Goal: Task Accomplishment & Management: Manage account settings

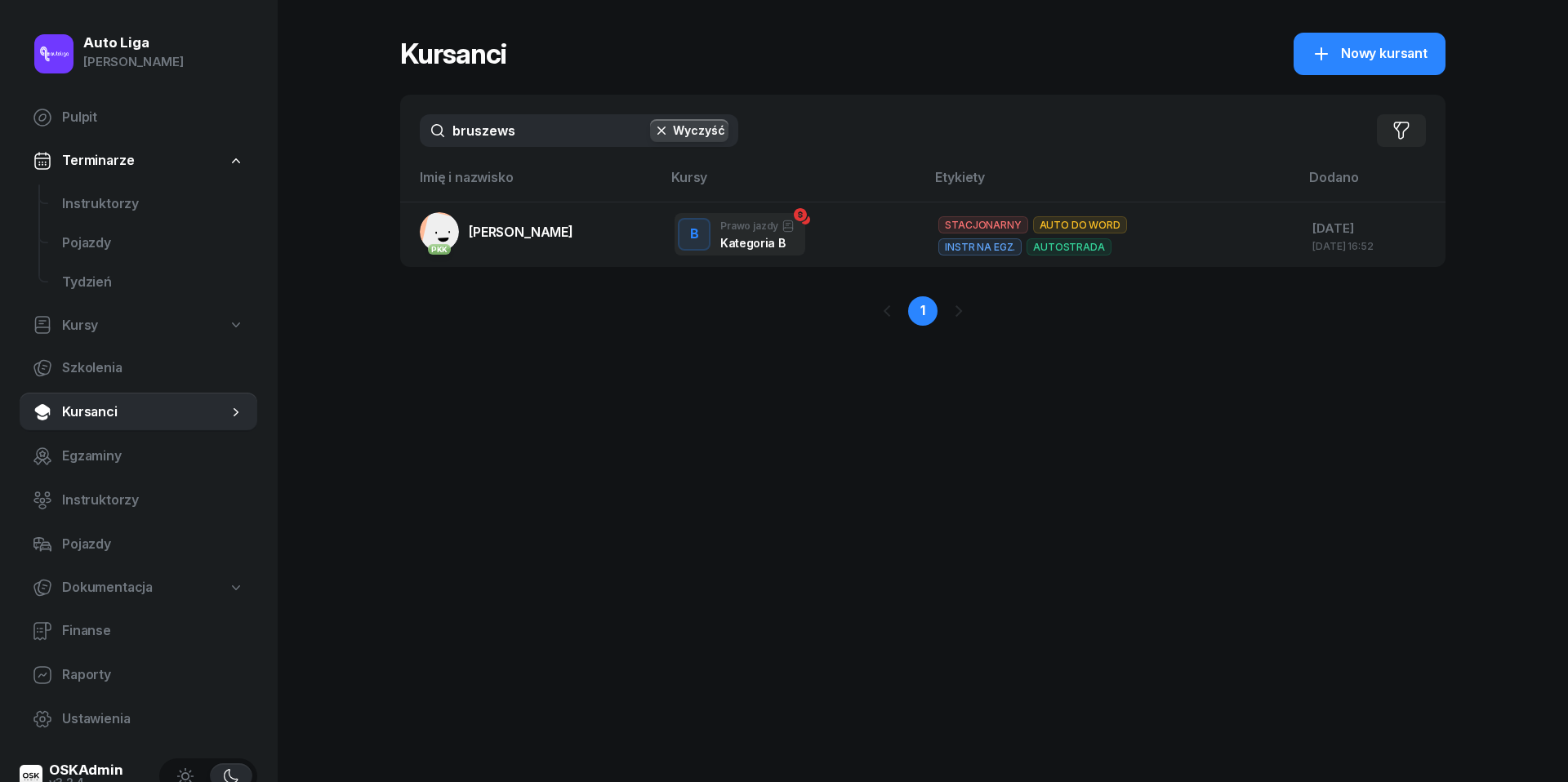
click at [119, 204] on span "Instruktorzy" at bounding box center [153, 204] width 182 height 21
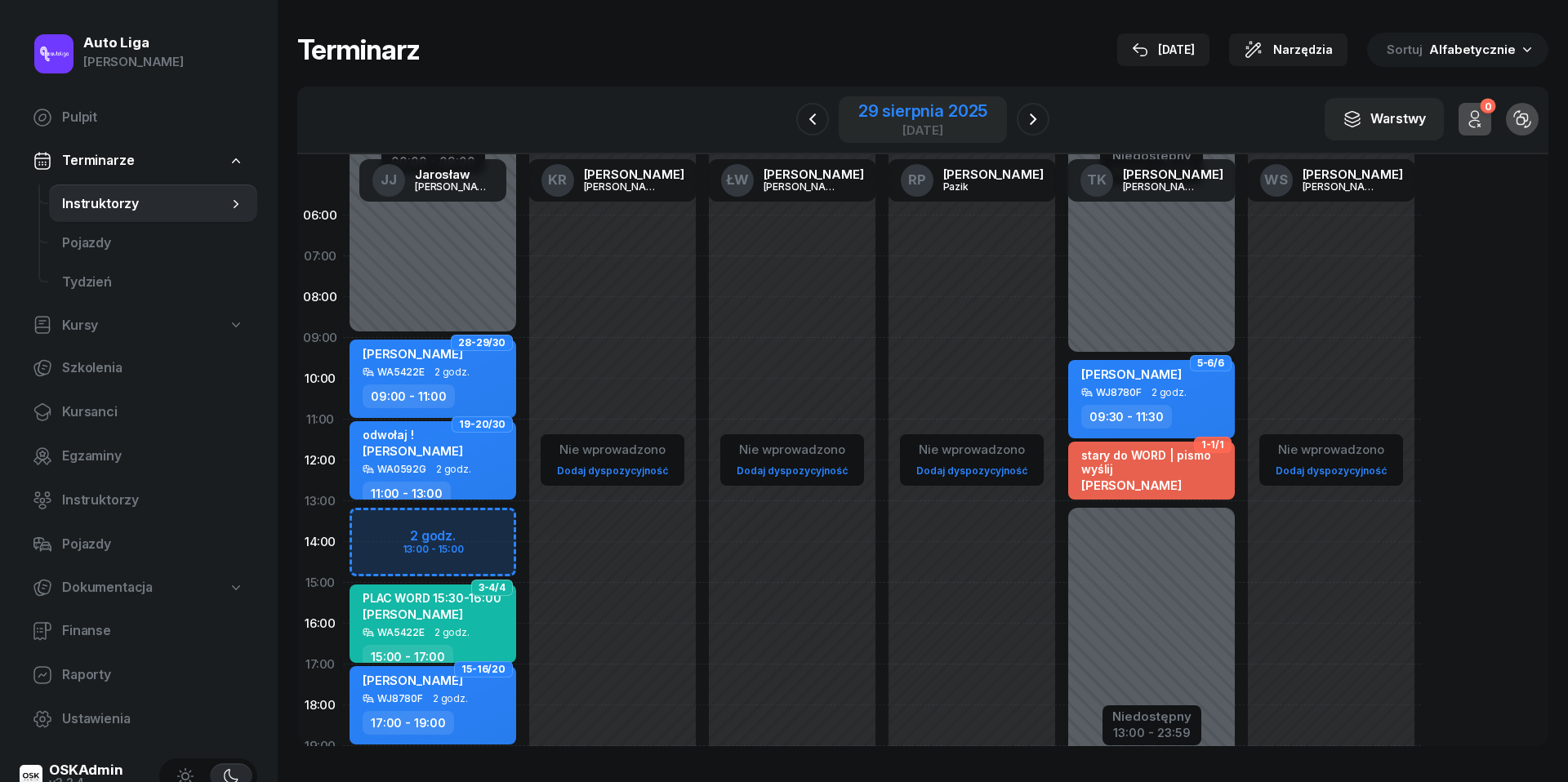
click at [920, 111] on div "29 sierpnia 2025" at bounding box center [923, 111] width 129 height 16
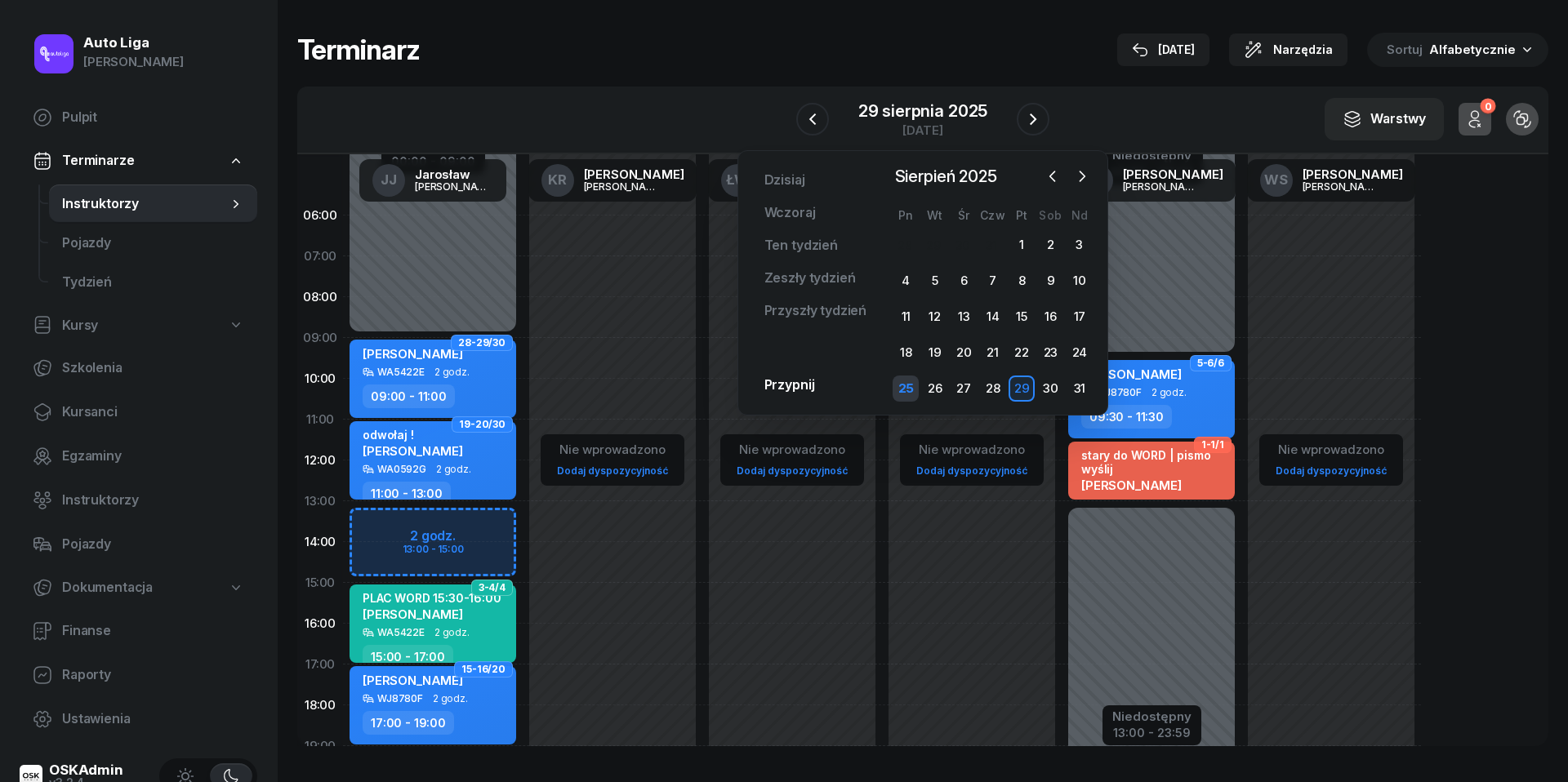
click at [912, 384] on div "25" at bounding box center [906, 388] width 26 height 26
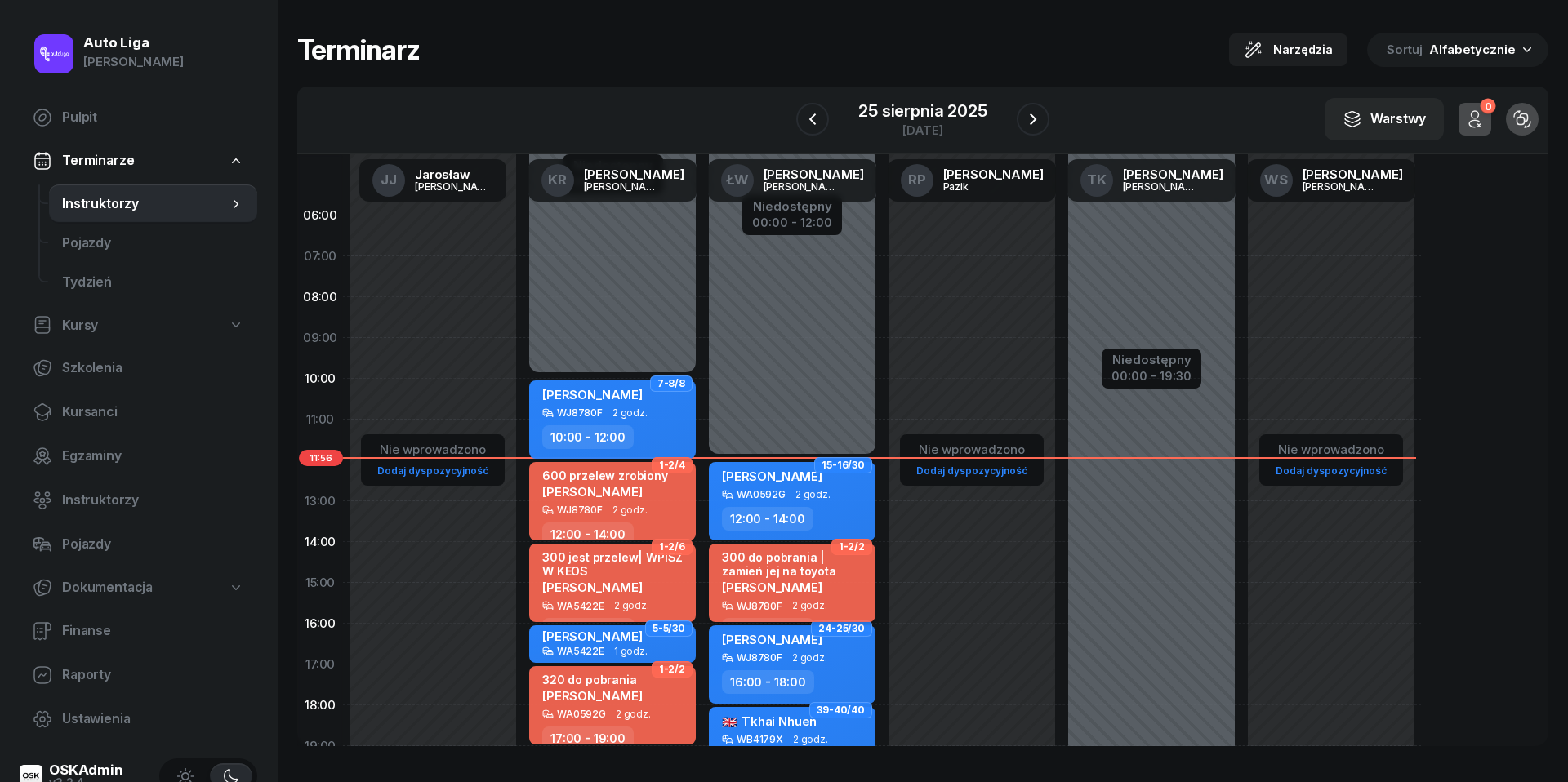
click at [821, 580] on div "[PERSON_NAME]" at bounding box center [793, 586] width 143 height 14
select select "14"
select select "16"
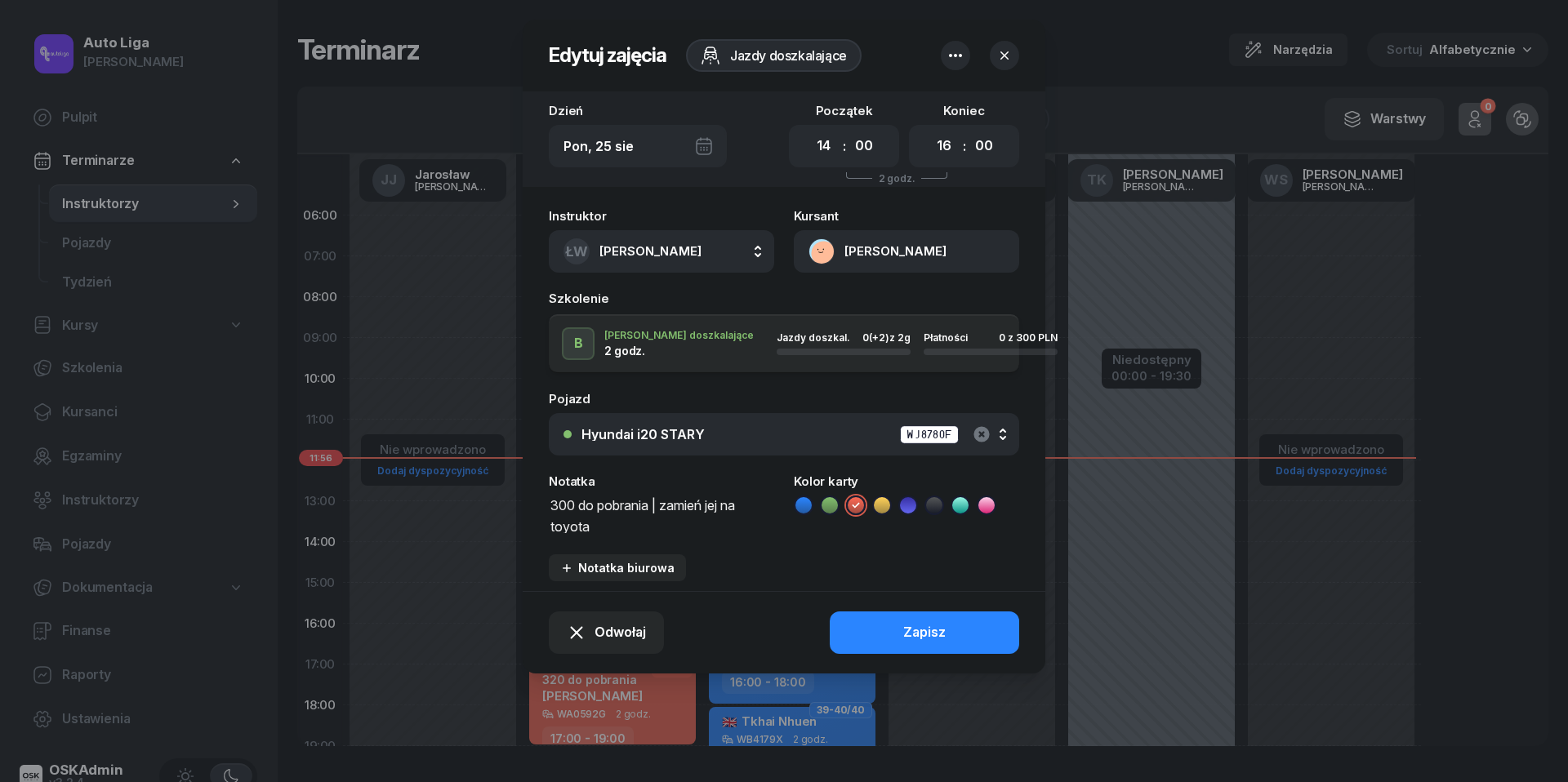
click at [984, 431] on icon "button" at bounding box center [981, 434] width 19 height 19
click at [946, 631] on button "Zapisz" at bounding box center [924, 633] width 189 height 42
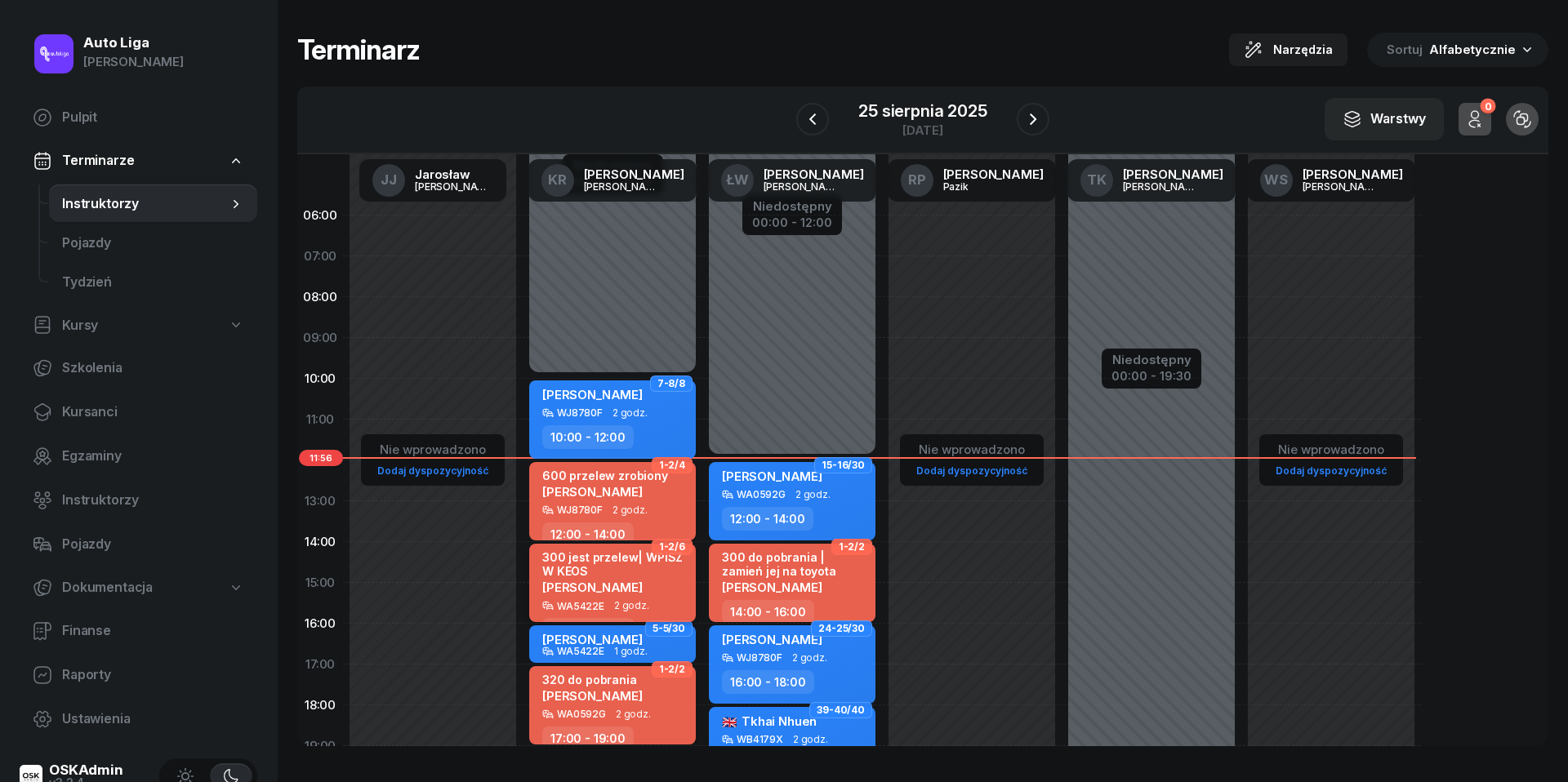
click at [641, 580] on span "[PERSON_NAME]" at bounding box center [593, 587] width 101 height 16
select select "14"
select select "16"
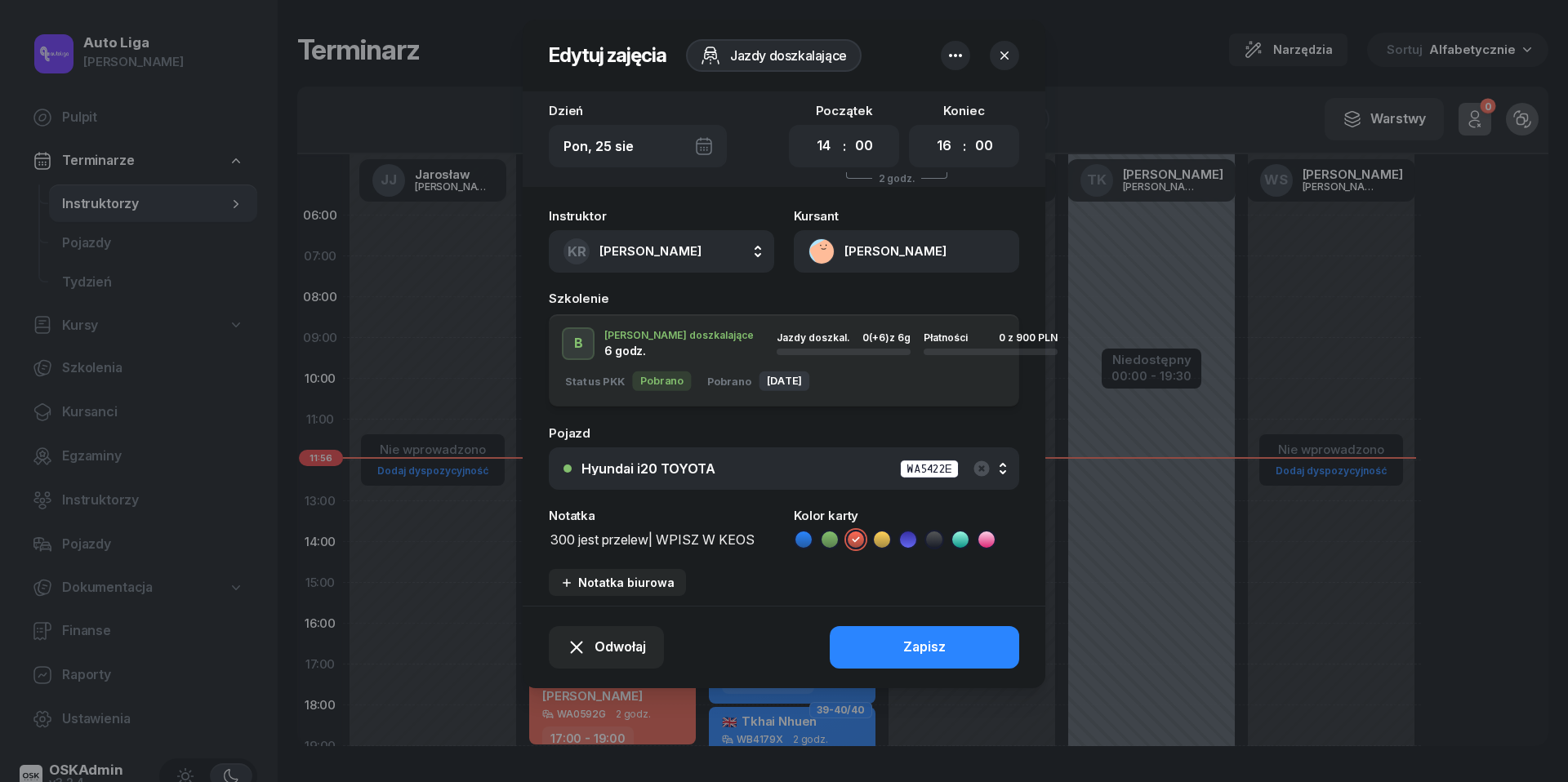
click at [821, 459] on div "Hyundai i20 TOYOTA WA5422E" at bounding box center [792, 469] width 423 height 20
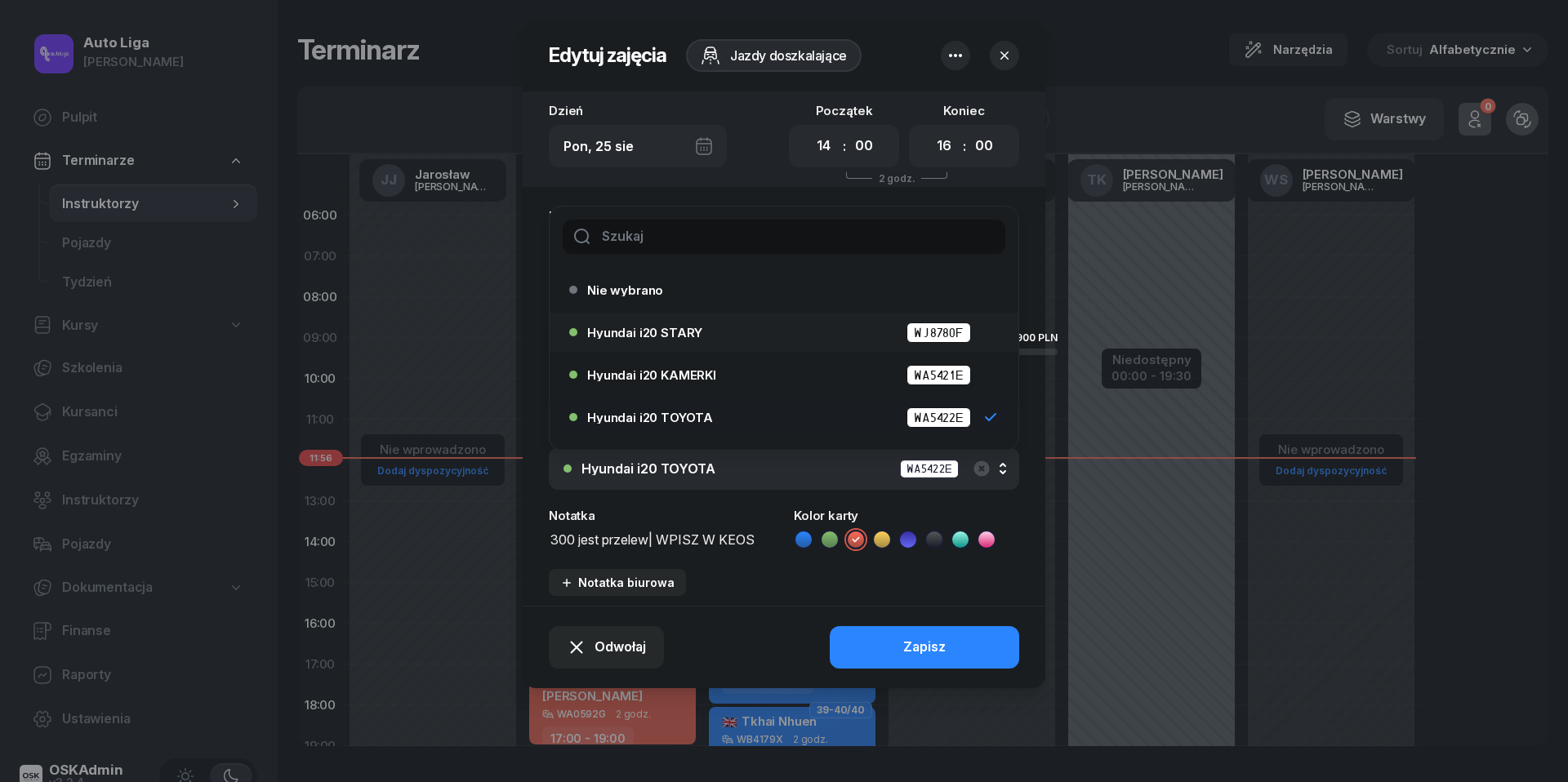
click at [717, 323] on div "Hyundai i20 STARY WJ8780F" at bounding box center [789, 333] width 402 height 20
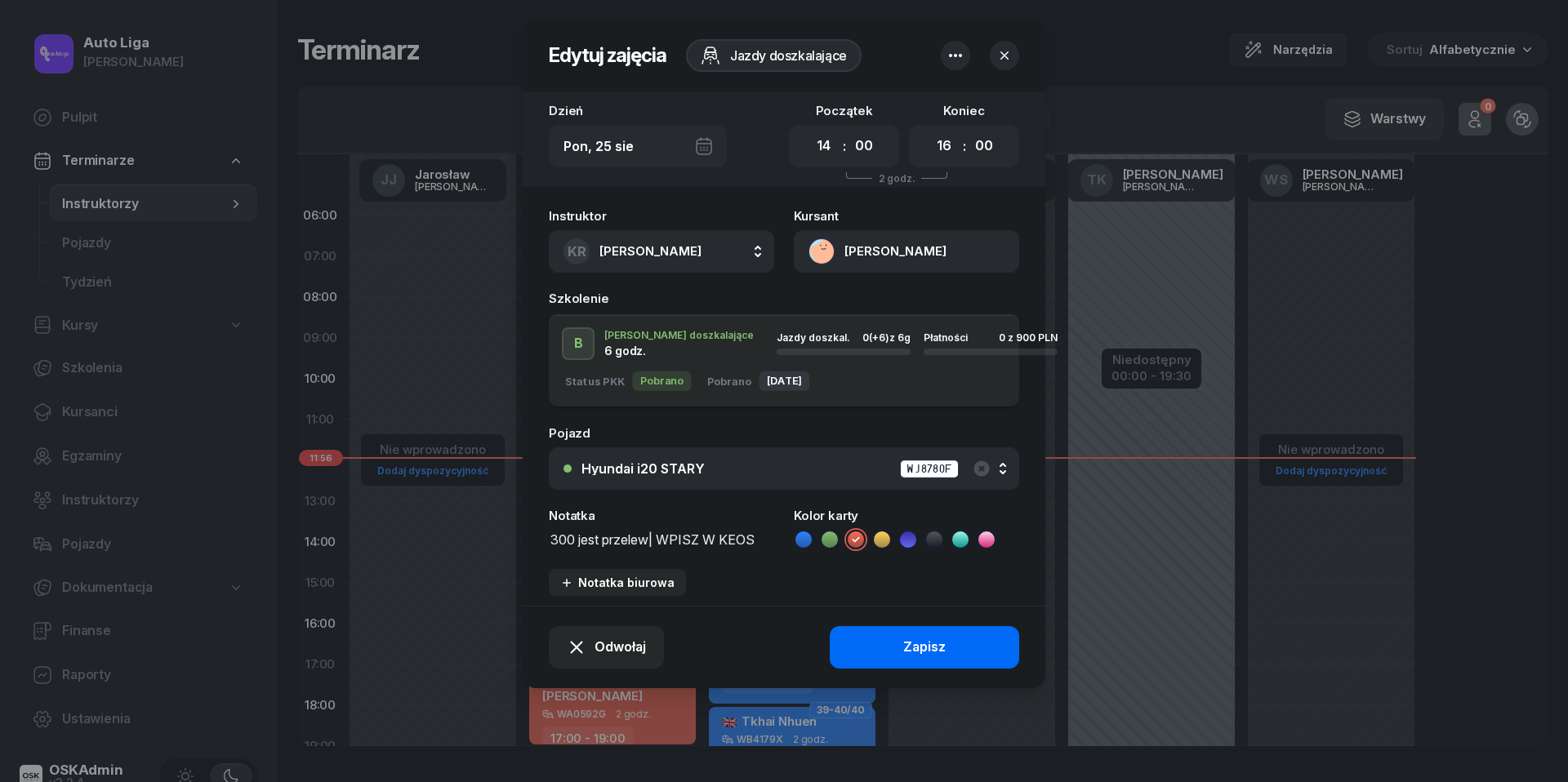
click at [956, 651] on button "Zapisz" at bounding box center [924, 648] width 189 height 42
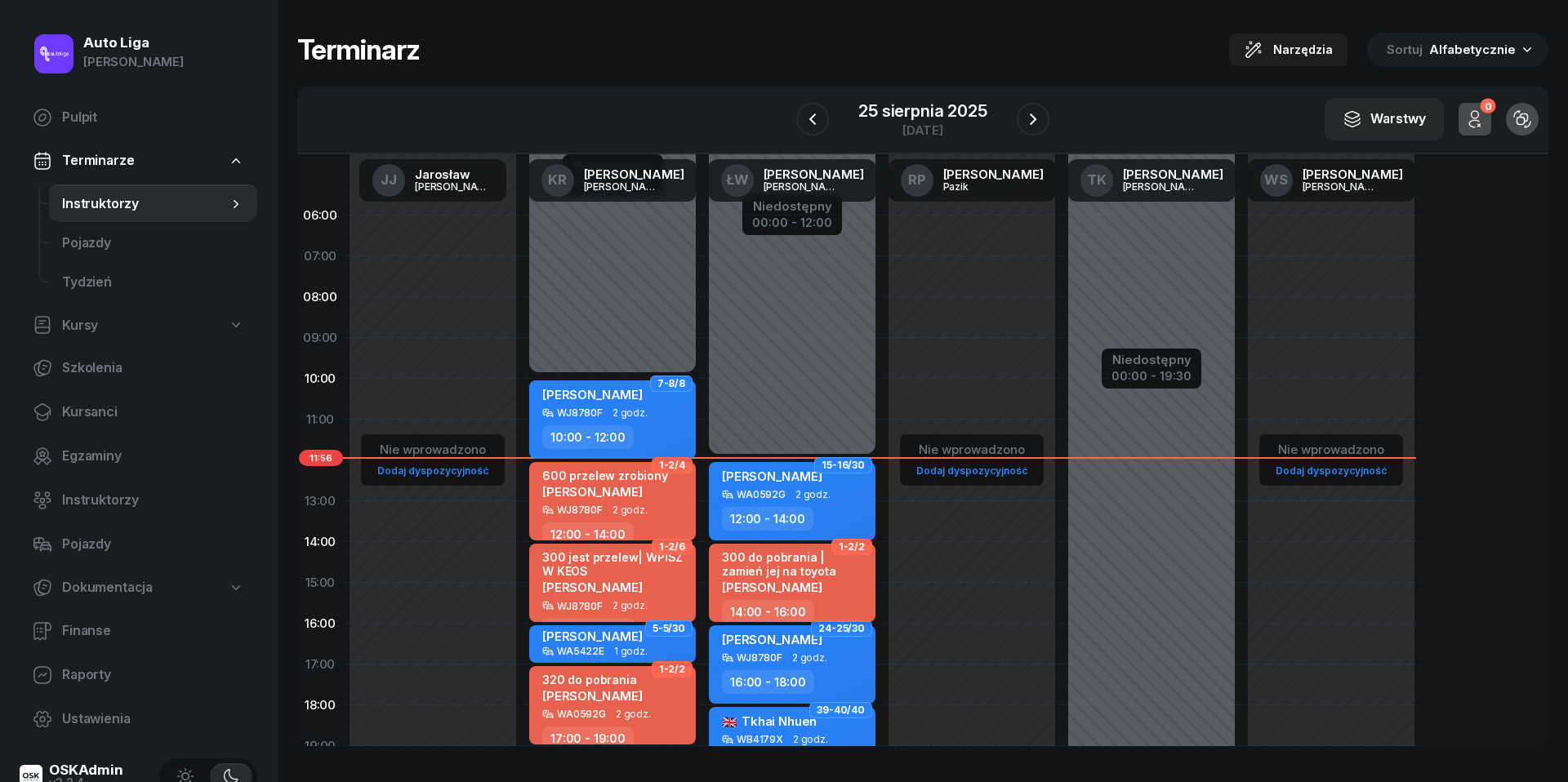
click at [819, 573] on div "300 do pobrania | zamień jej na toyota" at bounding box center [793, 565] width 143 height 27
select select "14"
select select "16"
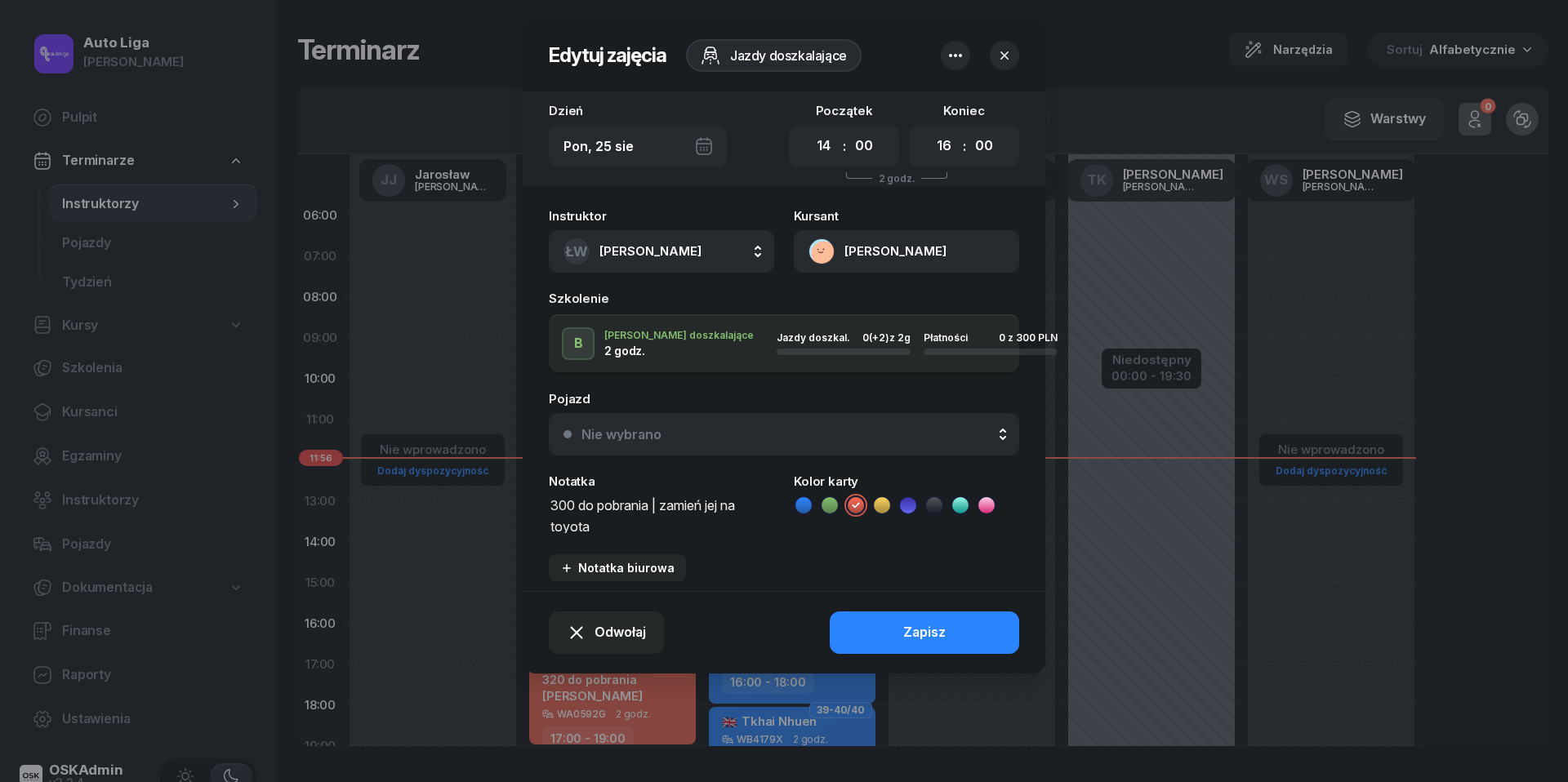
drag, startPoint x: 703, startPoint y: 514, endPoint x: 667, endPoint y: 507, distance: 36.7
click at [667, 507] on textarea "300 do pobrania | zamień jej na toyota" at bounding box center [662, 514] width 226 height 41
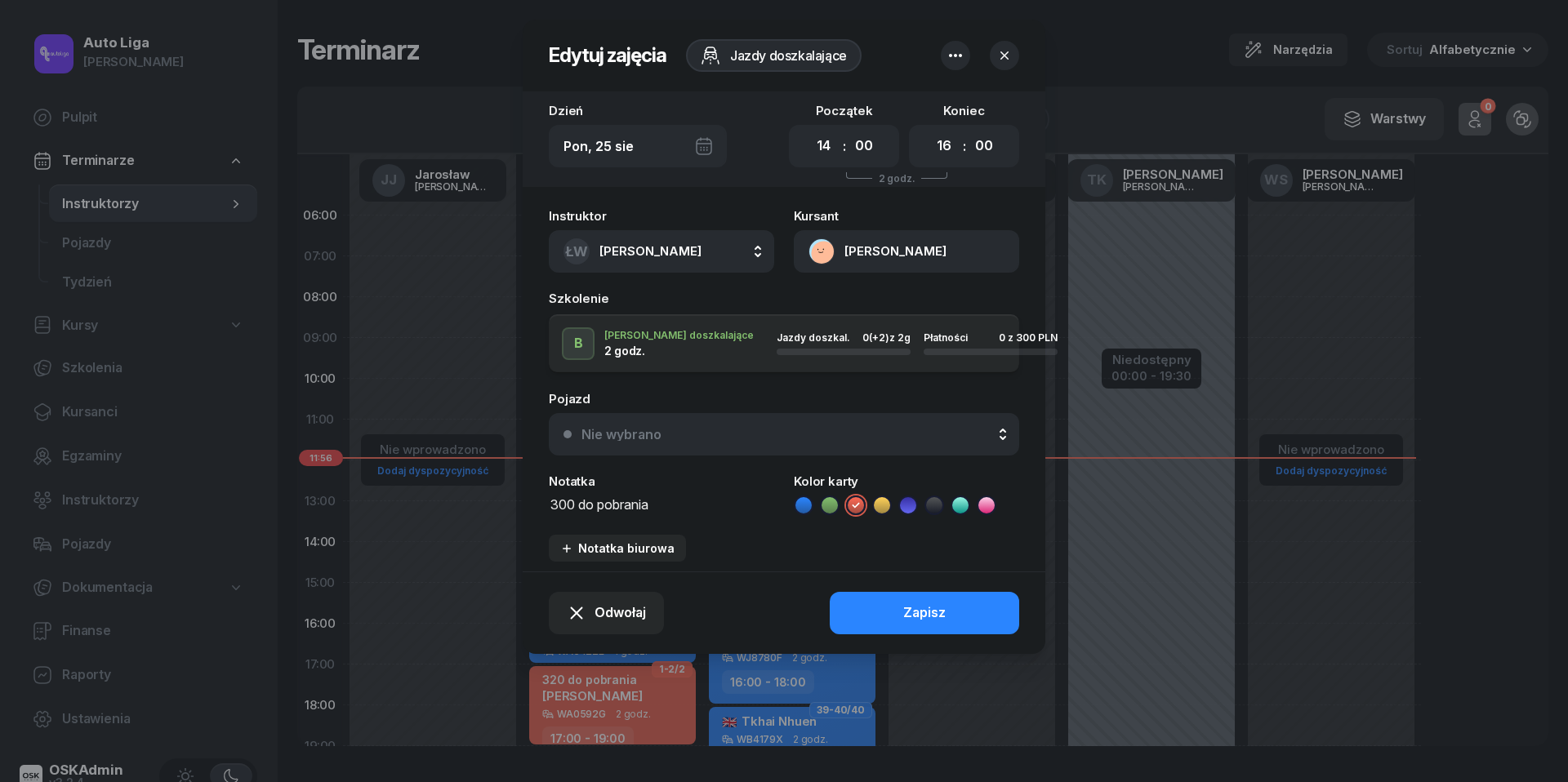
type textarea "300 do pobrania"
click at [800, 431] on div "Nie wybrano" at bounding box center [792, 434] width 423 height 13
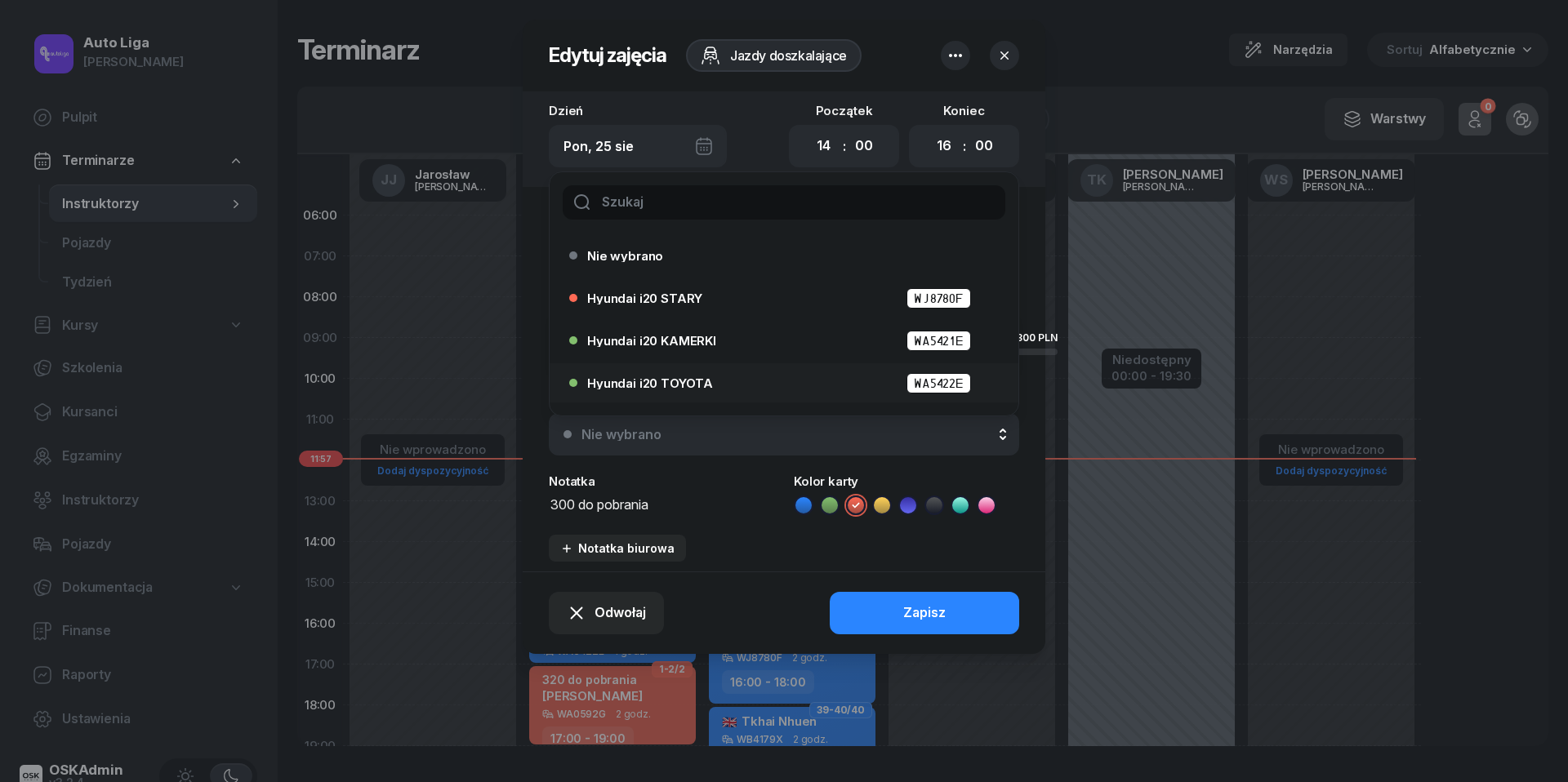
click at [710, 375] on div "Hyundai i20 TOYOTA WA5422E" at bounding box center [789, 384] width 402 height 20
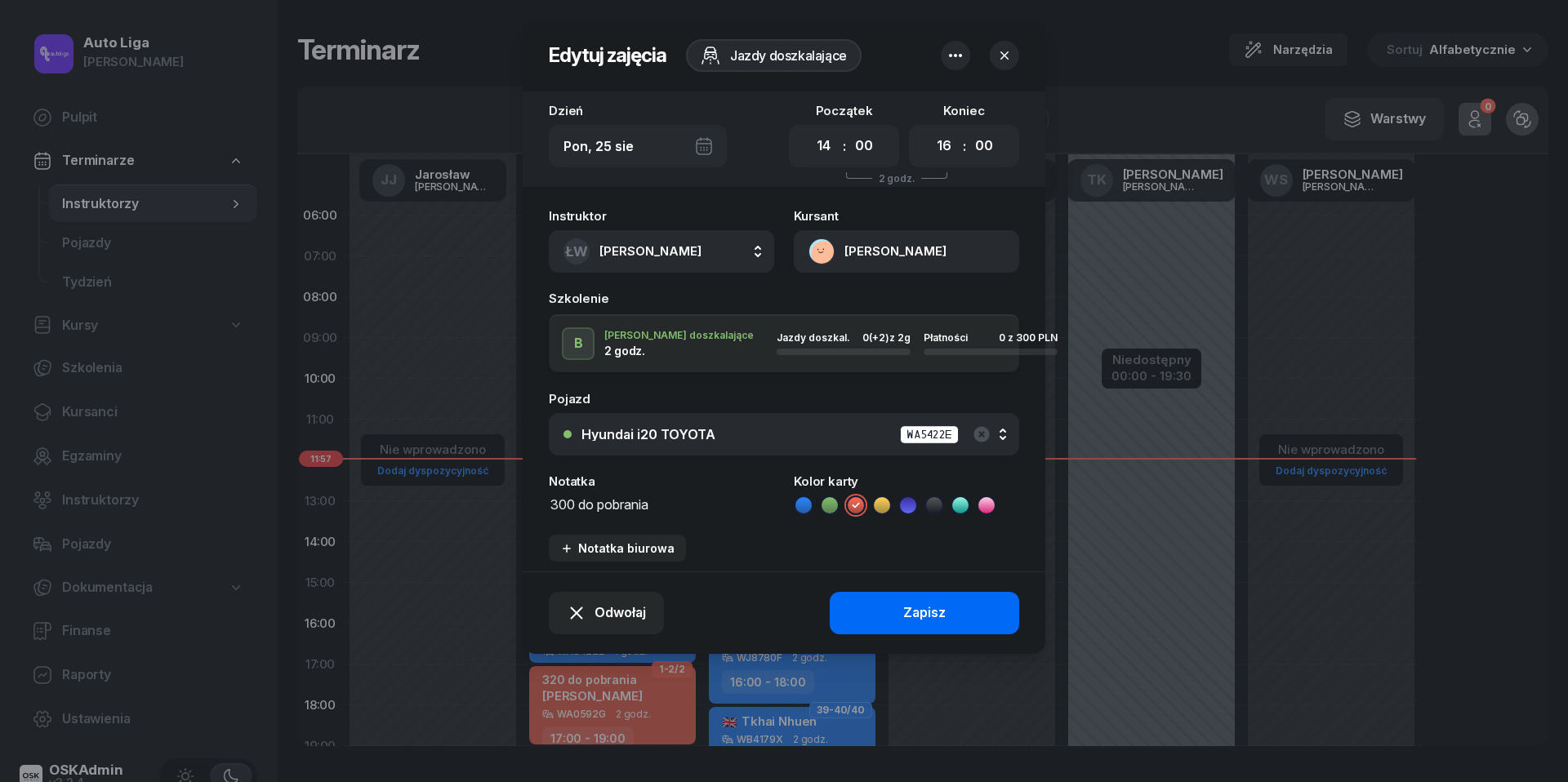
click at [923, 599] on button "Zapisz" at bounding box center [924, 613] width 189 height 42
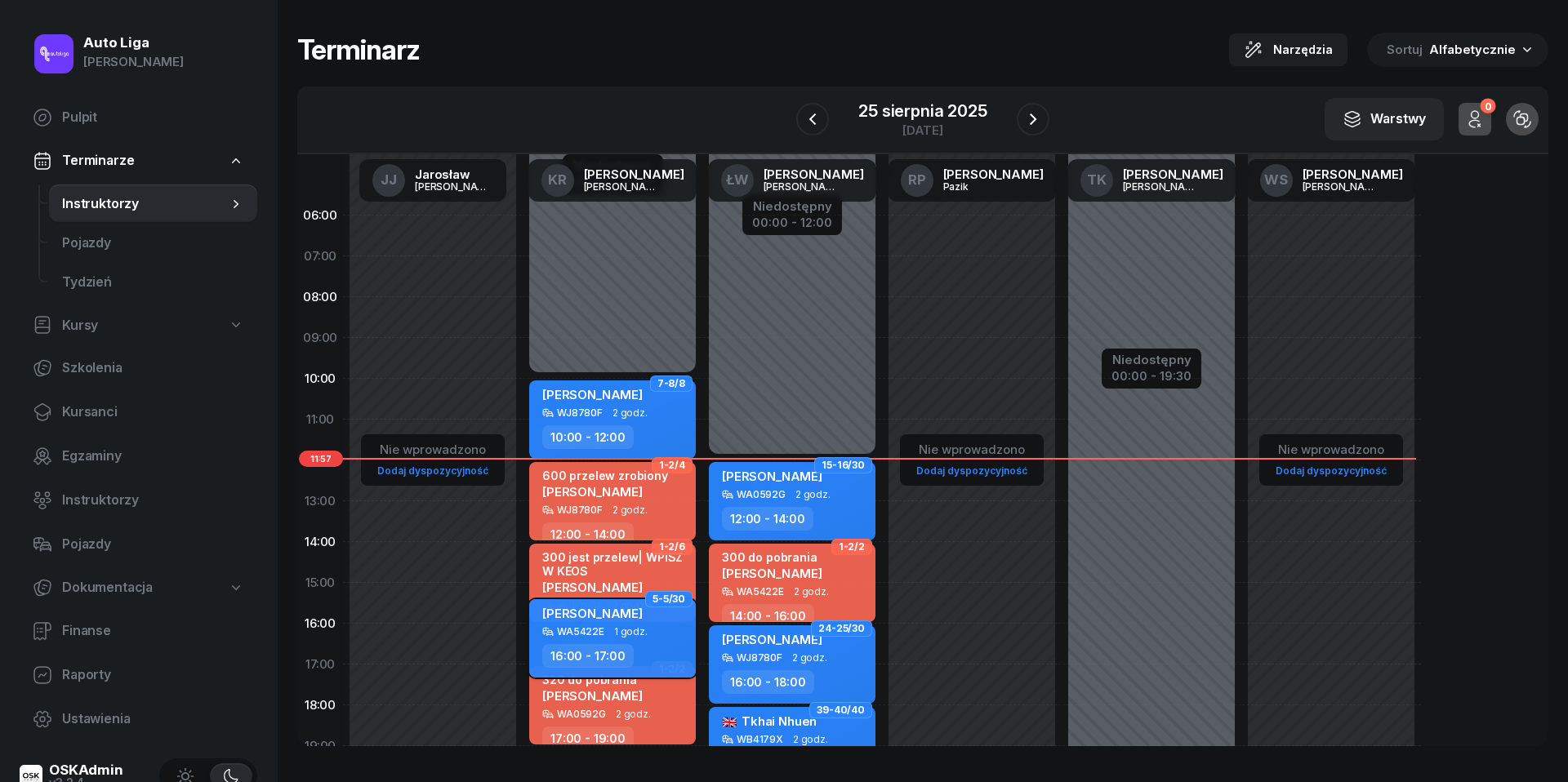
click at [621, 630] on span "1 godz." at bounding box center [630, 632] width 34 height 12
select select "16"
select select "17"
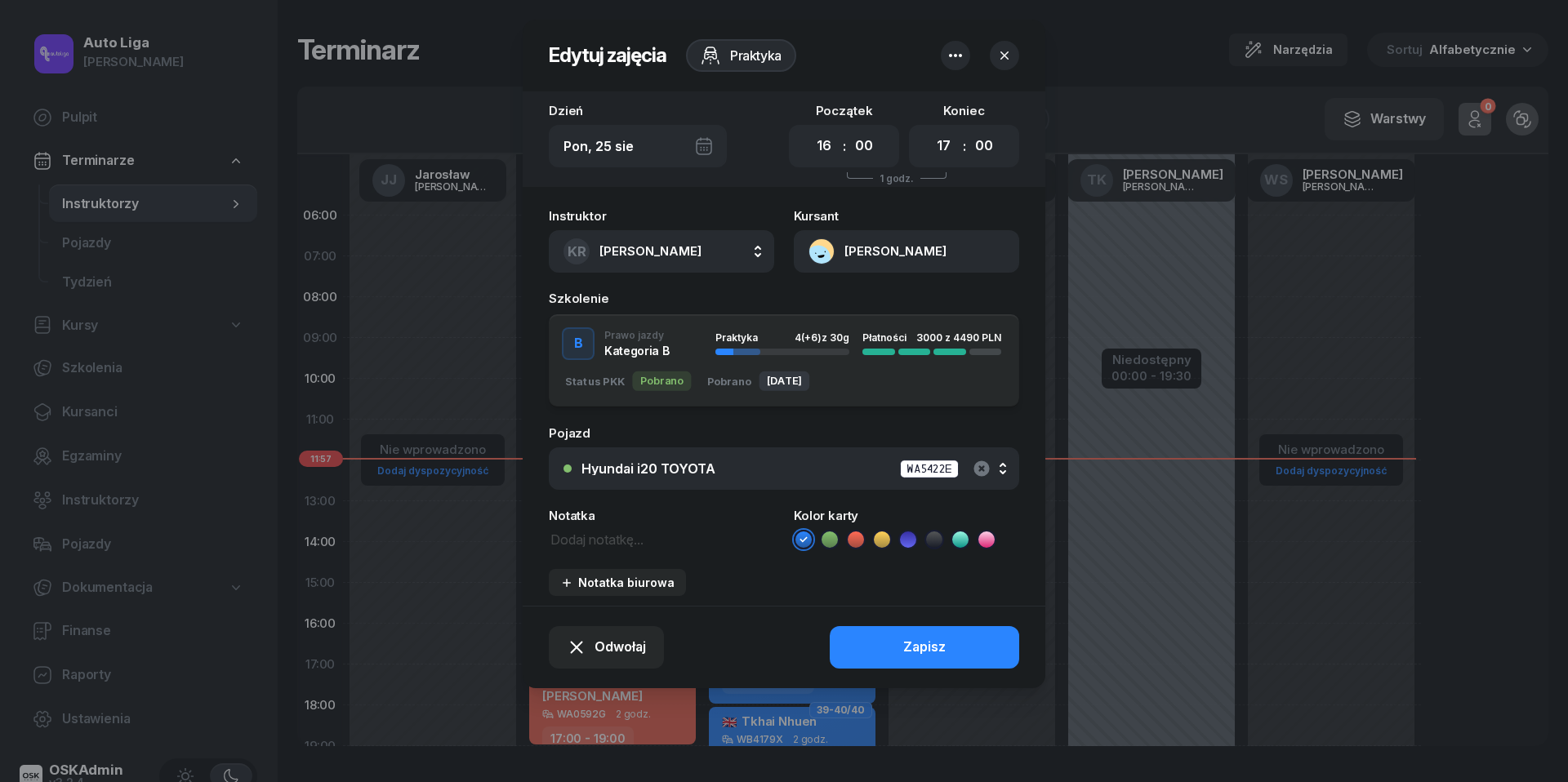
click at [982, 461] on icon "button" at bounding box center [981, 468] width 16 height 16
click at [939, 649] on div "Zapisz" at bounding box center [925, 647] width 42 height 21
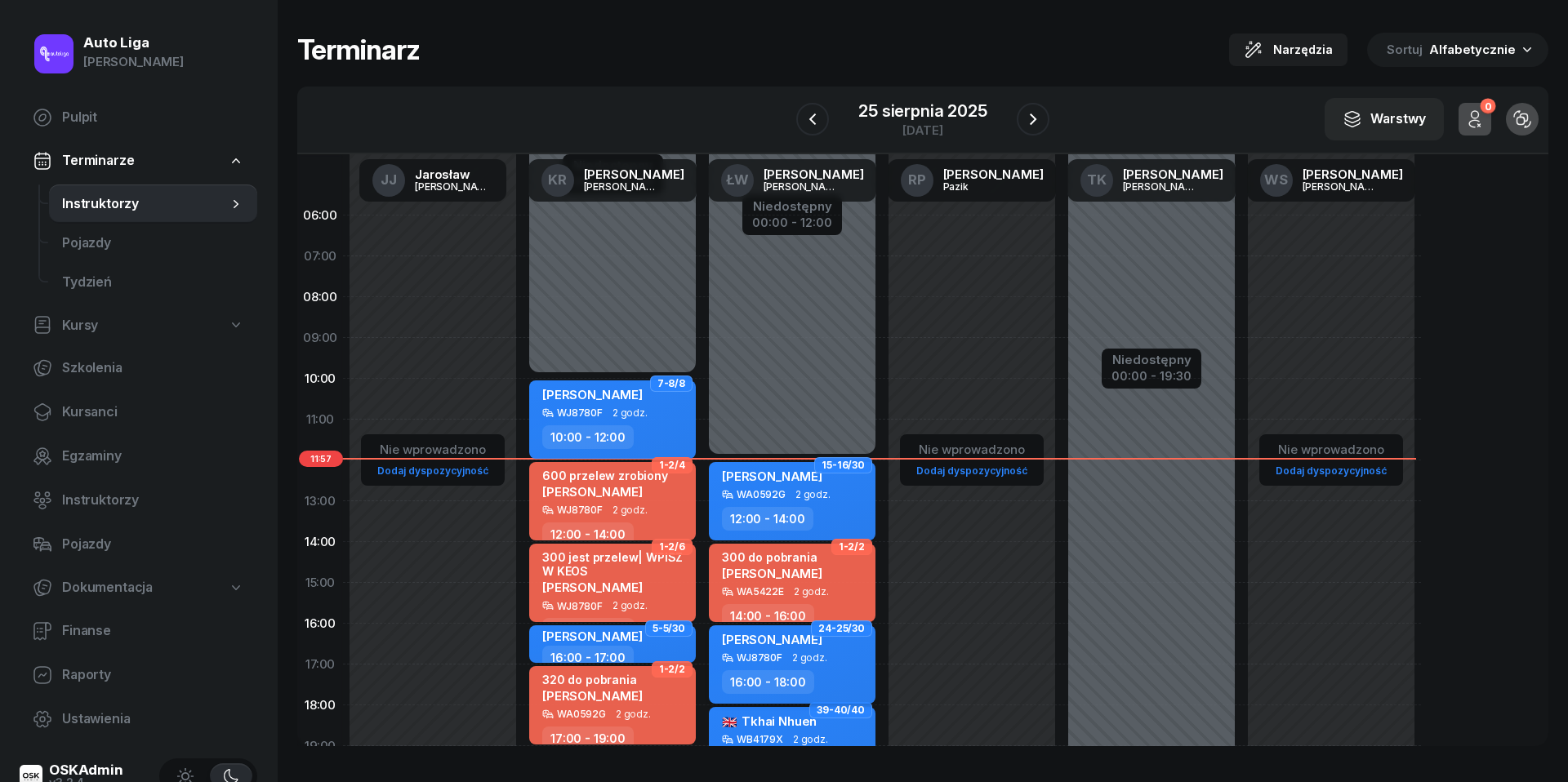
click at [815, 641] on span "[PERSON_NAME]" at bounding box center [772, 639] width 101 height 16
select select "16"
select select "18"
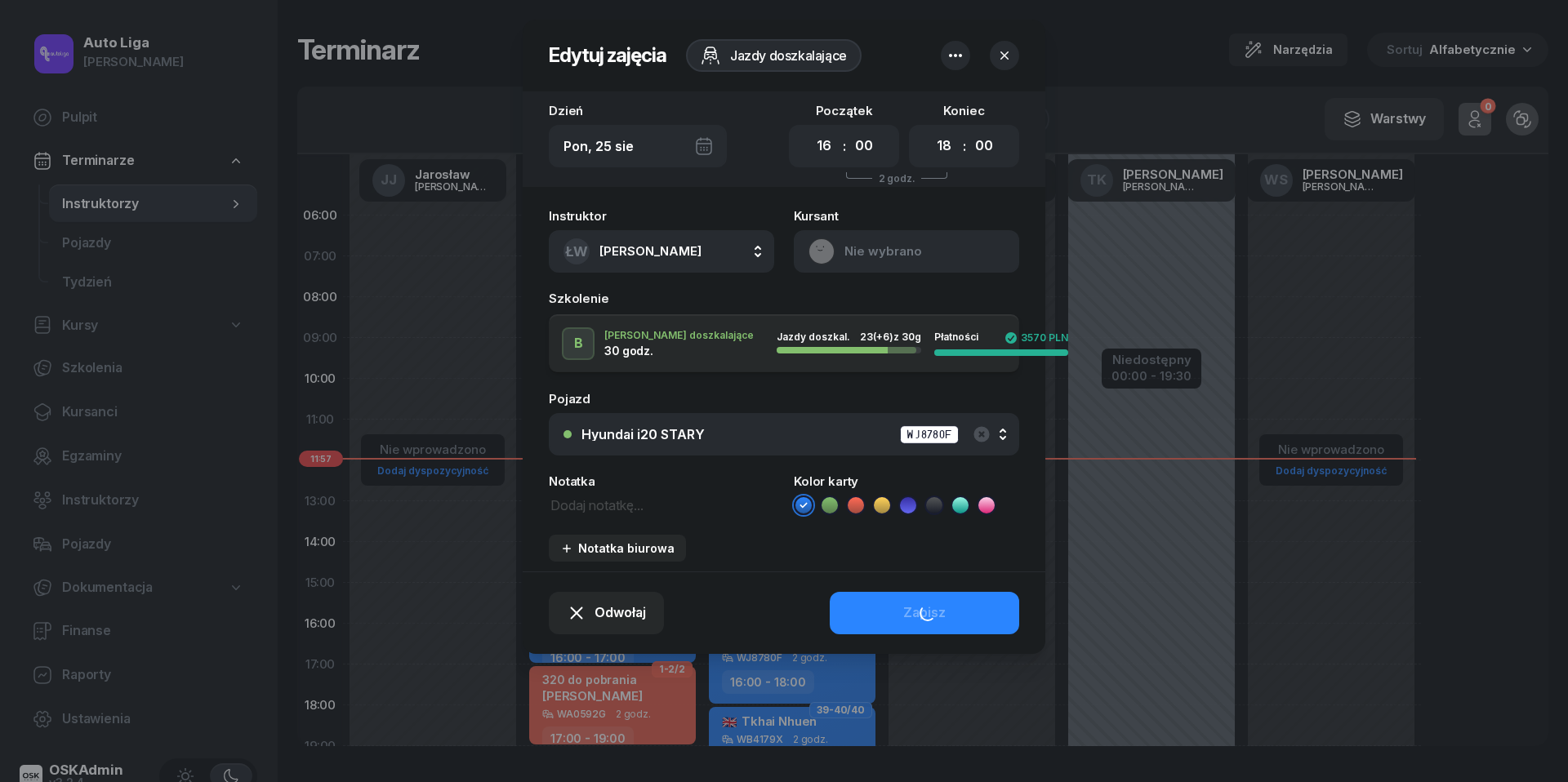
click at [733, 342] on div "Instruktor ŁW [PERSON_NAME] [PERSON_NAME] KR [PERSON_NAME] ŁW [PERSON_NAME] RP …" at bounding box center [784, 386] width 523 height 372
click at [733, 427] on div "Hyundai i20 STARY WJ8780F" at bounding box center [792, 435] width 423 height 20
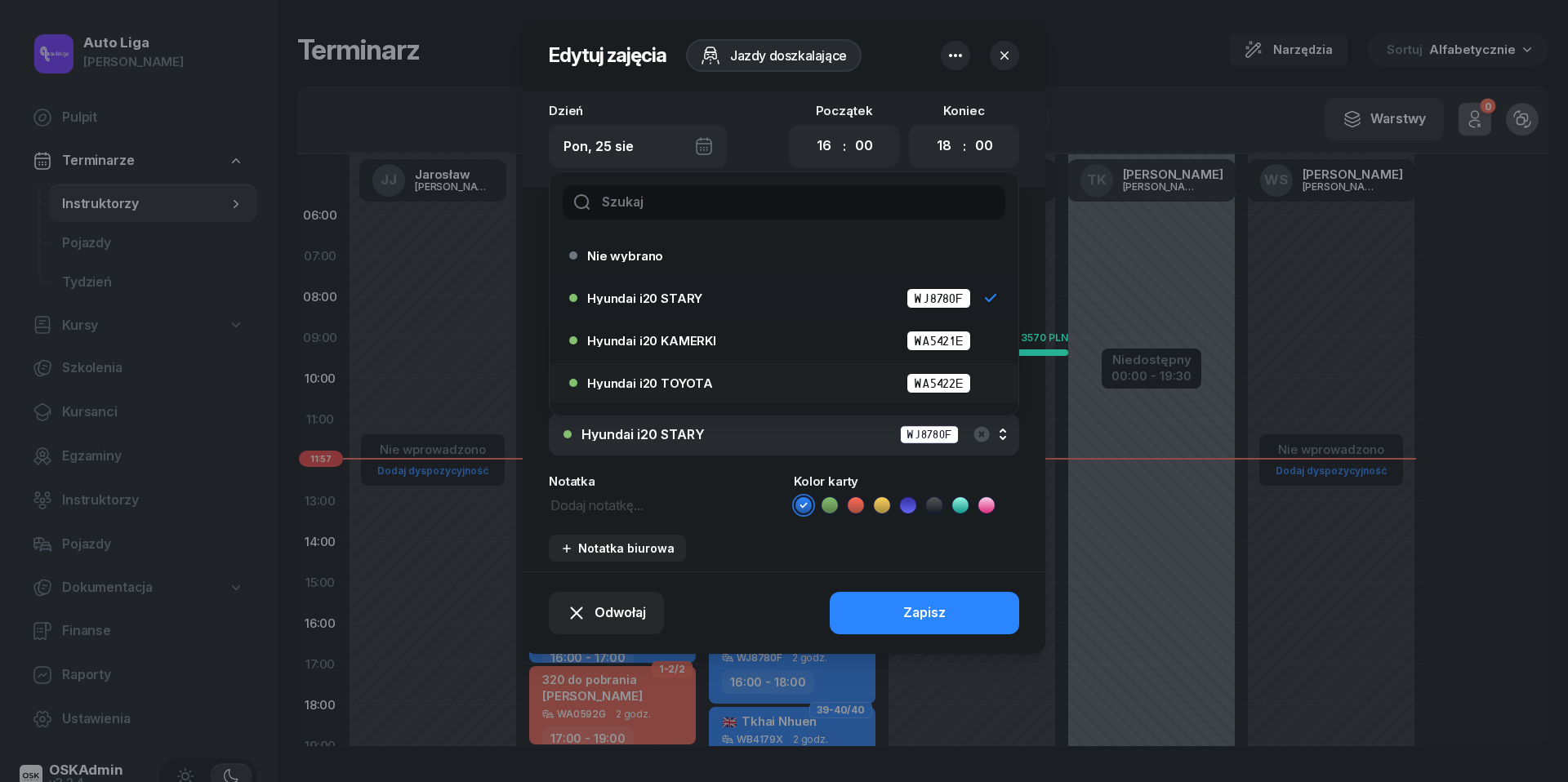
click at [723, 384] on div "Hyundai i20 TOYOTA WA5422E" at bounding box center [789, 384] width 402 height 20
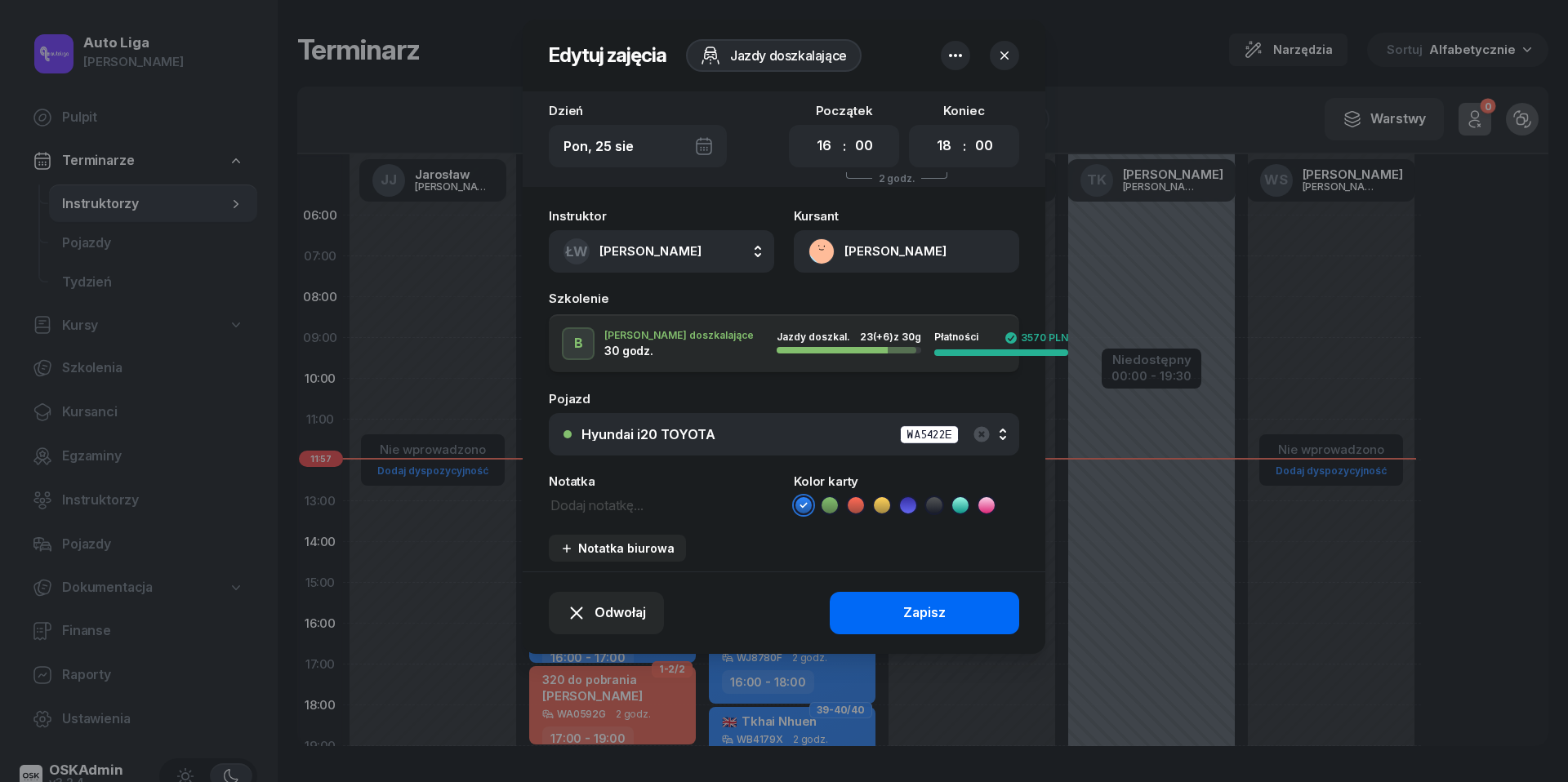
click at [961, 603] on button "Zapisz" at bounding box center [924, 613] width 189 height 42
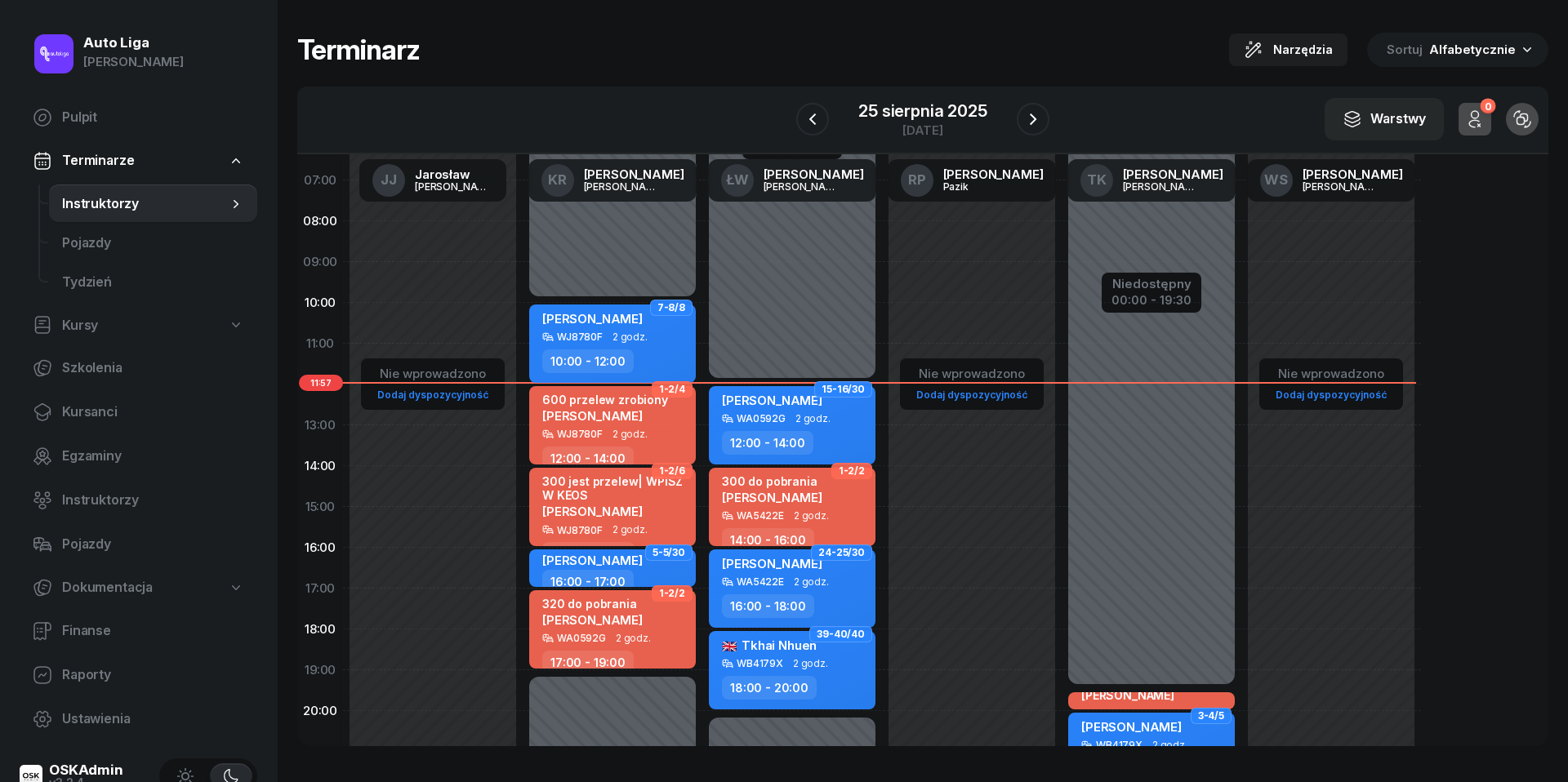
scroll to position [92, 0]
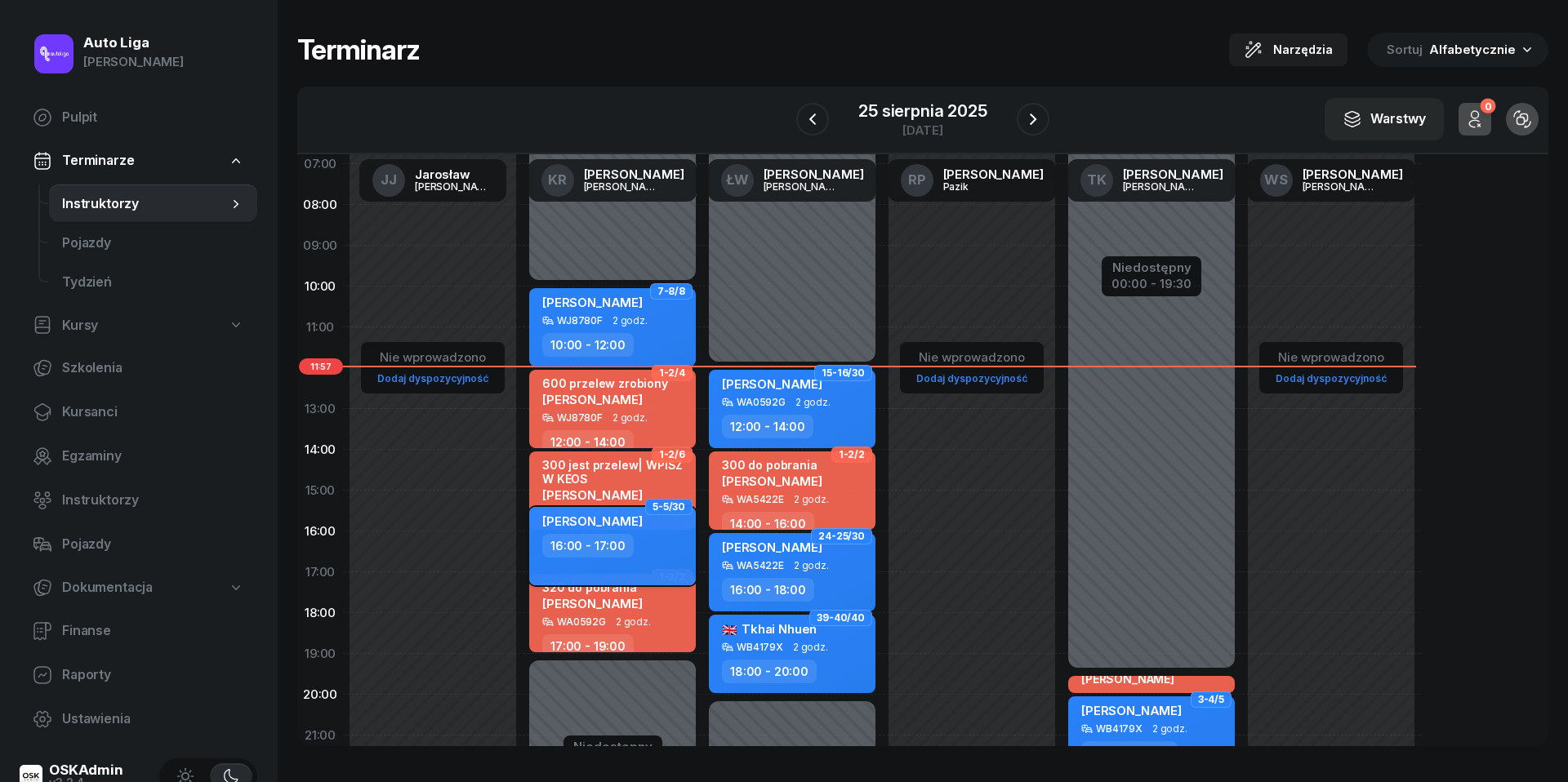
click at [651, 539] on div "16:00 - 17:00" at bounding box center [614, 546] width 143 height 24
select select "16"
select select "17"
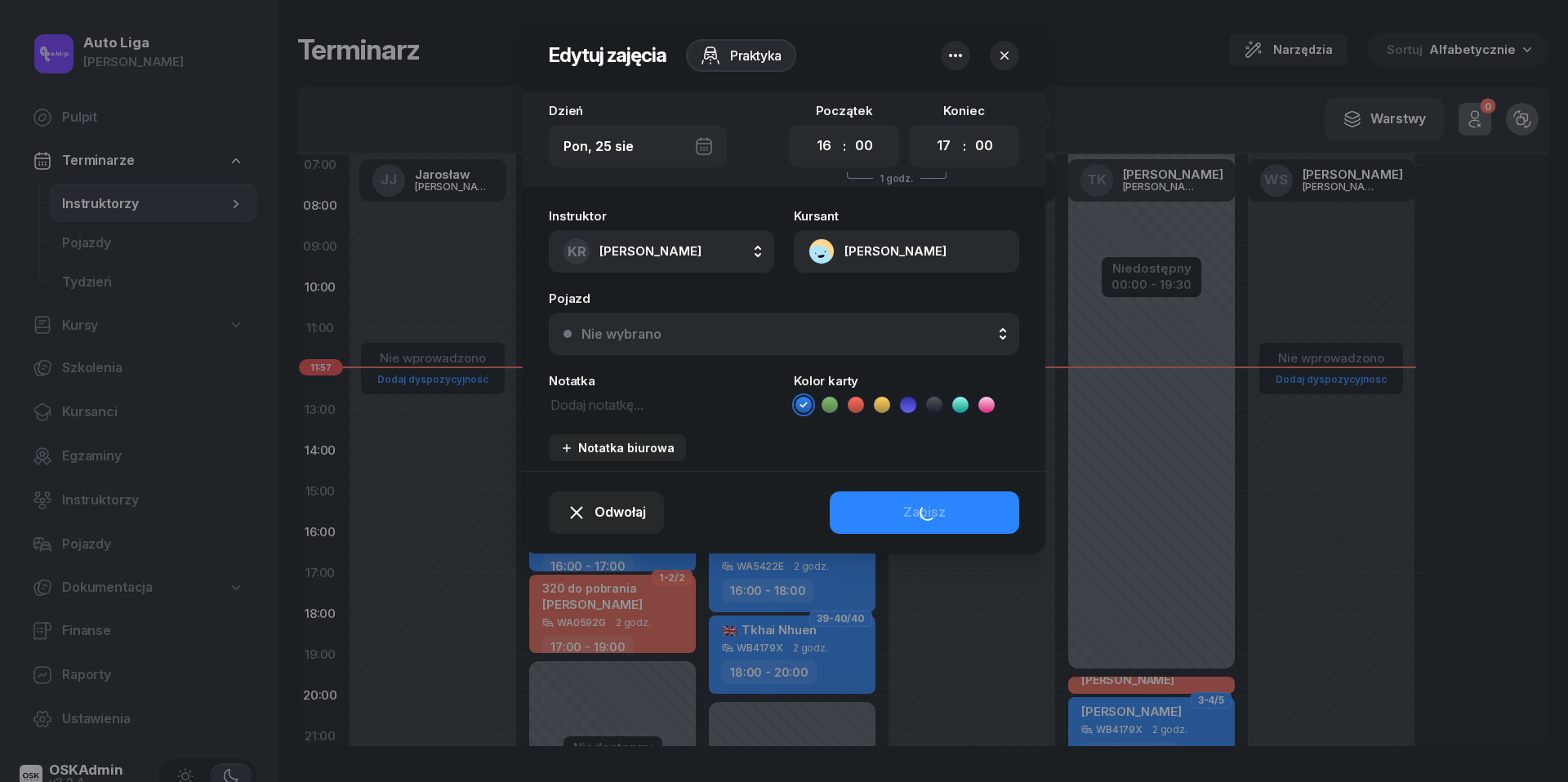
click at [687, 335] on div "Nie wybrano" at bounding box center [792, 333] width 423 height 13
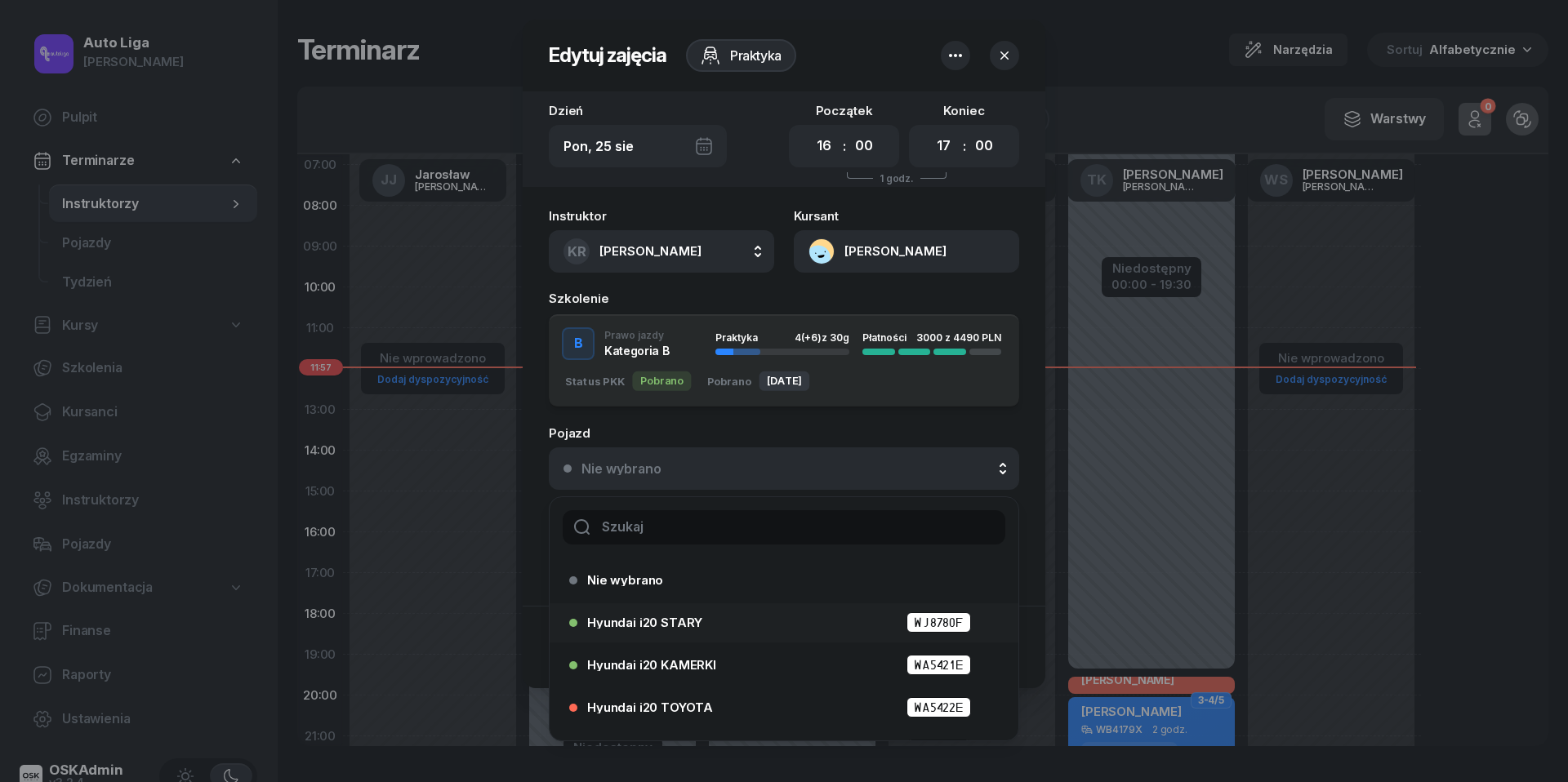
click at [691, 612] on div "Hyundai i20 STARY WJ8780F" at bounding box center [789, 622] width 402 height 20
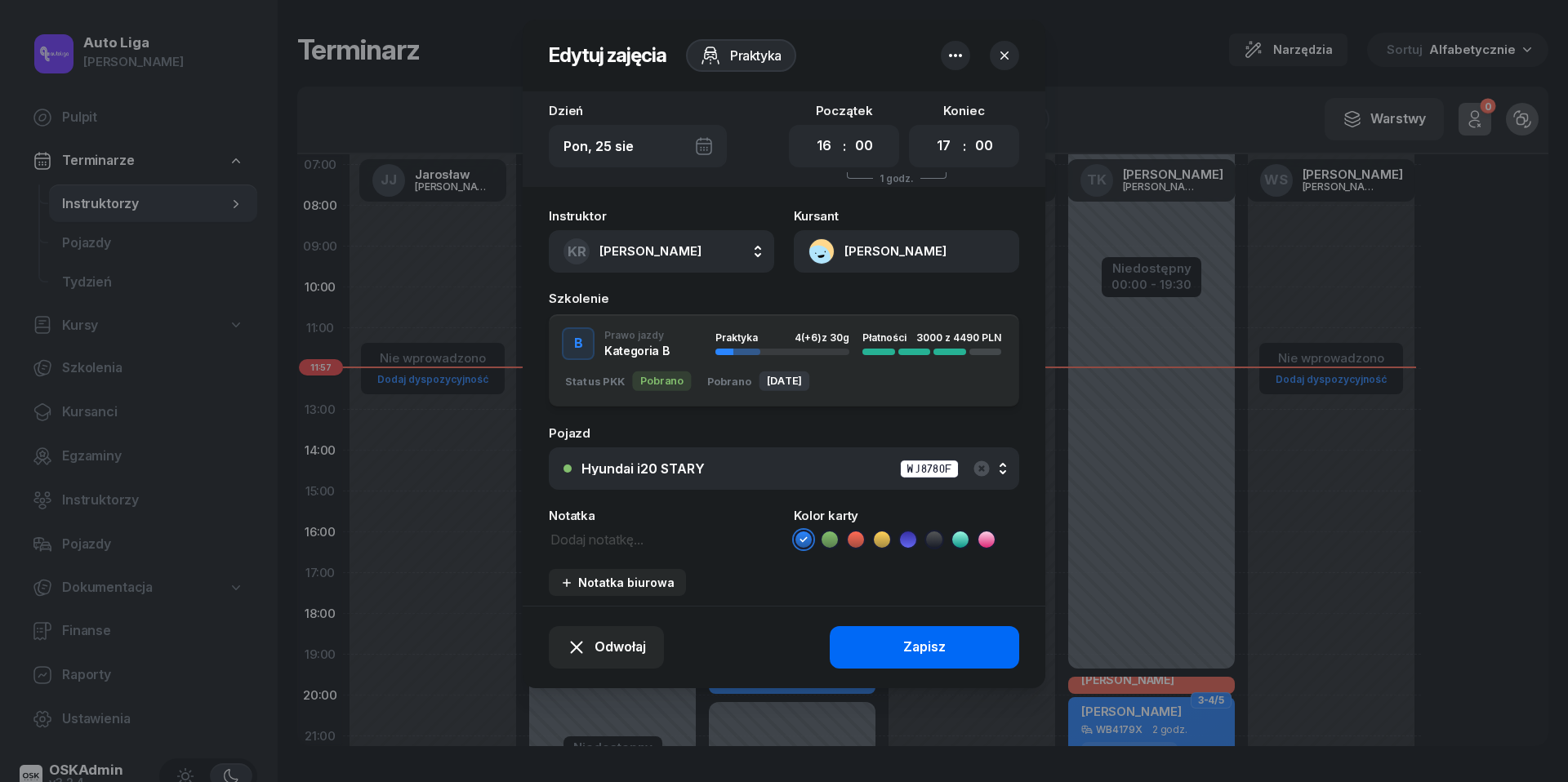
click at [906, 645] on div "Zapisz" at bounding box center [925, 647] width 42 height 21
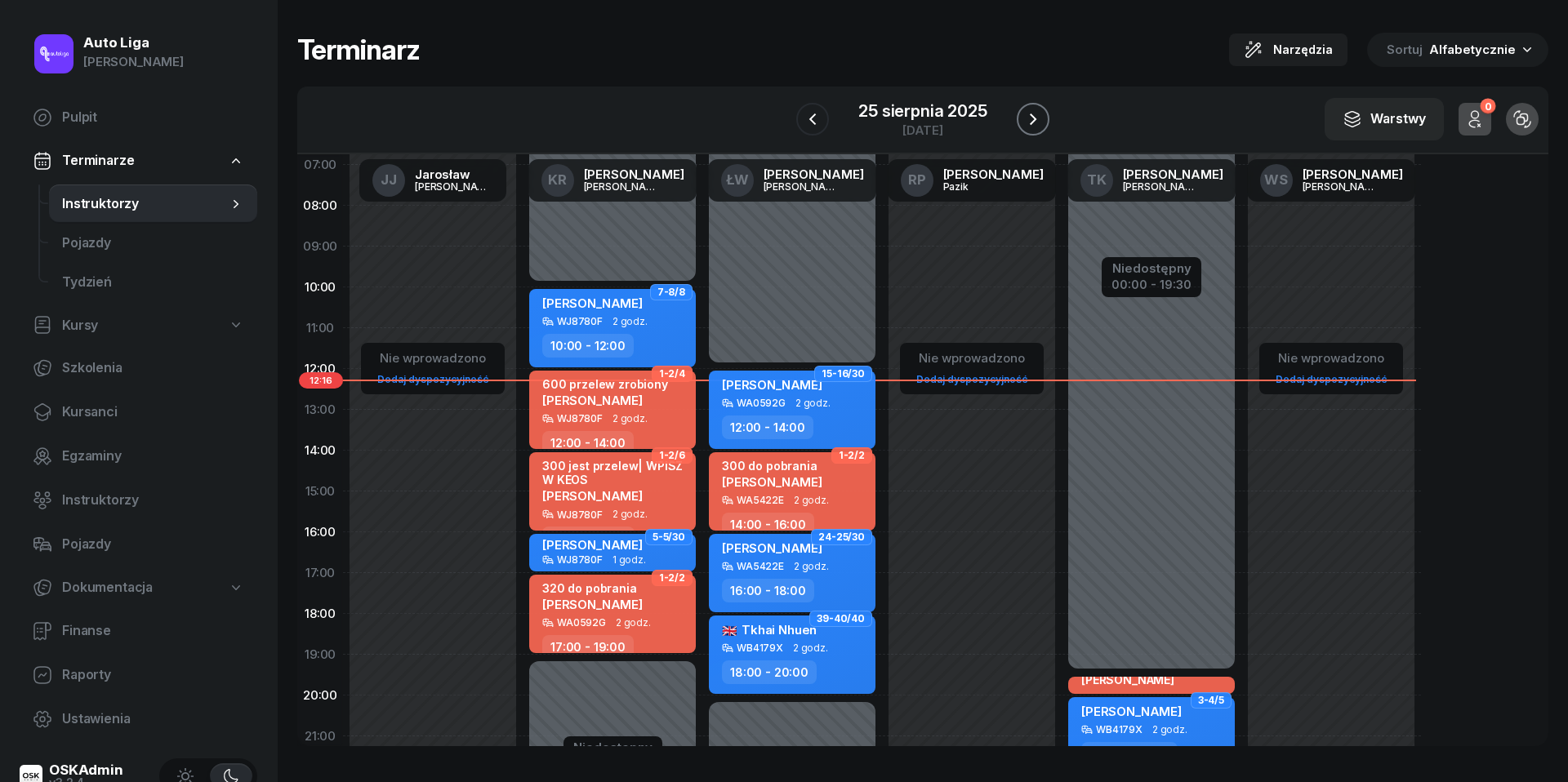
click at [1034, 115] on icon "button" at bounding box center [1033, 119] width 19 height 19
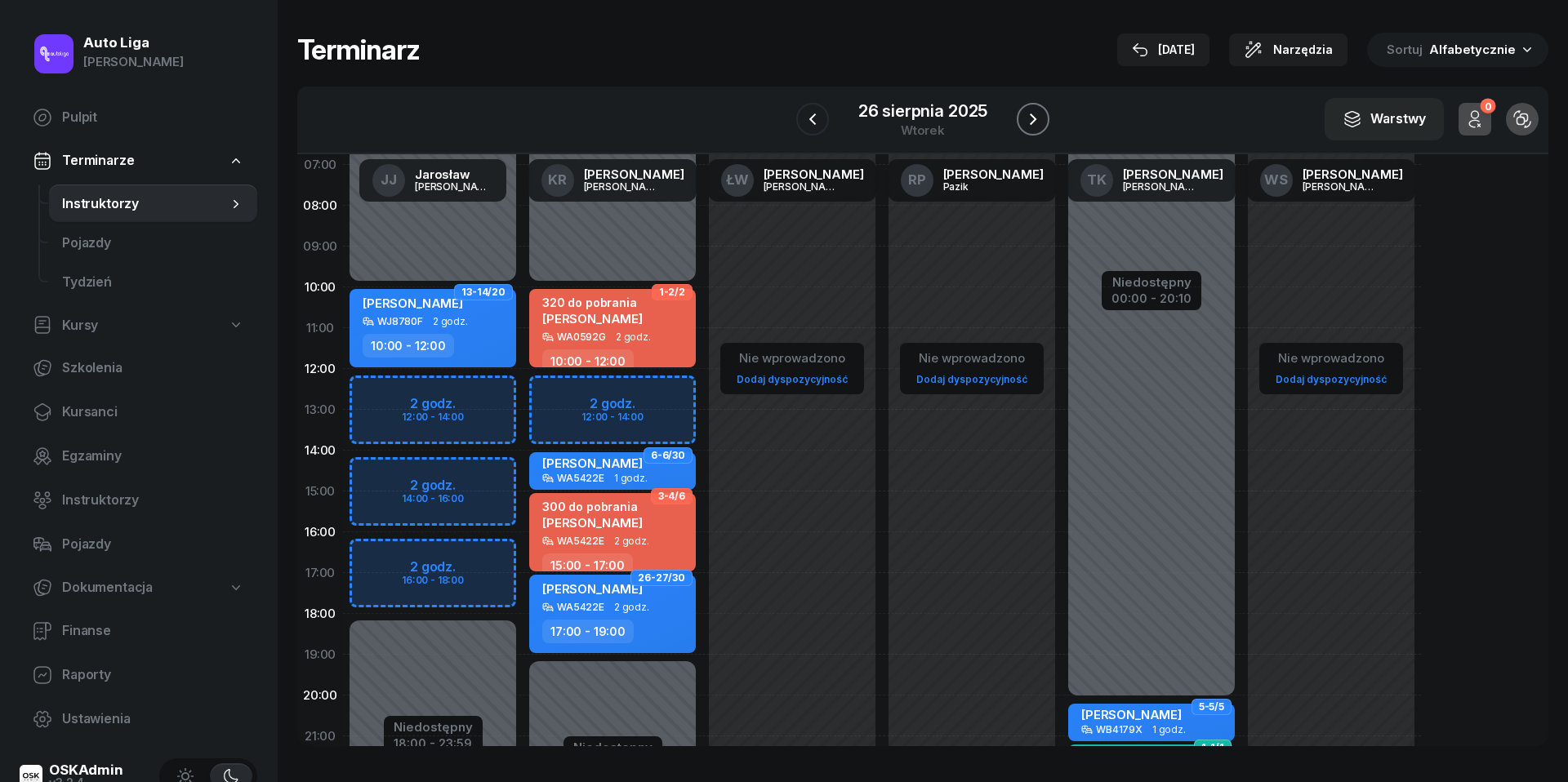
click at [1034, 115] on icon "button" at bounding box center [1033, 119] width 19 height 19
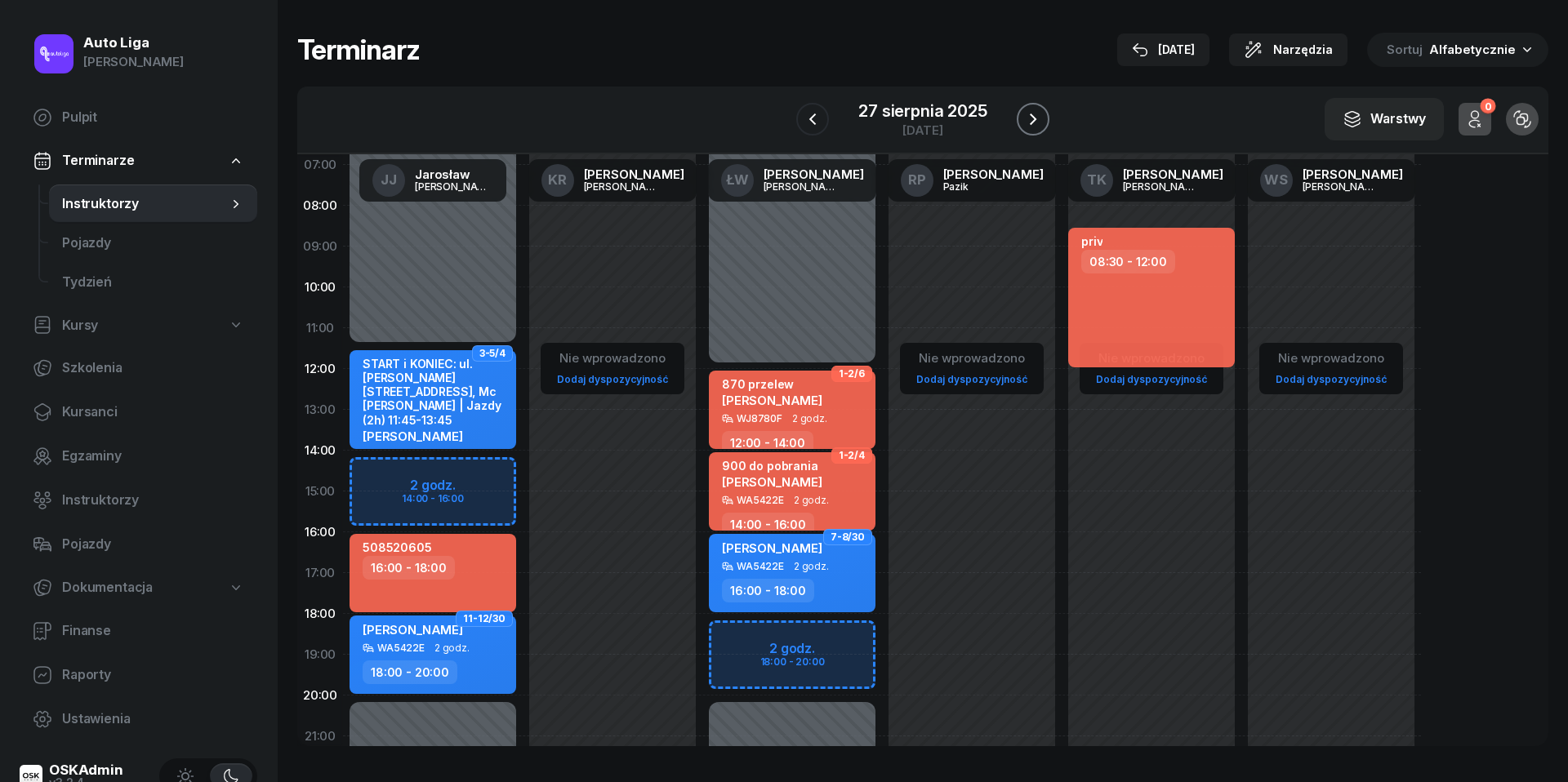
click at [1034, 115] on icon "button" at bounding box center [1033, 119] width 19 height 19
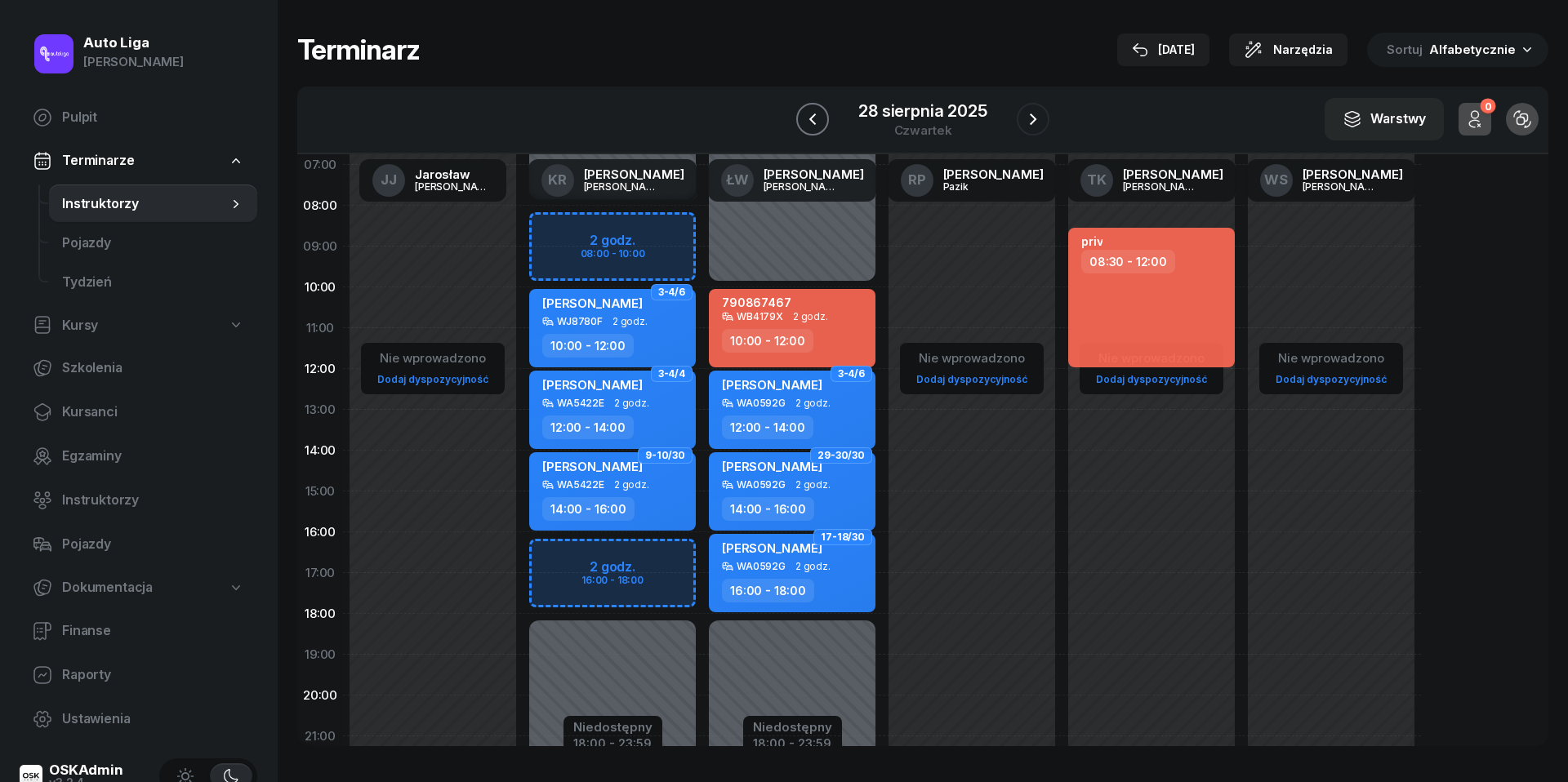
click at [814, 120] on icon "button" at bounding box center [812, 119] width 19 height 19
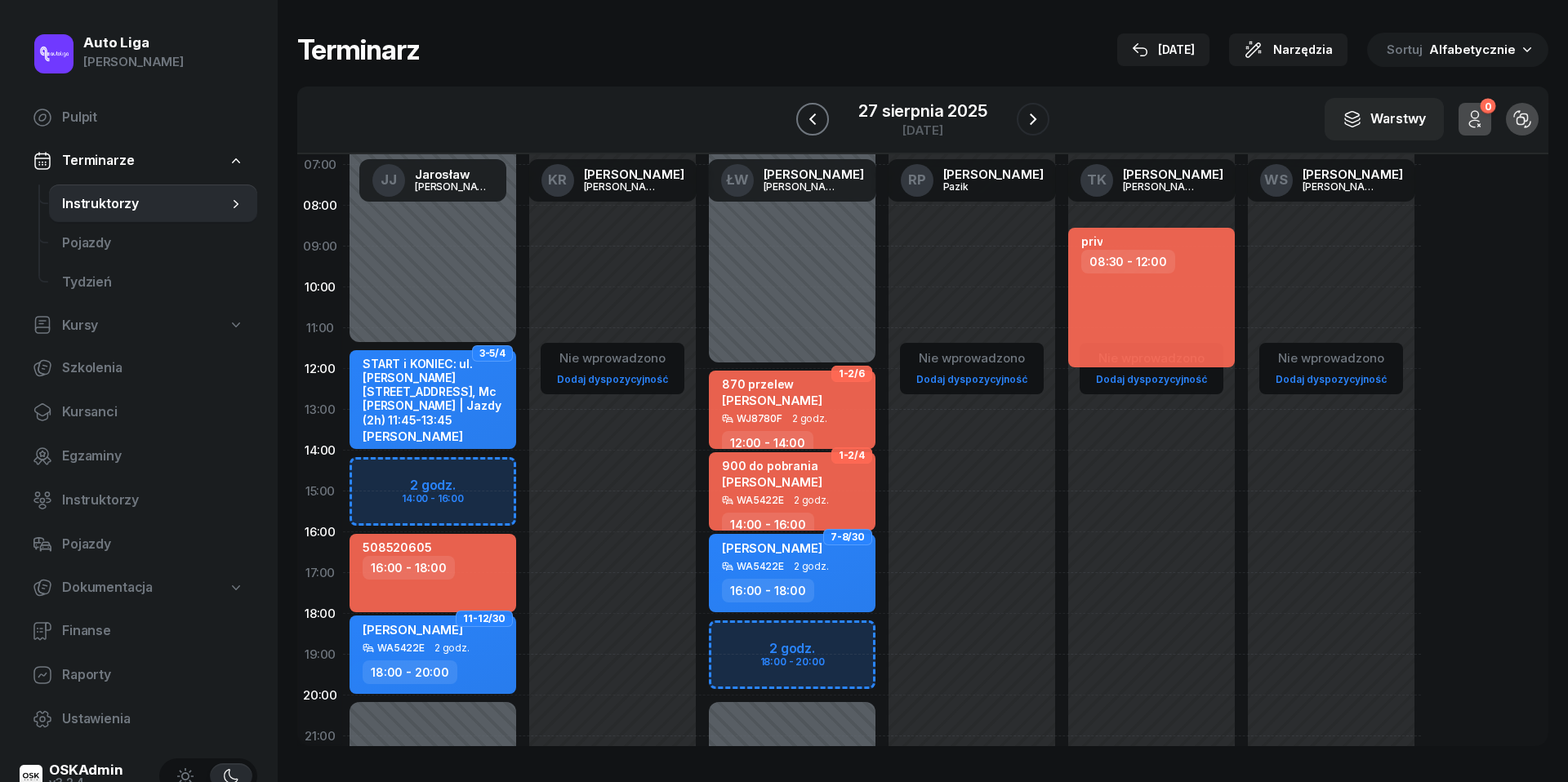
click at [814, 120] on icon "button" at bounding box center [812, 119] width 19 height 19
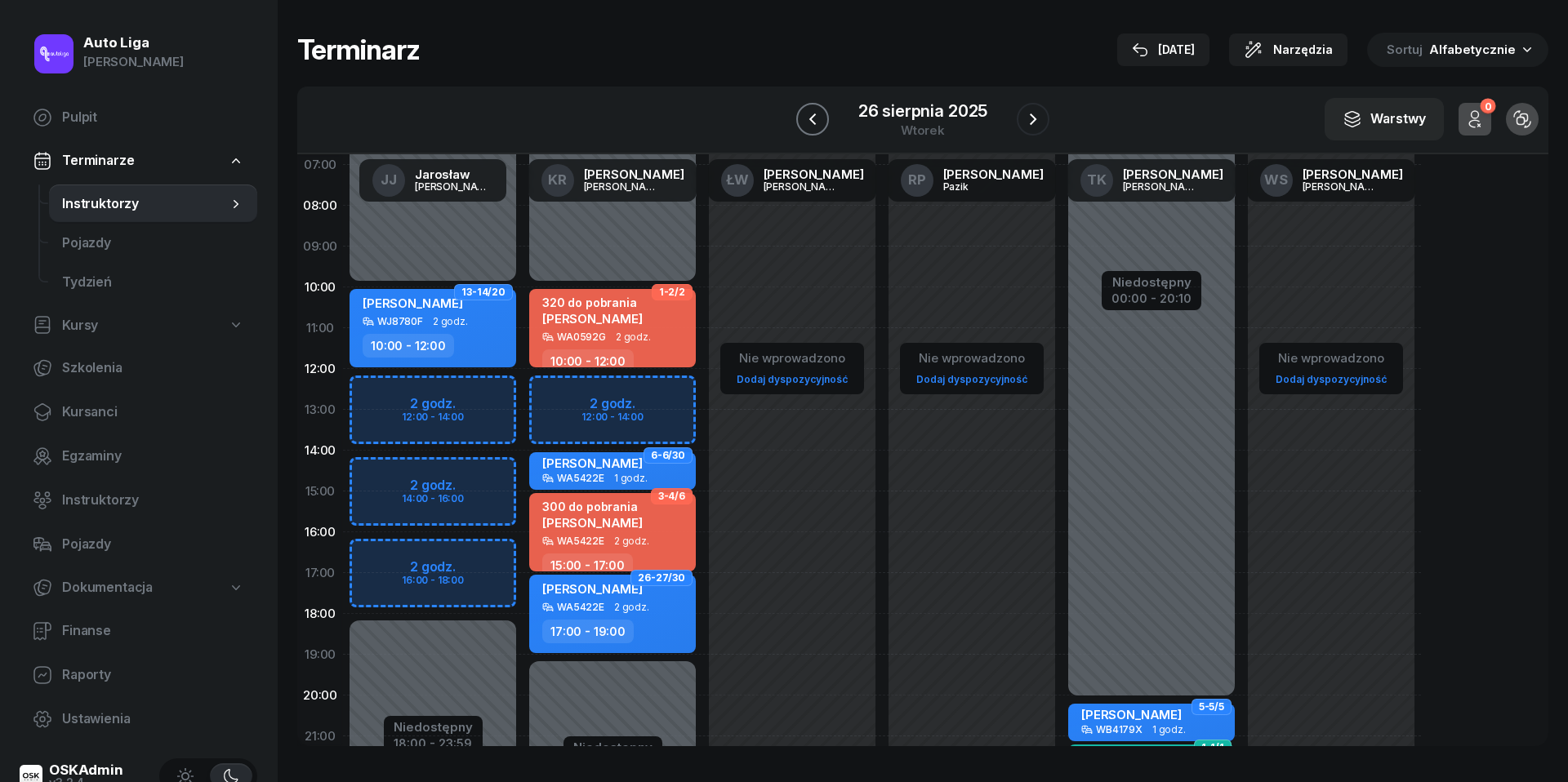
click at [814, 120] on icon "button" at bounding box center [812, 119] width 19 height 19
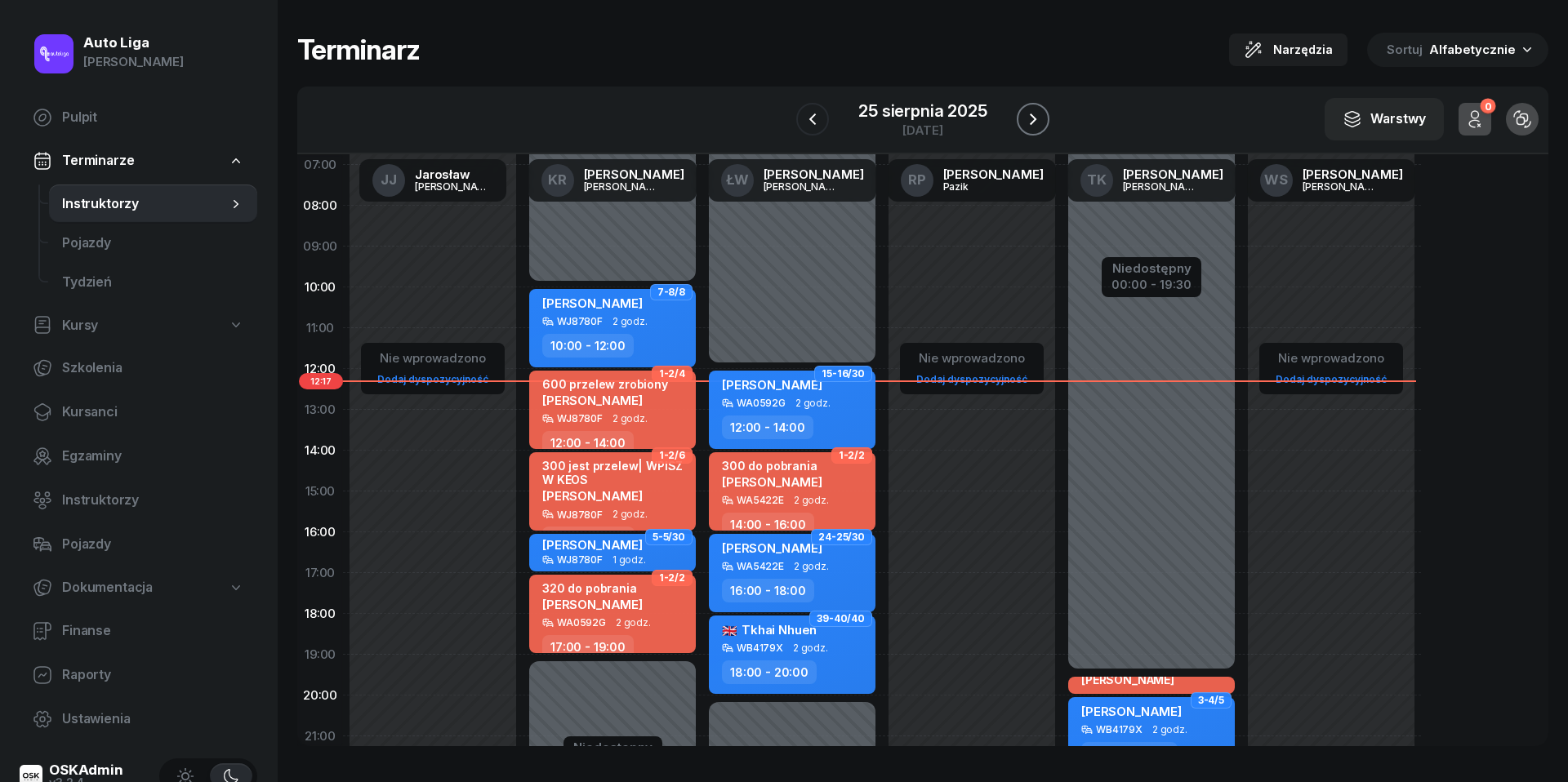
click at [1033, 119] on icon "button" at bounding box center [1033, 119] width 19 height 19
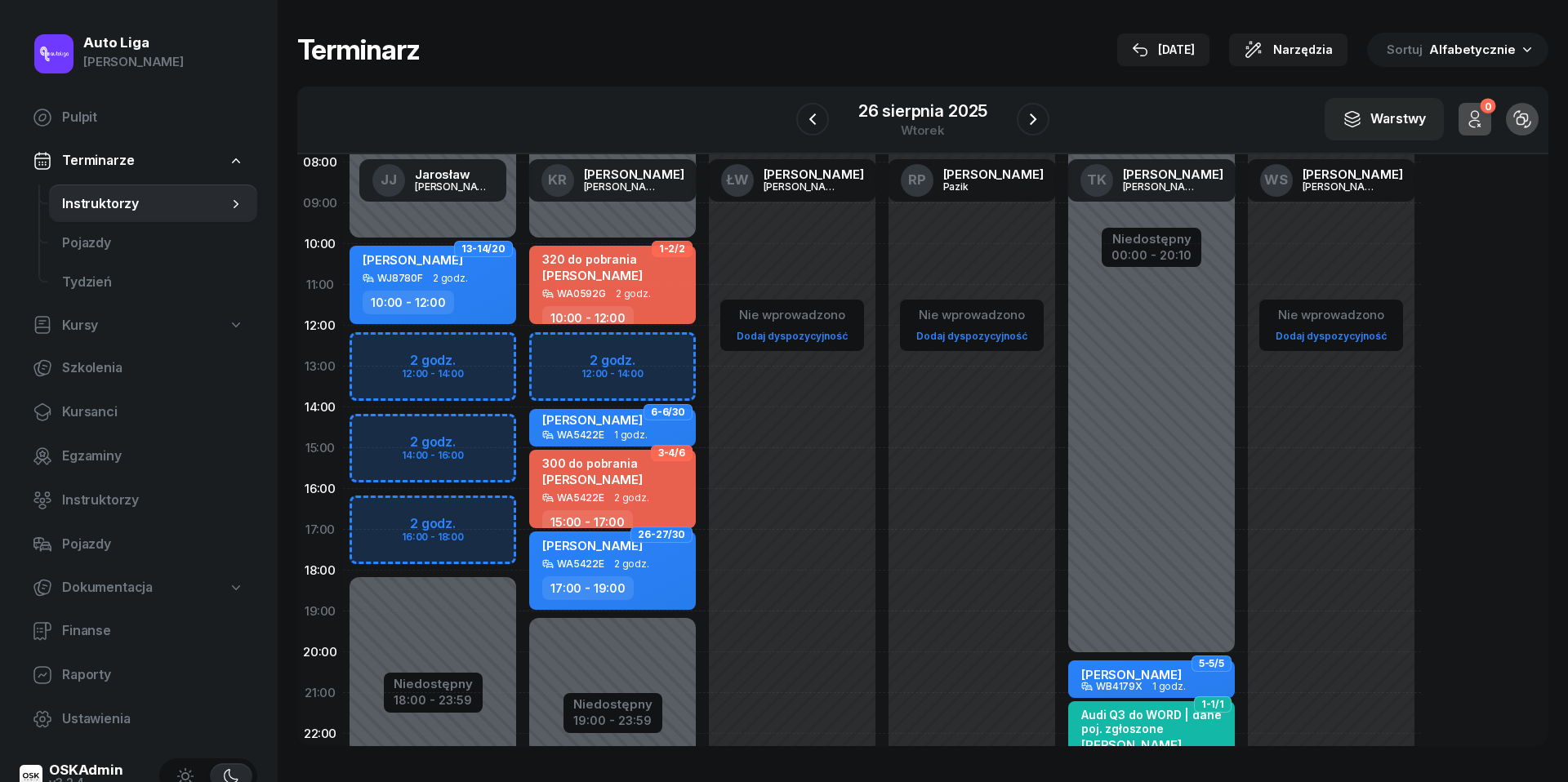
scroll to position [132, 0]
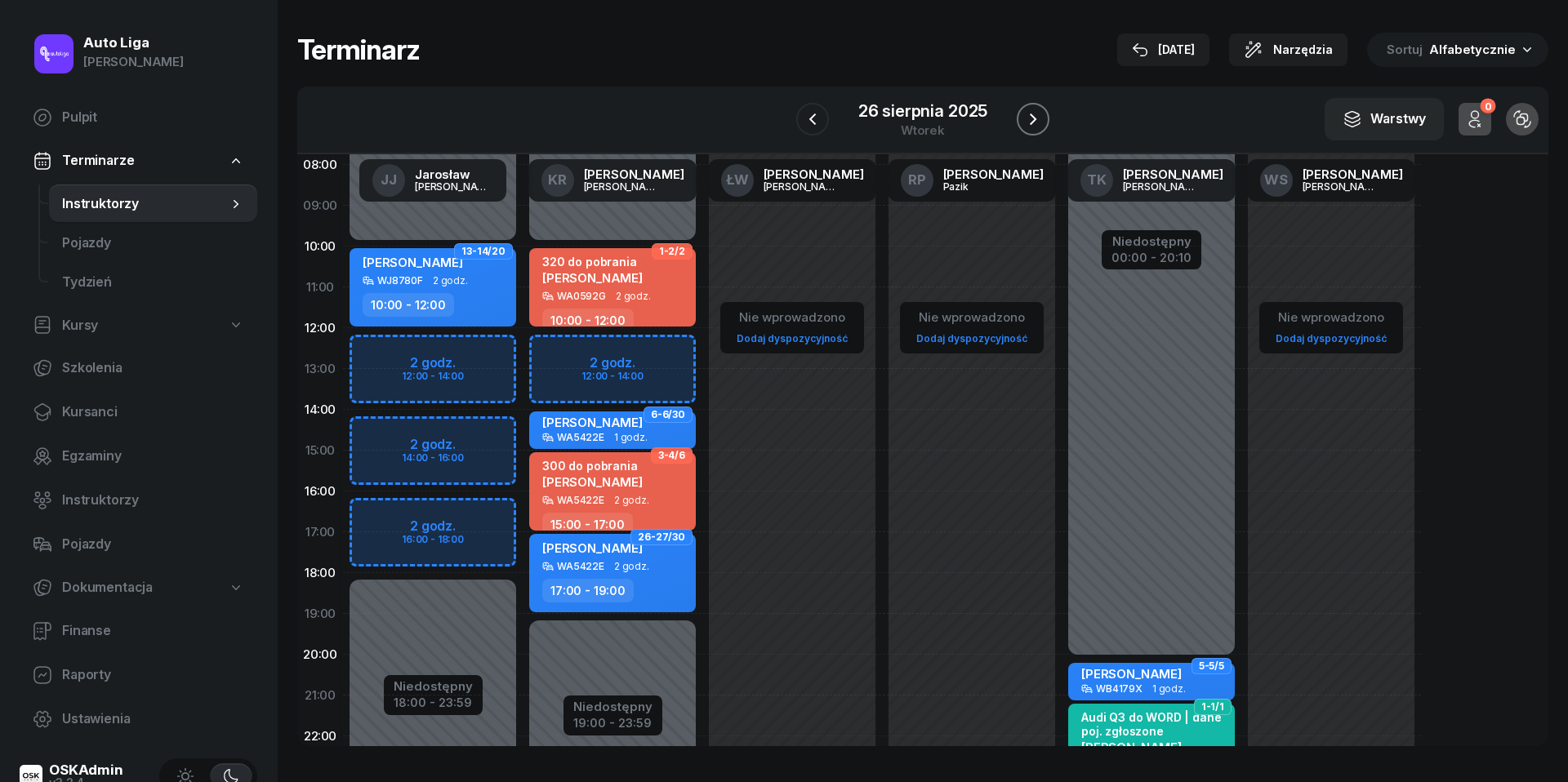
click at [1033, 110] on icon "button" at bounding box center [1033, 119] width 19 height 19
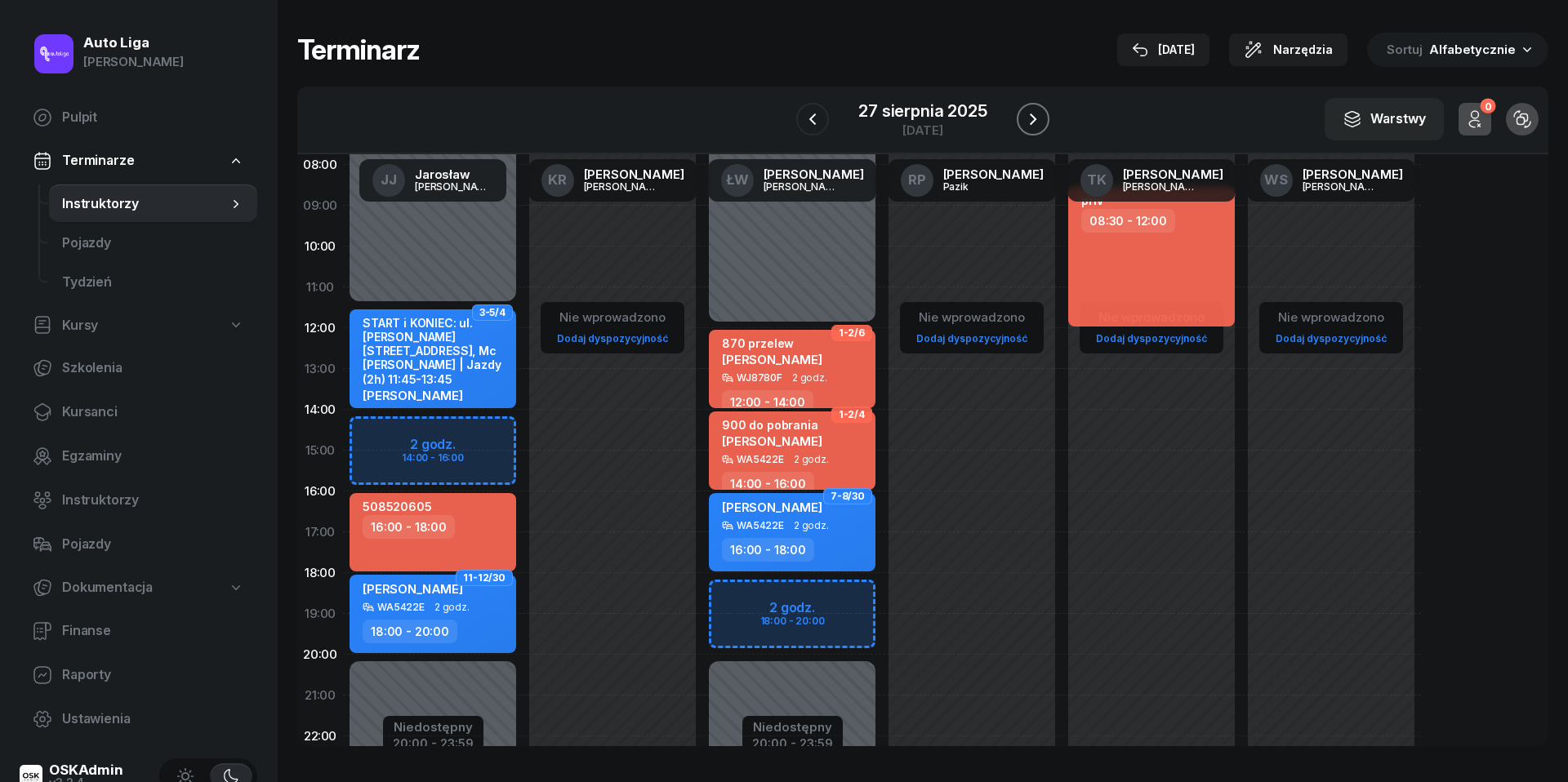
click at [1036, 118] on icon "button" at bounding box center [1033, 119] width 19 height 19
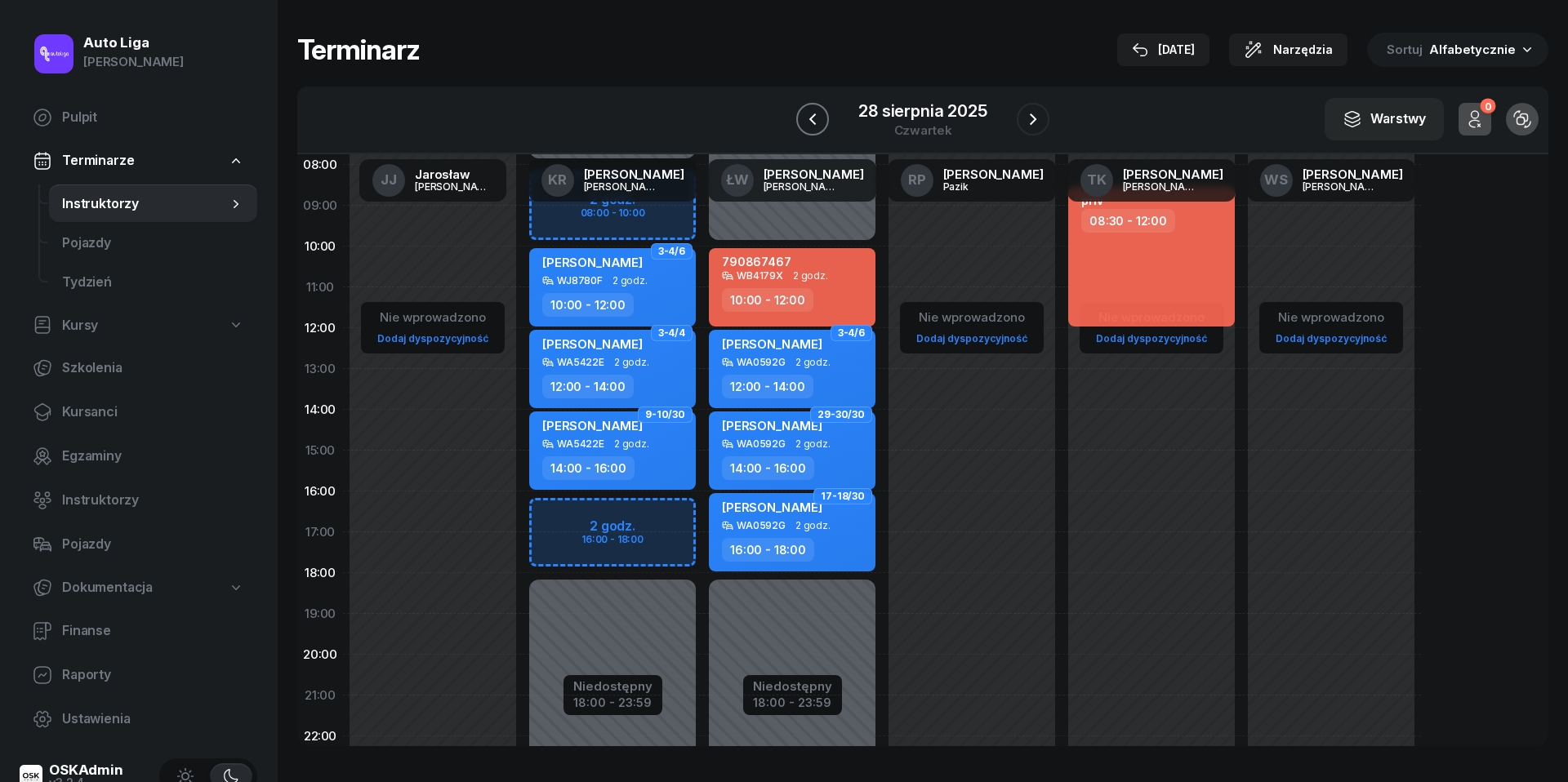
click at [814, 124] on icon "button" at bounding box center [812, 119] width 6 height 12
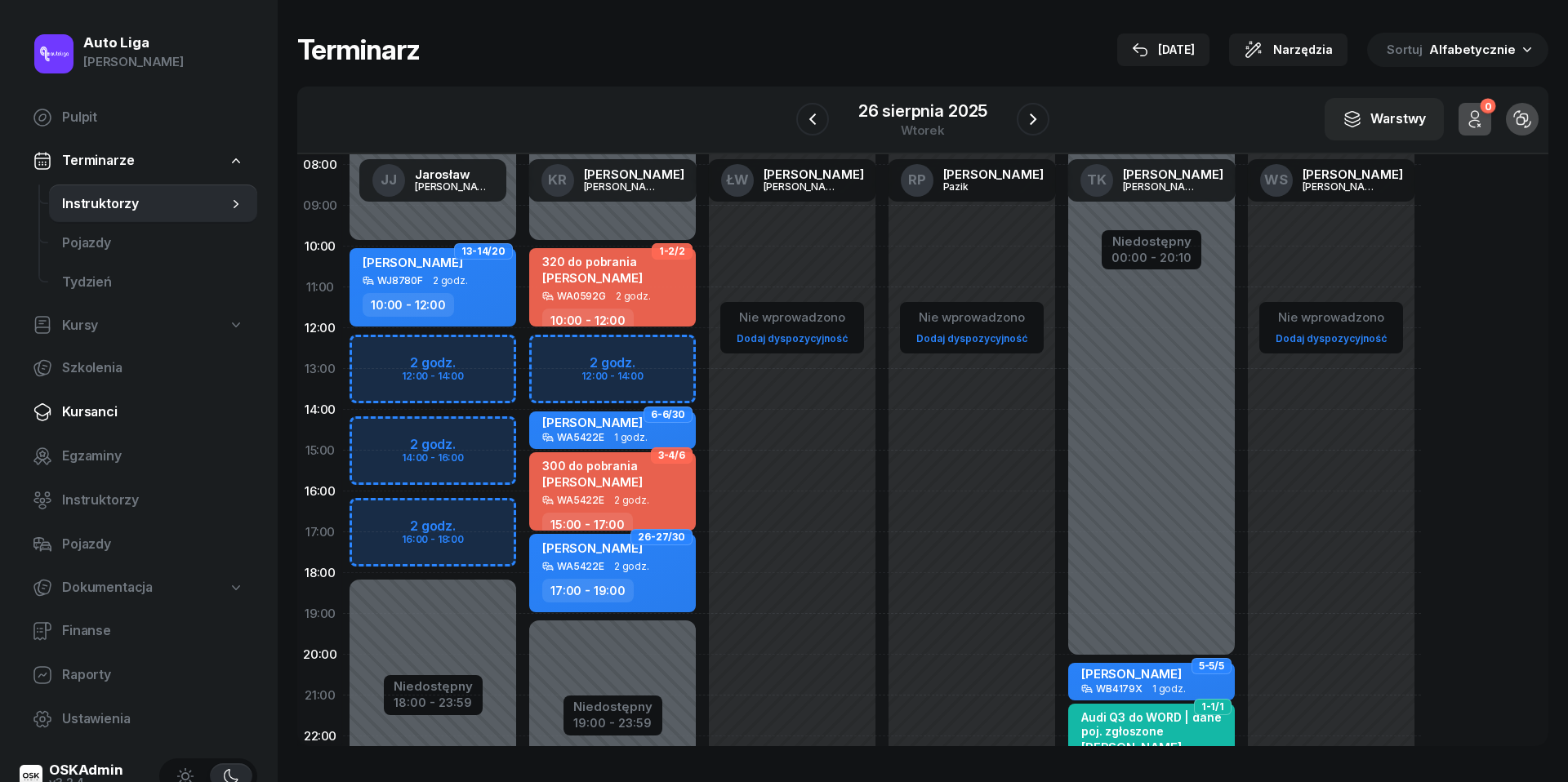
click at [73, 416] on span "Kursanci" at bounding box center [153, 412] width 182 height 21
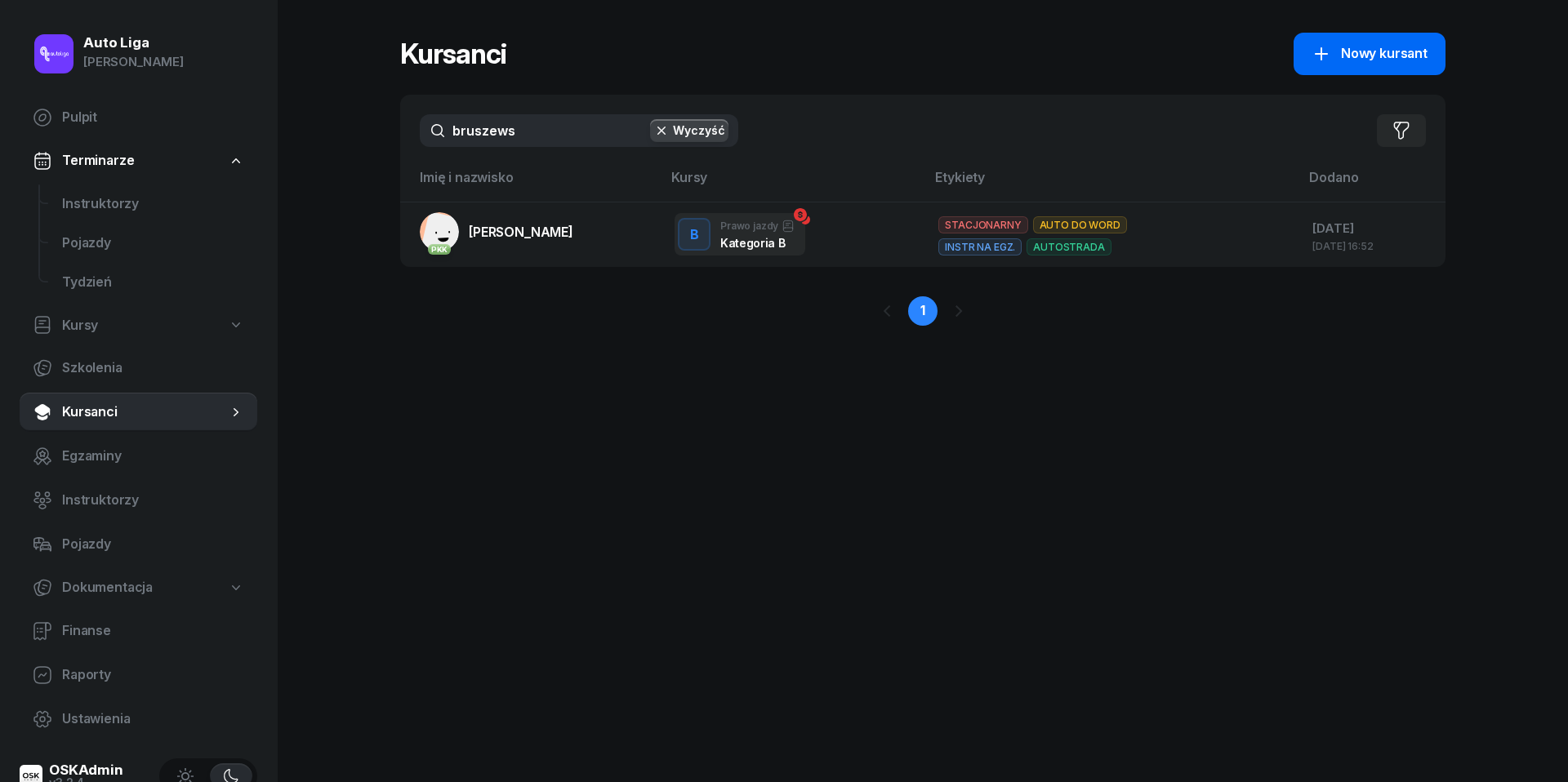
click at [1386, 47] on span "Nowy kursant" at bounding box center [1384, 53] width 87 height 21
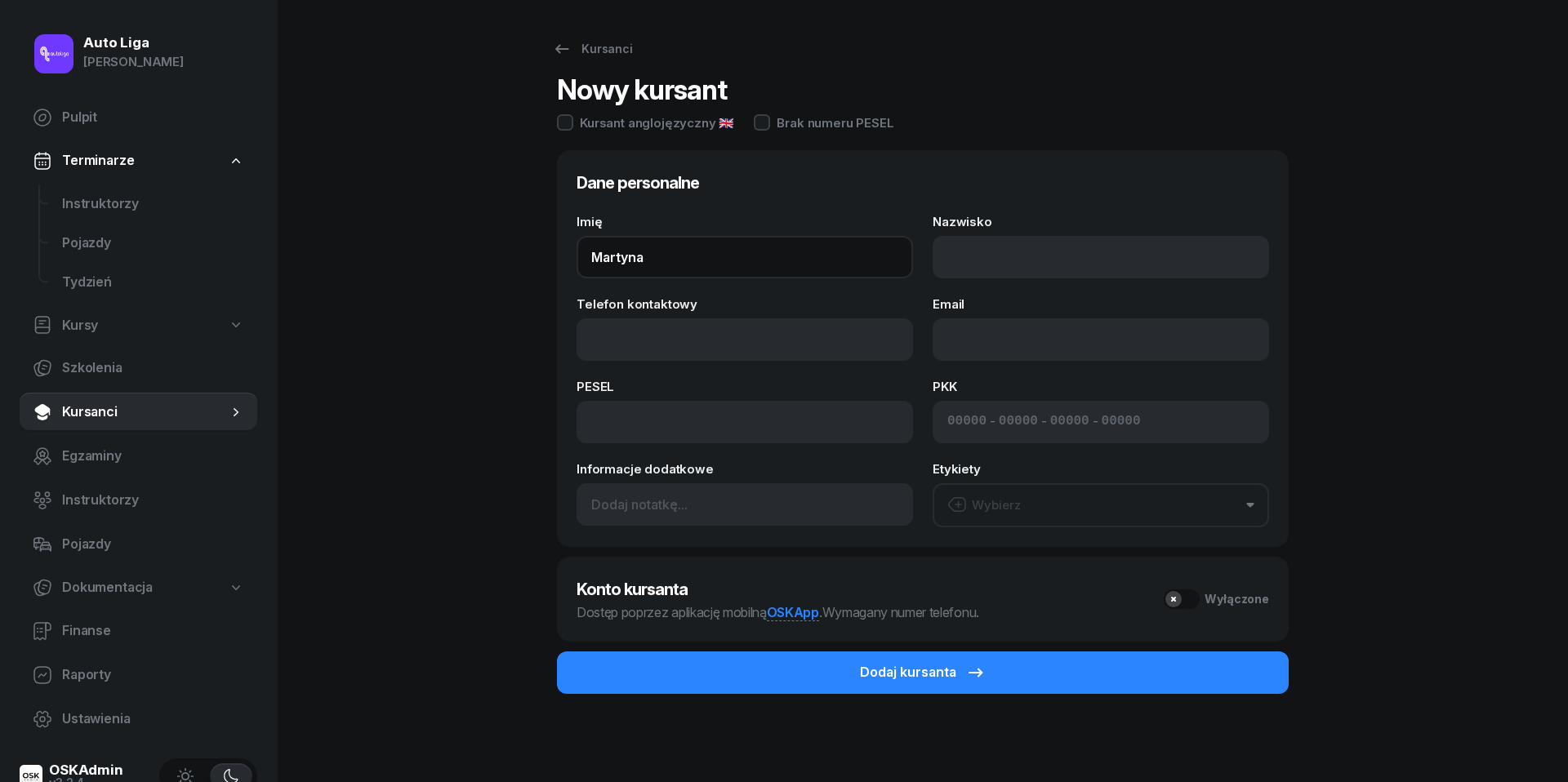
type input "Martyna"
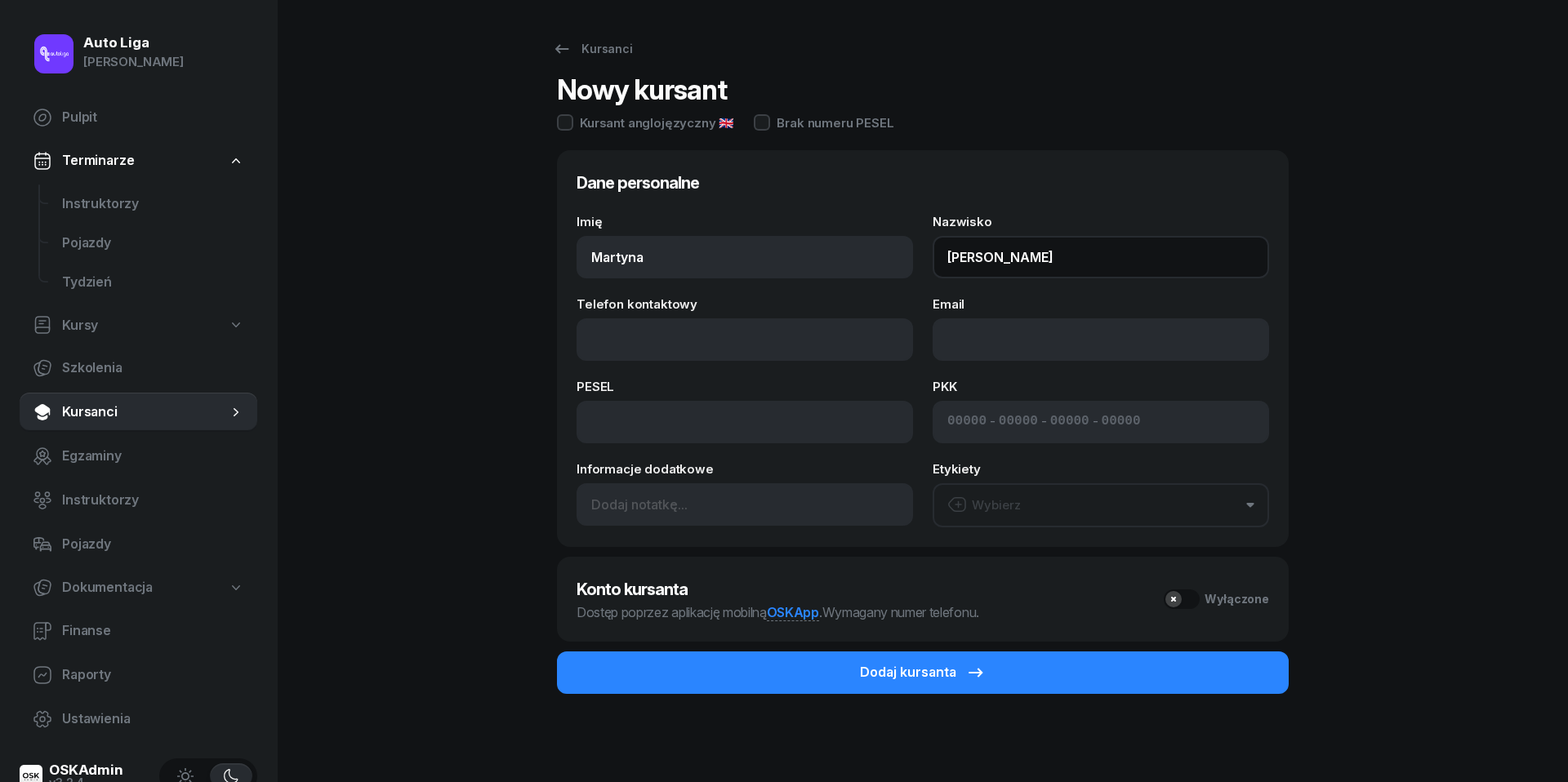
type input "[PERSON_NAME]"
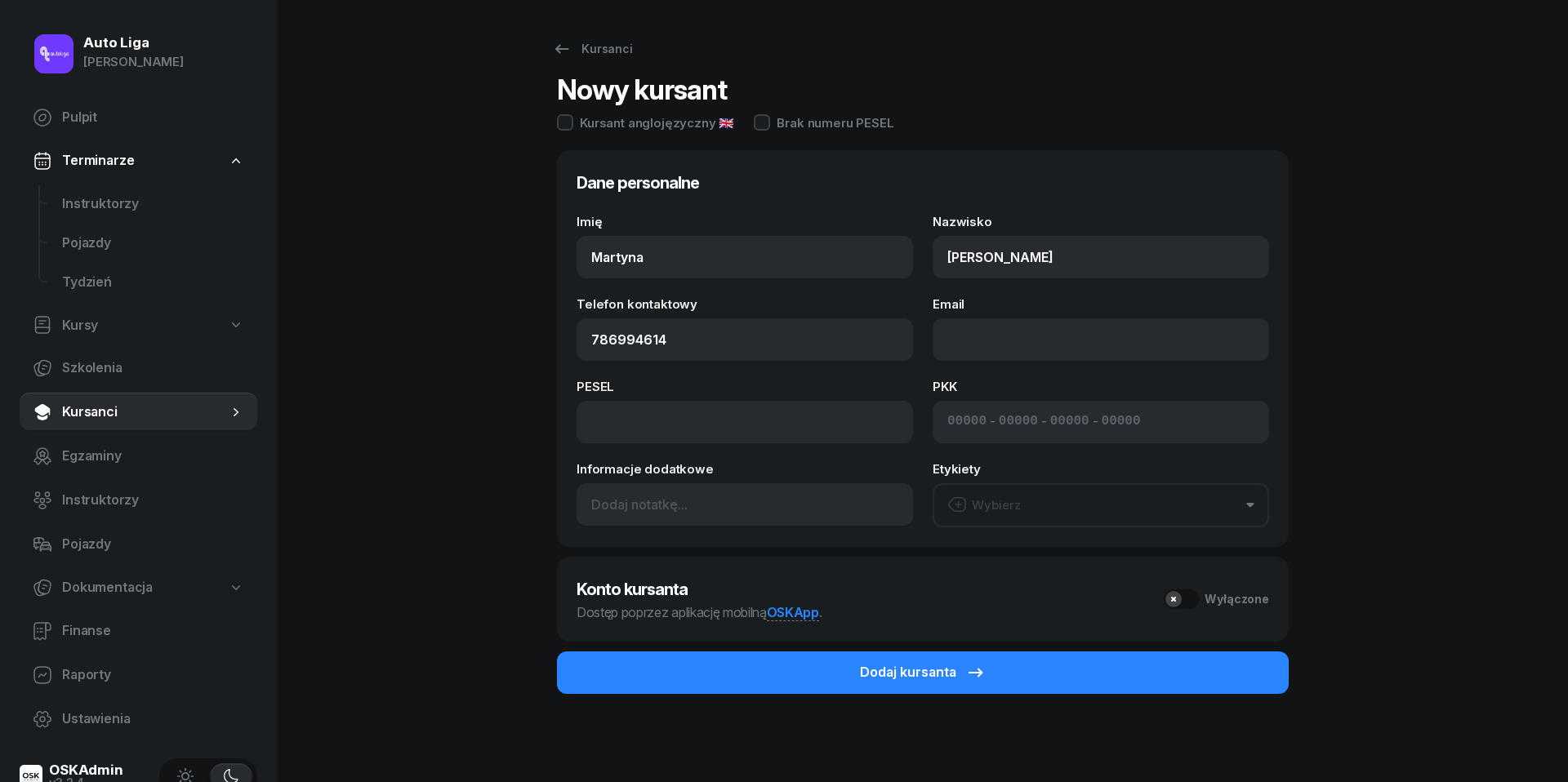
type input "786 994 614"
click at [689, 419] on input at bounding box center [745, 422] width 336 height 42
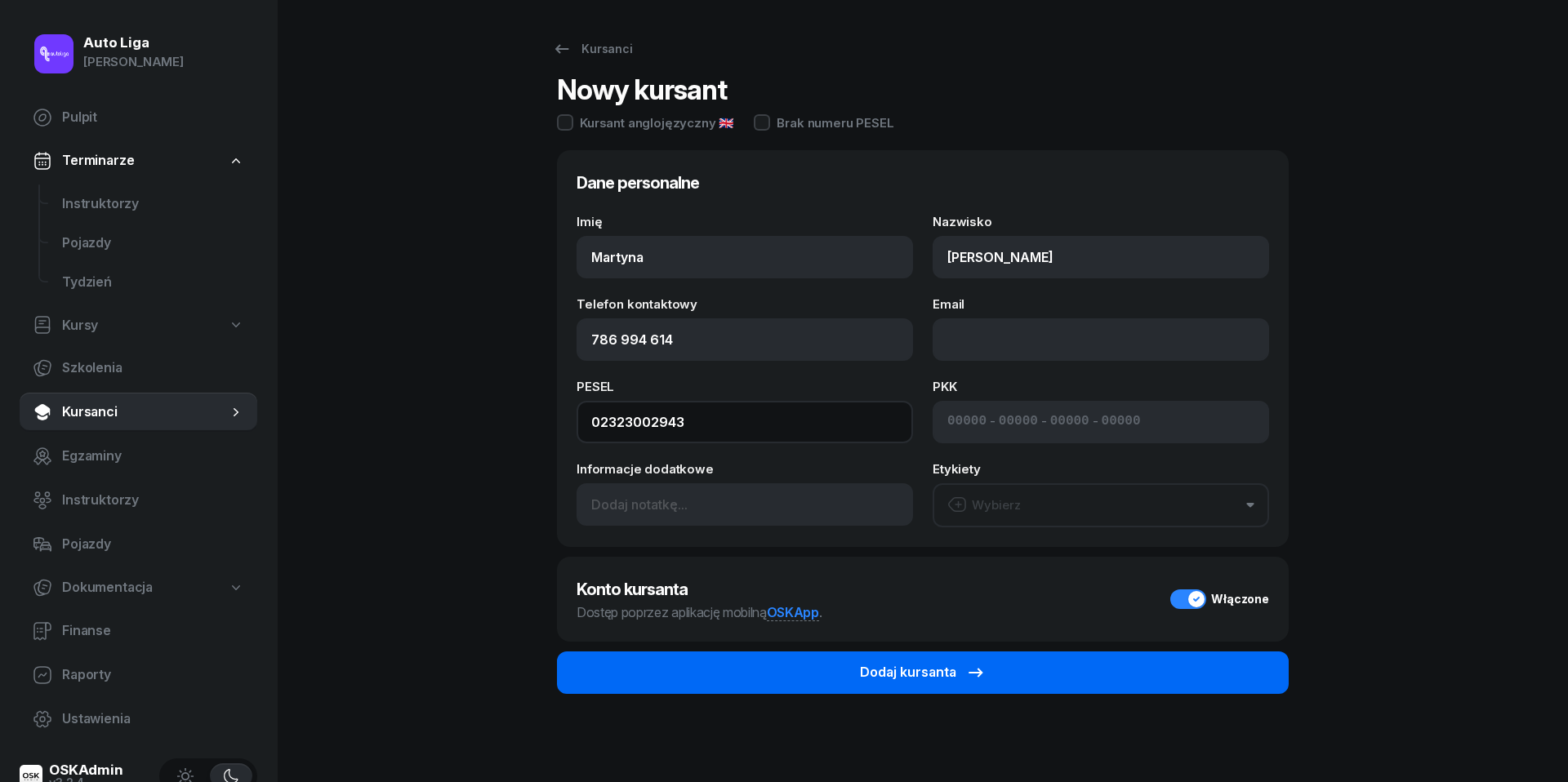
type input "02323002943"
click at [913, 673] on div "Dodaj kursanta" at bounding box center [923, 672] width 126 height 21
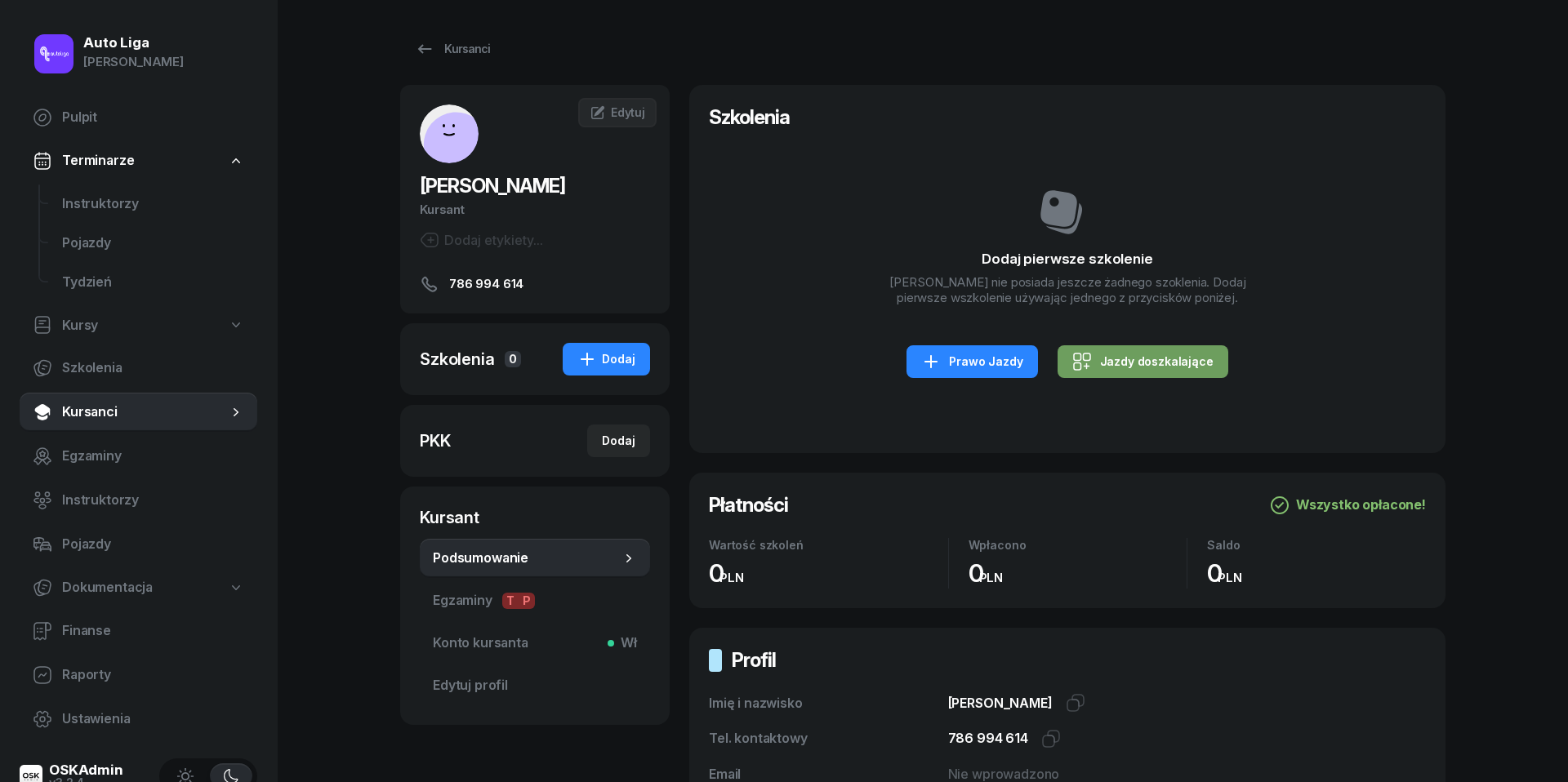
click at [1135, 372] on div "Jazdy doszkalające" at bounding box center [1143, 361] width 142 height 19
select select "B"
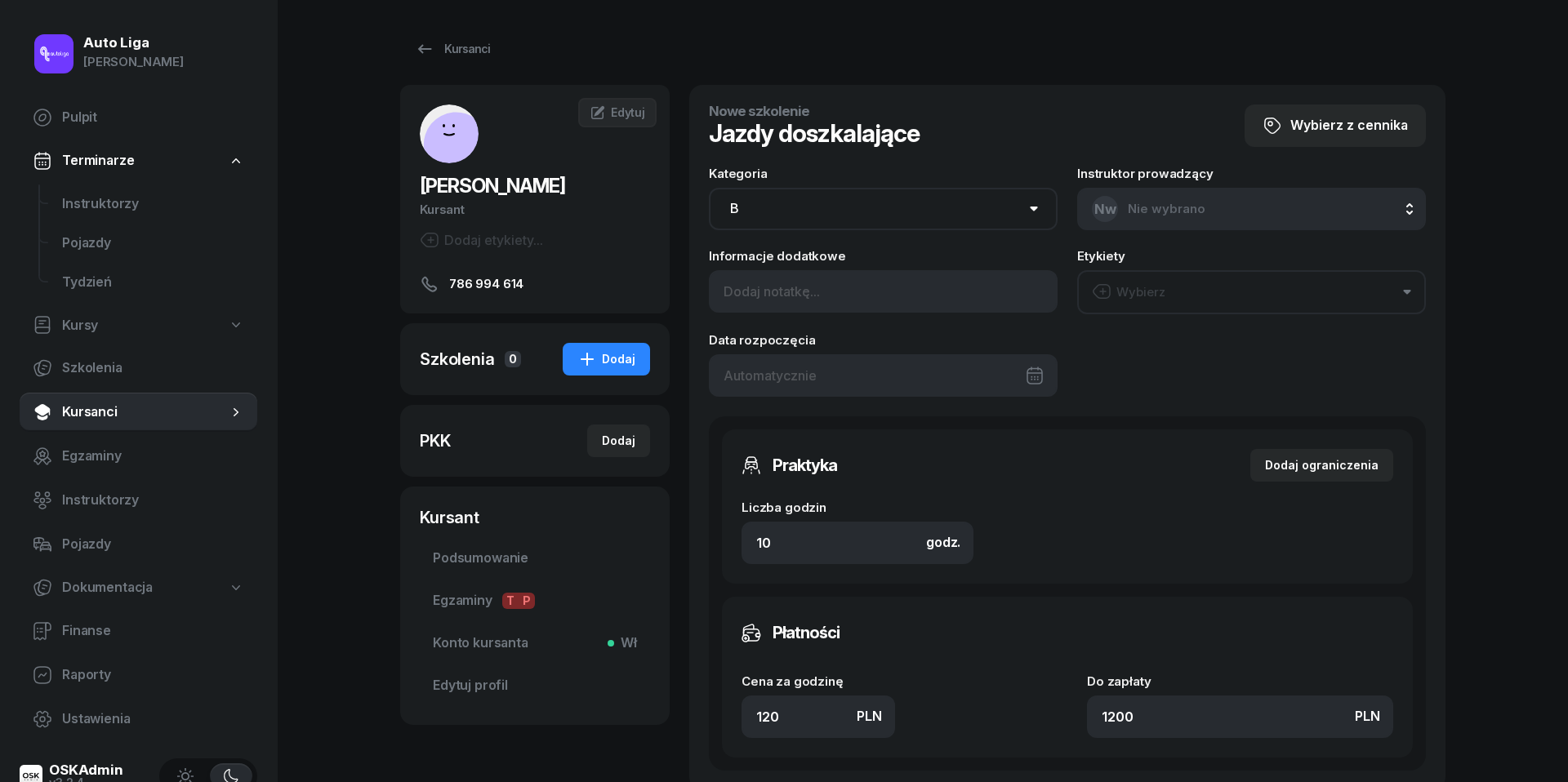
click at [854, 364] on div at bounding box center [884, 375] width 349 height 42
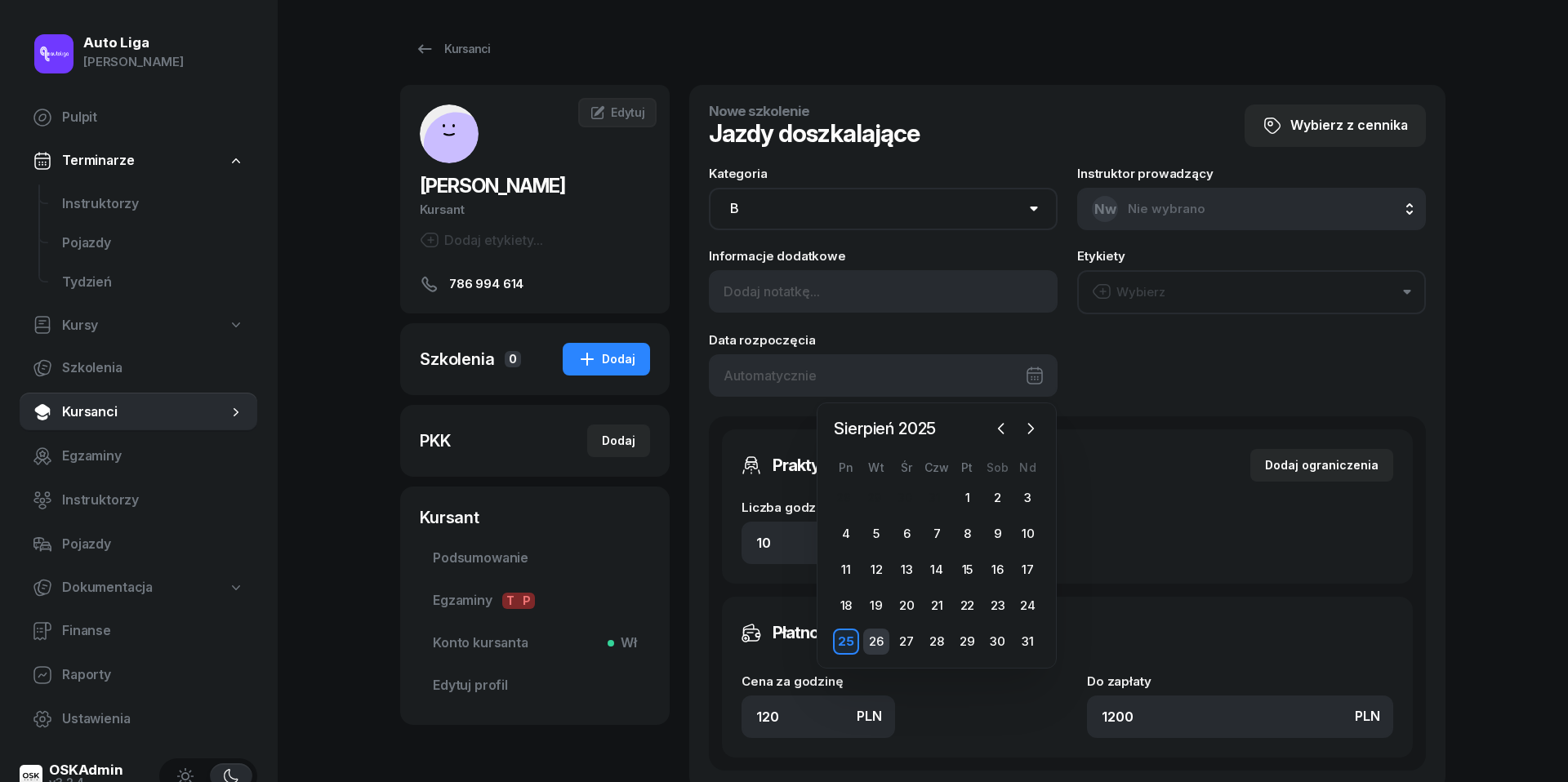
click at [867, 642] on div "26" at bounding box center [876, 641] width 26 height 26
type input "[DATE]"
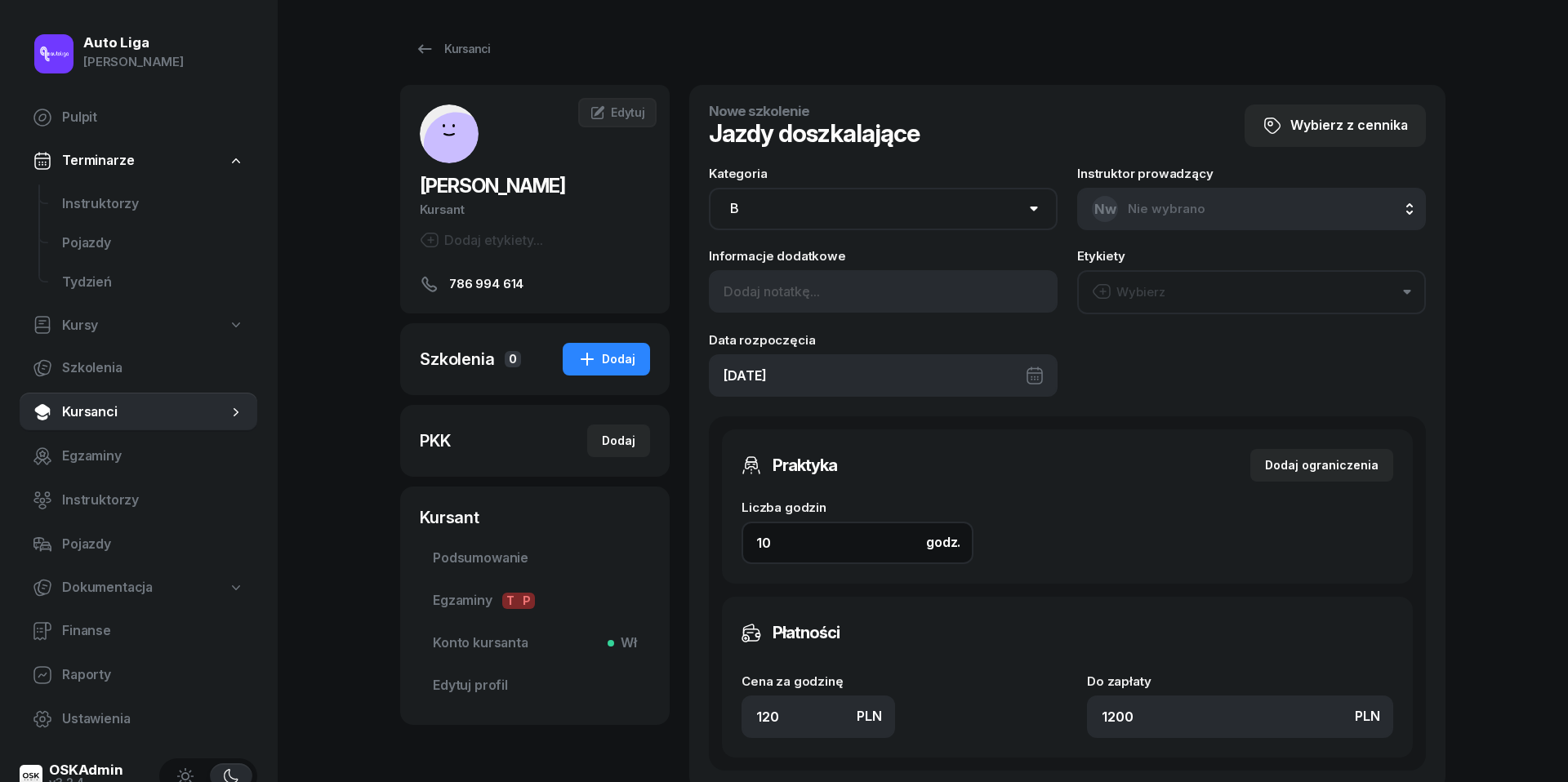
click at [817, 540] on input "10" at bounding box center [858, 543] width 232 height 42
type input "2"
type input "240"
type input "2"
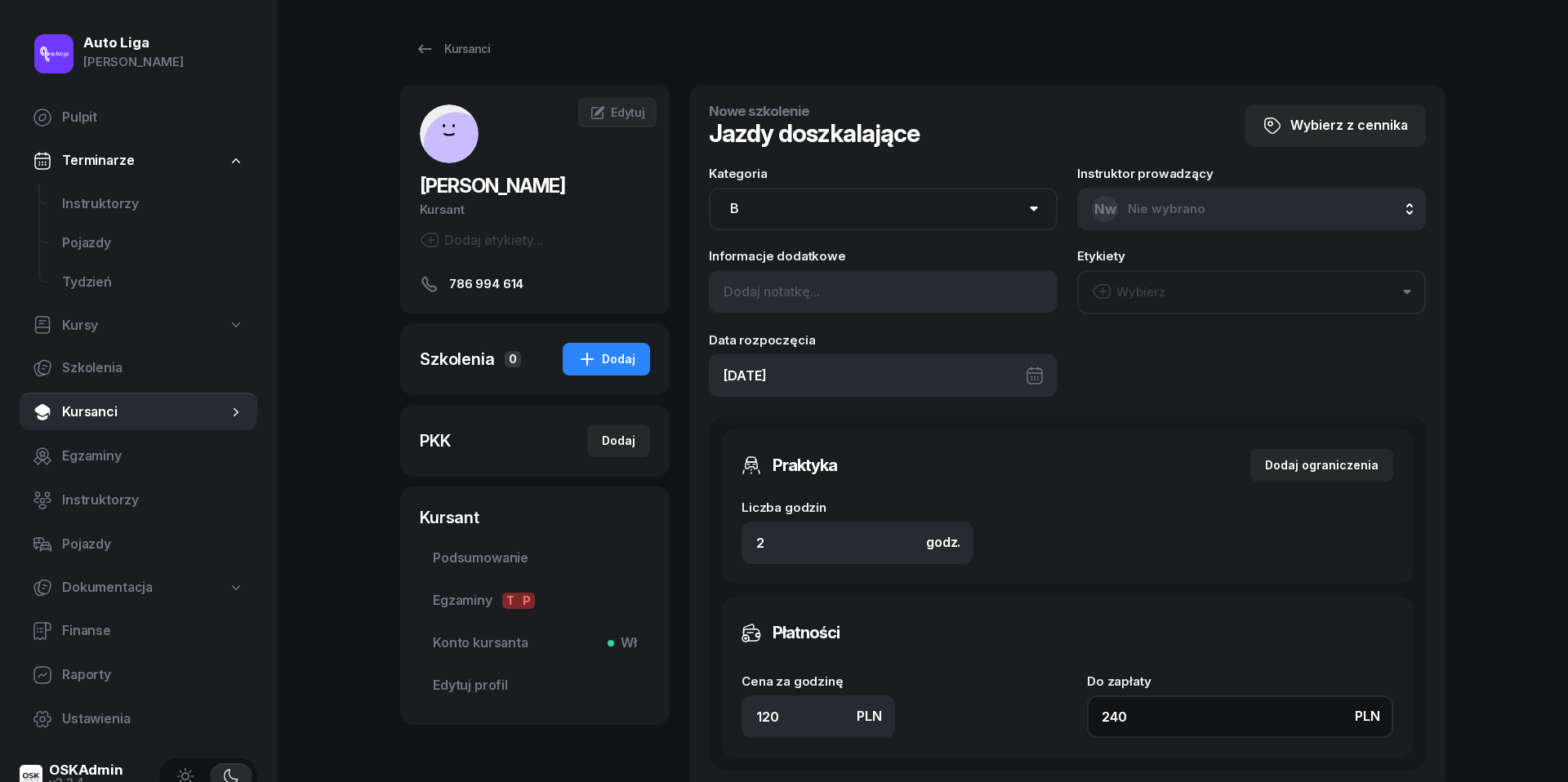
click at [1221, 701] on input "240" at bounding box center [1240, 717] width 306 height 42
type input "1.50"
type input "3"
type input "16"
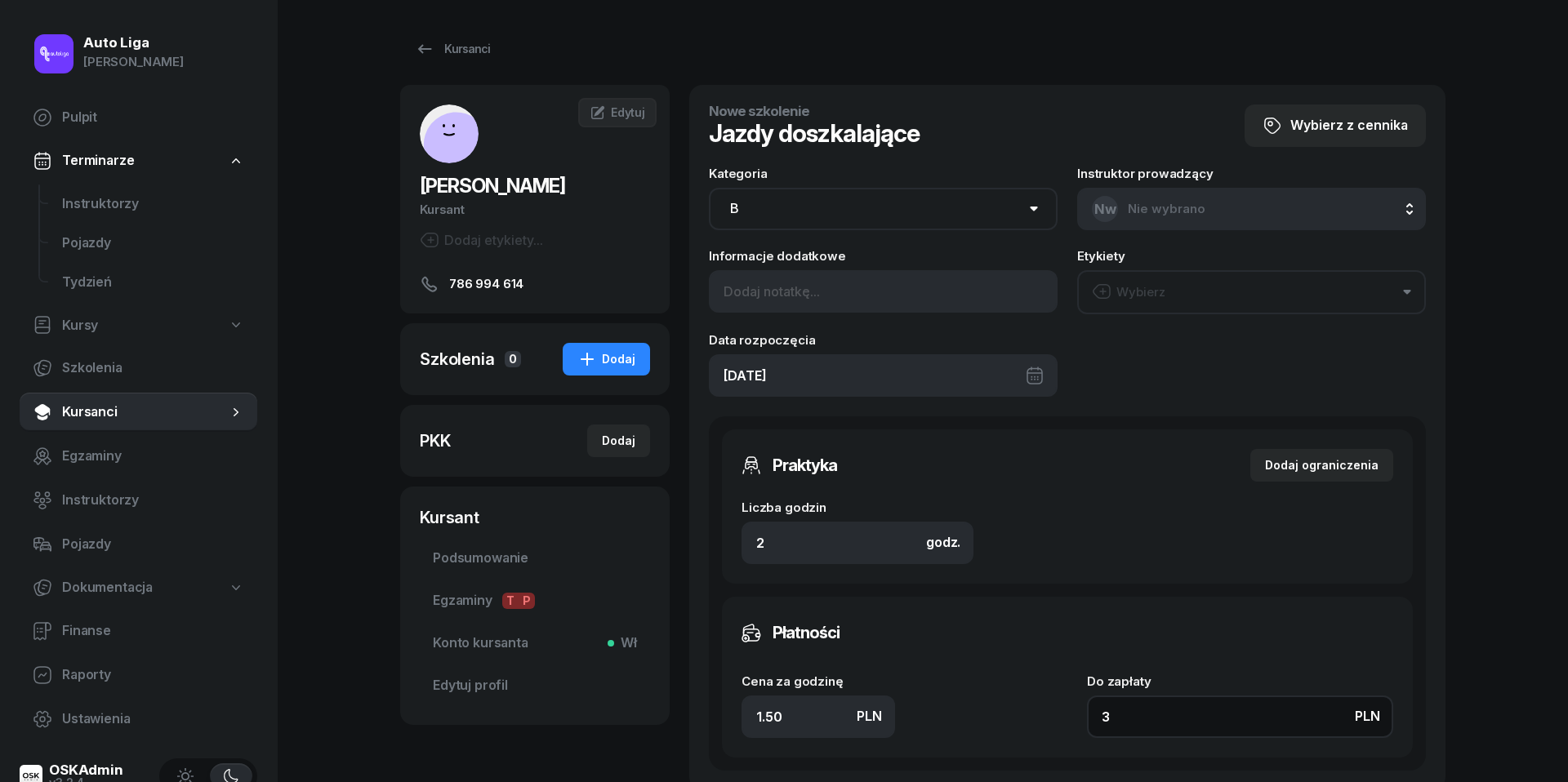
type input "32"
type input "160"
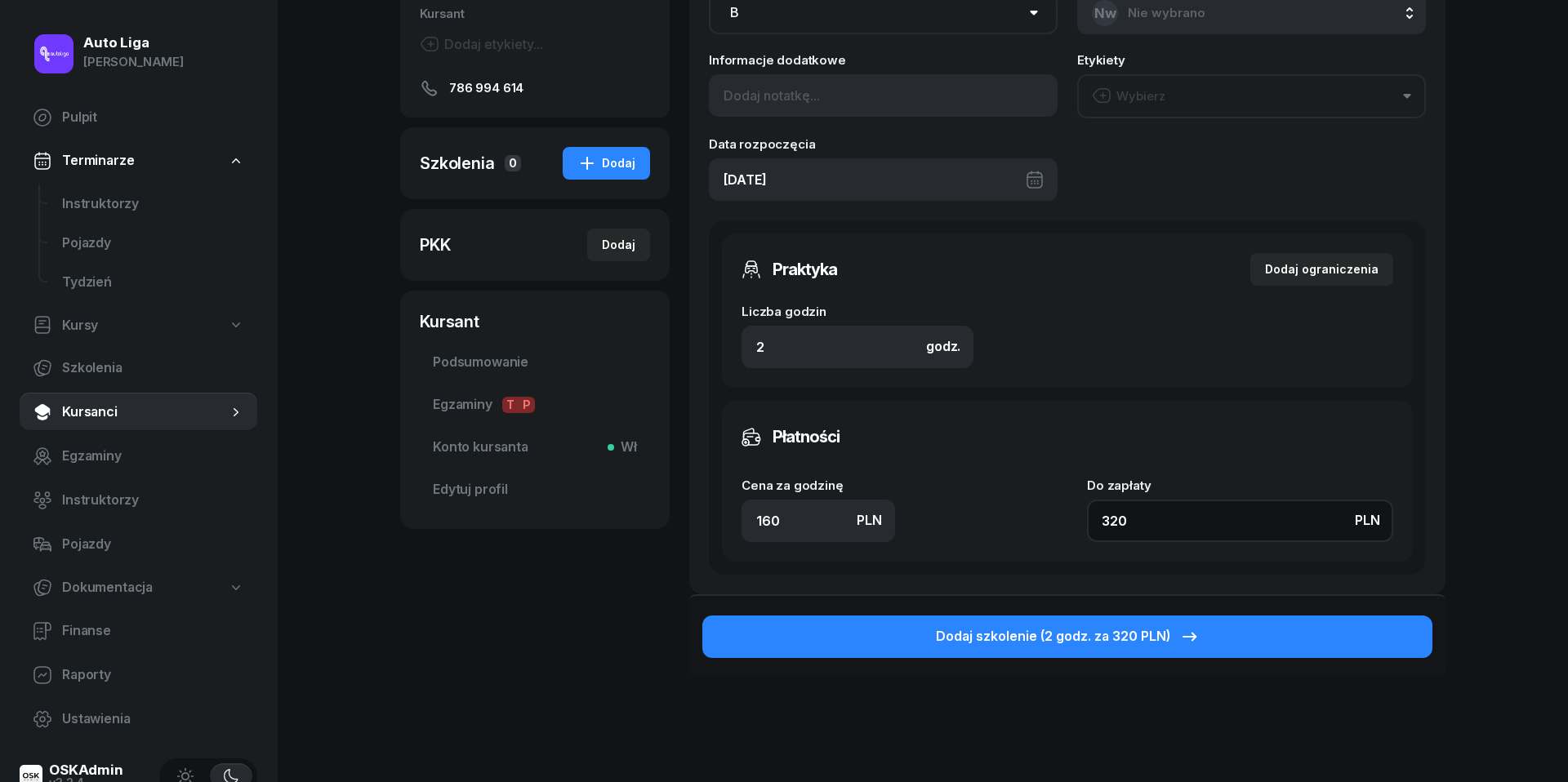
scroll to position [204, 0]
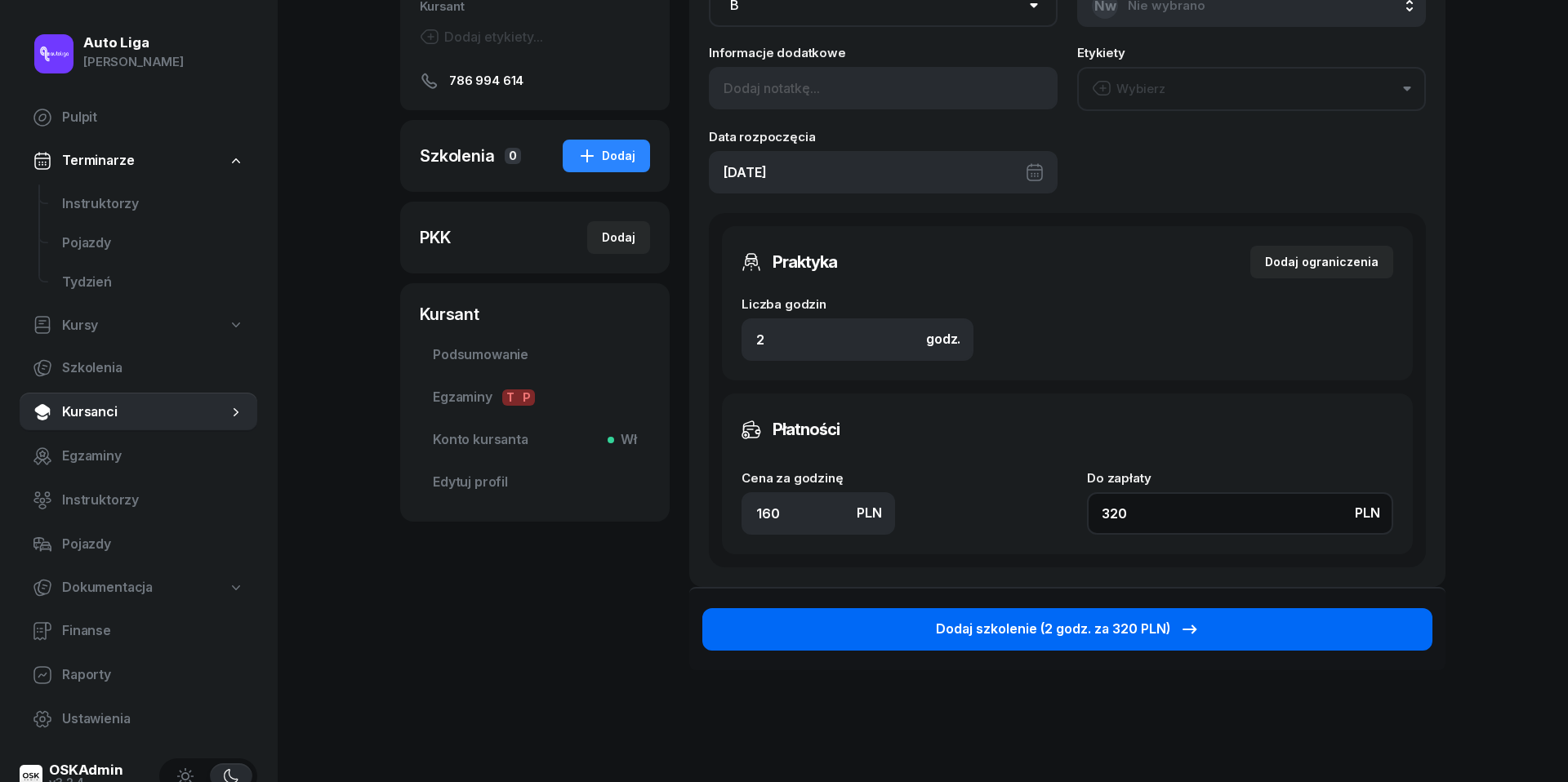
type input "320"
click at [1099, 622] on div "Dodaj szkolenie (2 godz. za 320 PLN)" at bounding box center [1067, 629] width 264 height 21
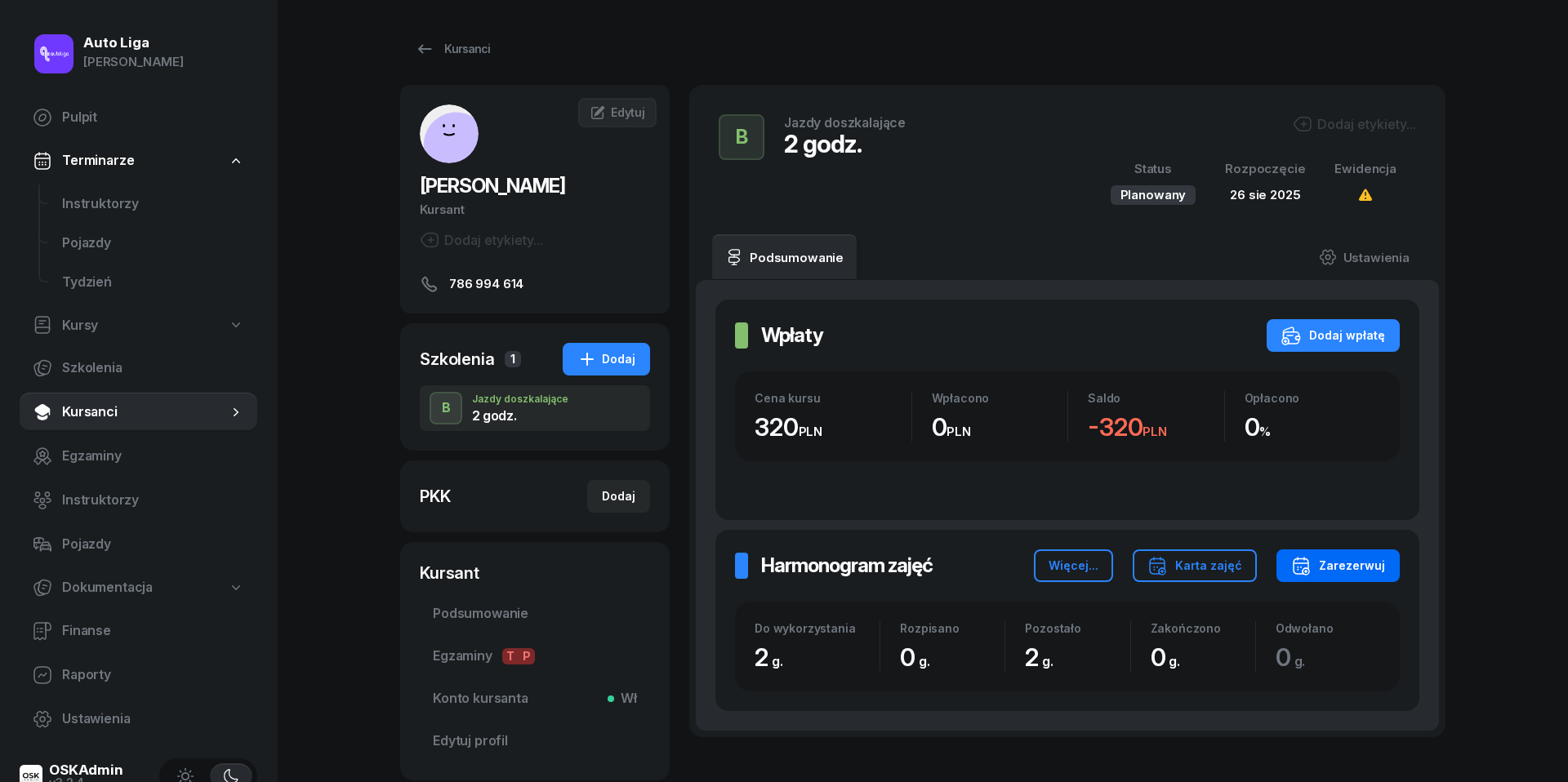
click at [1363, 560] on div "Zarezerwuj" at bounding box center [1338, 565] width 94 height 19
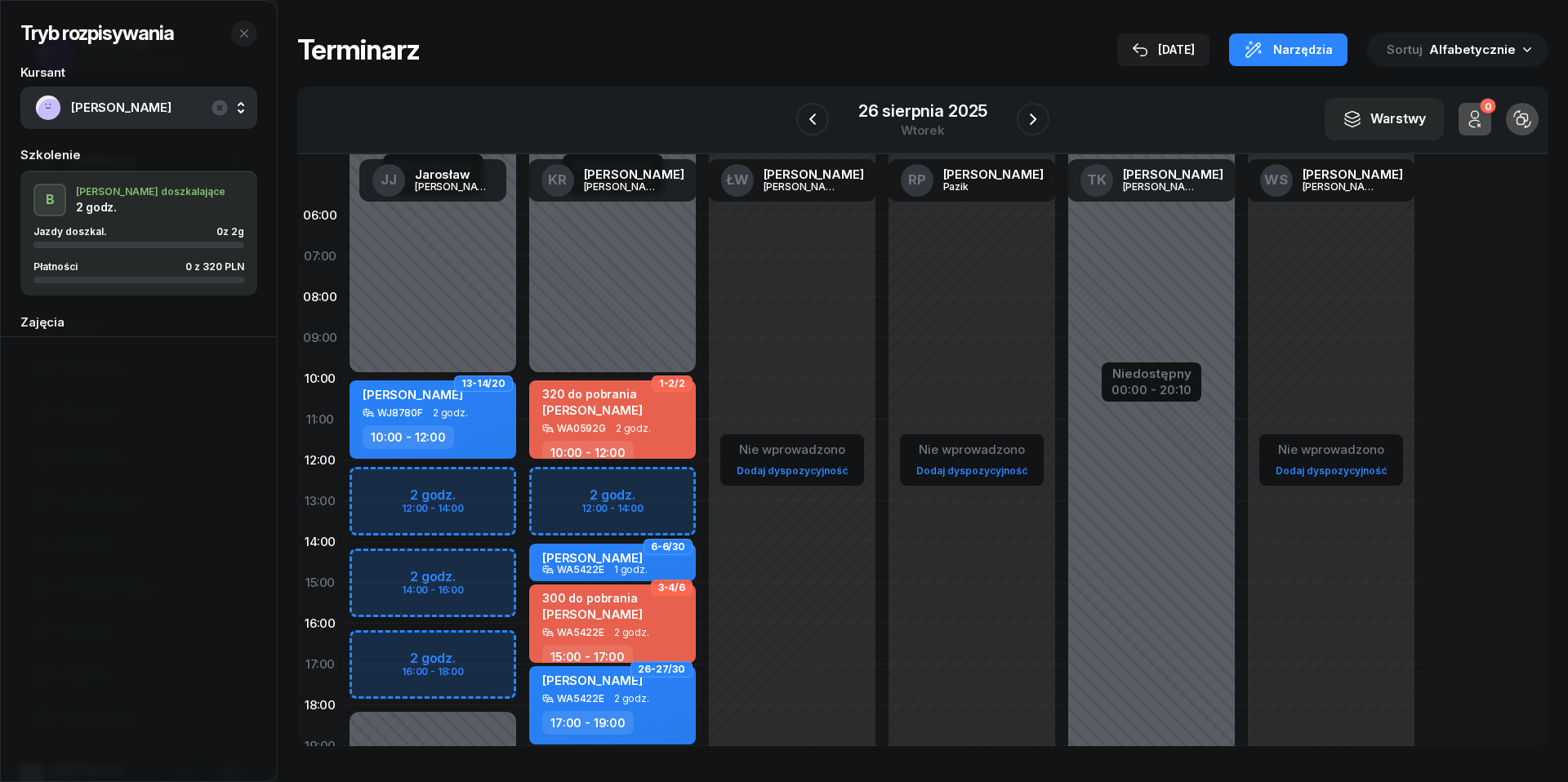
click at [703, 487] on div "Niedostępny 00:00 - 10:00 Niedostępny 19:00 - 23:59 2 godz. 12:00 - 14:00 1-2/2…" at bounding box center [792, 583] width 180 height 776
select select "12"
select select "14"
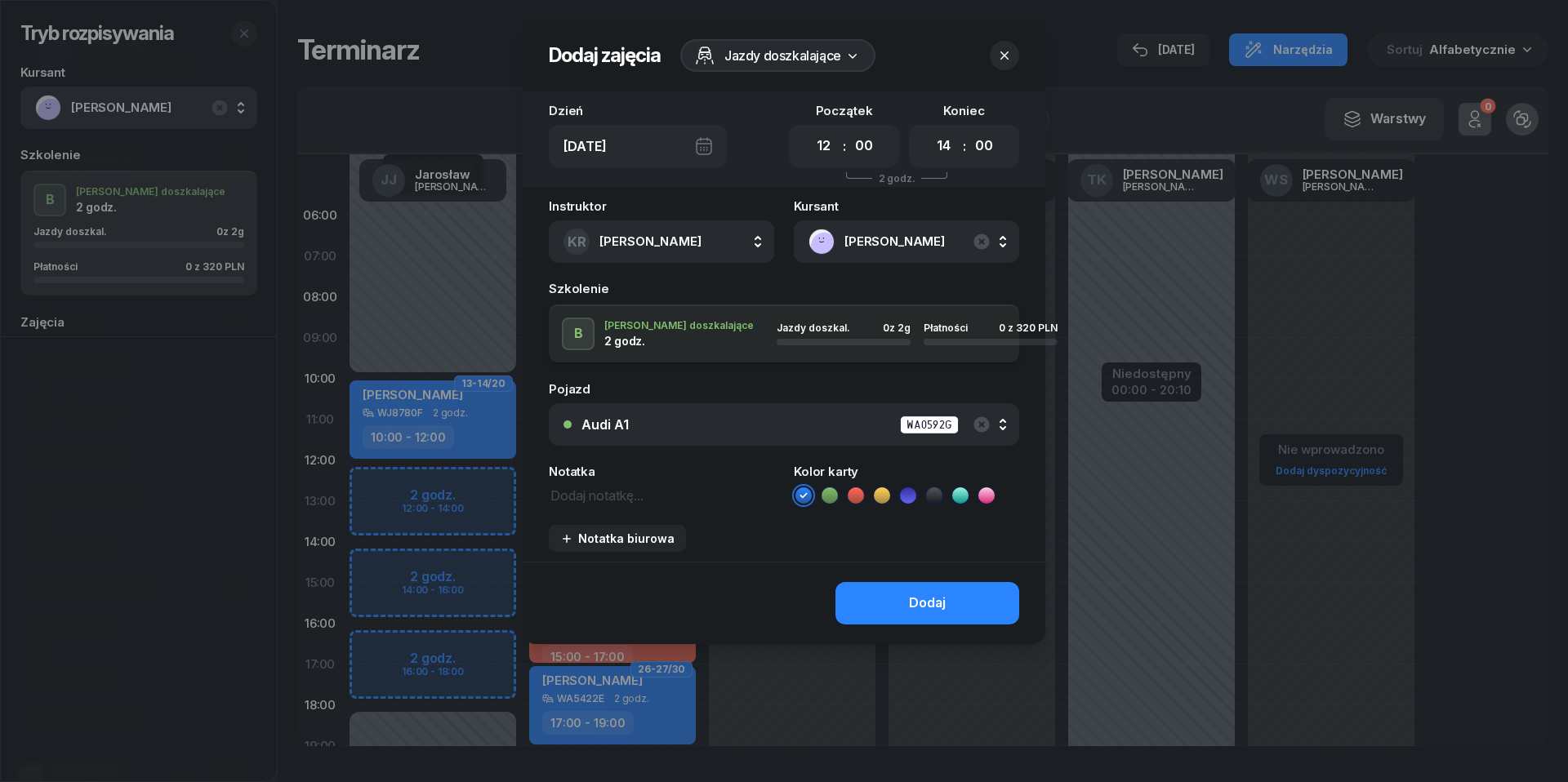
click at [716, 431] on div "Audi A1 WA0592G" at bounding box center [792, 425] width 423 height 20
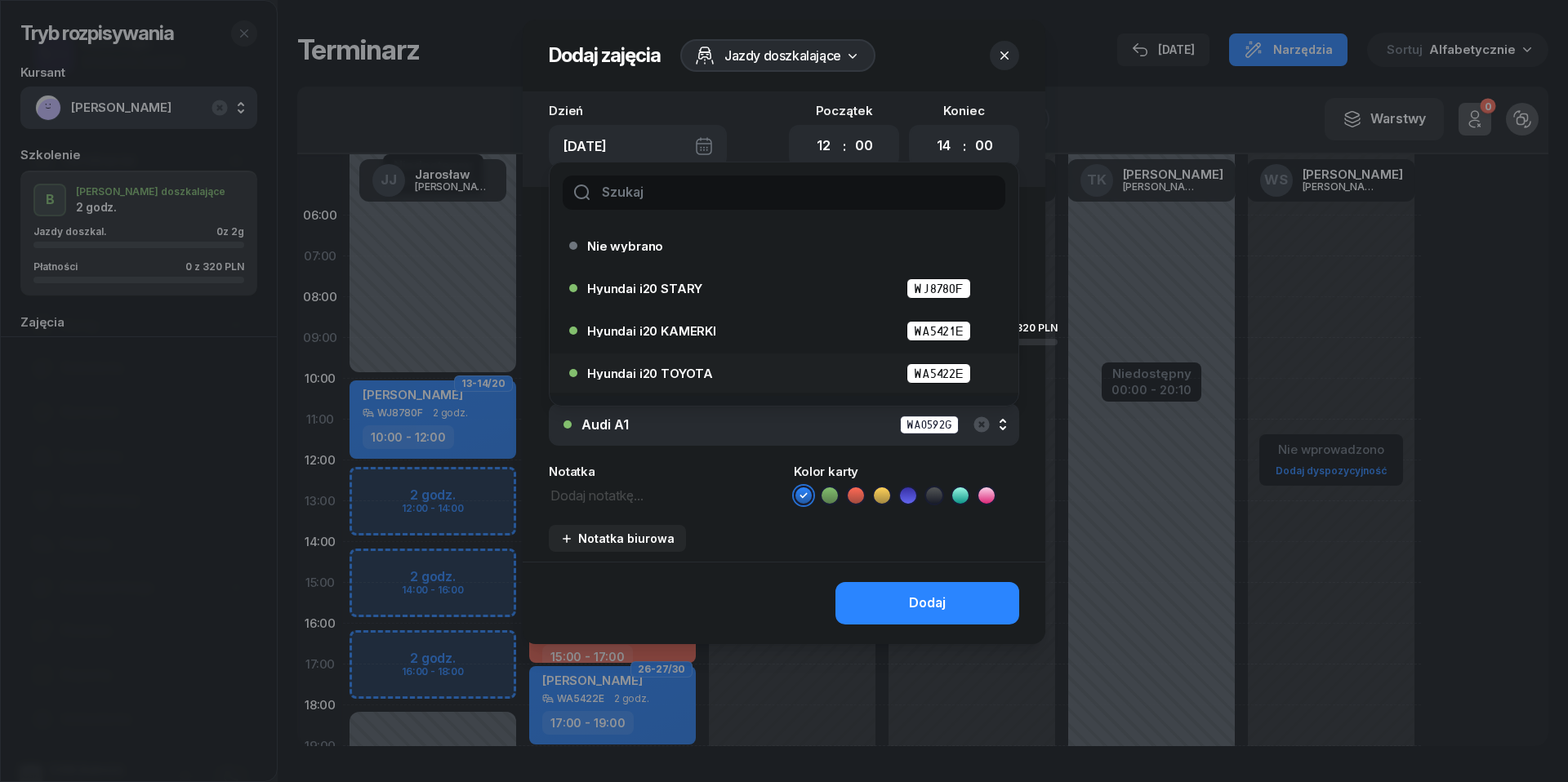
click at [713, 376] on div "Hyundai i20 TOYOTA WA5422E" at bounding box center [789, 374] width 402 height 20
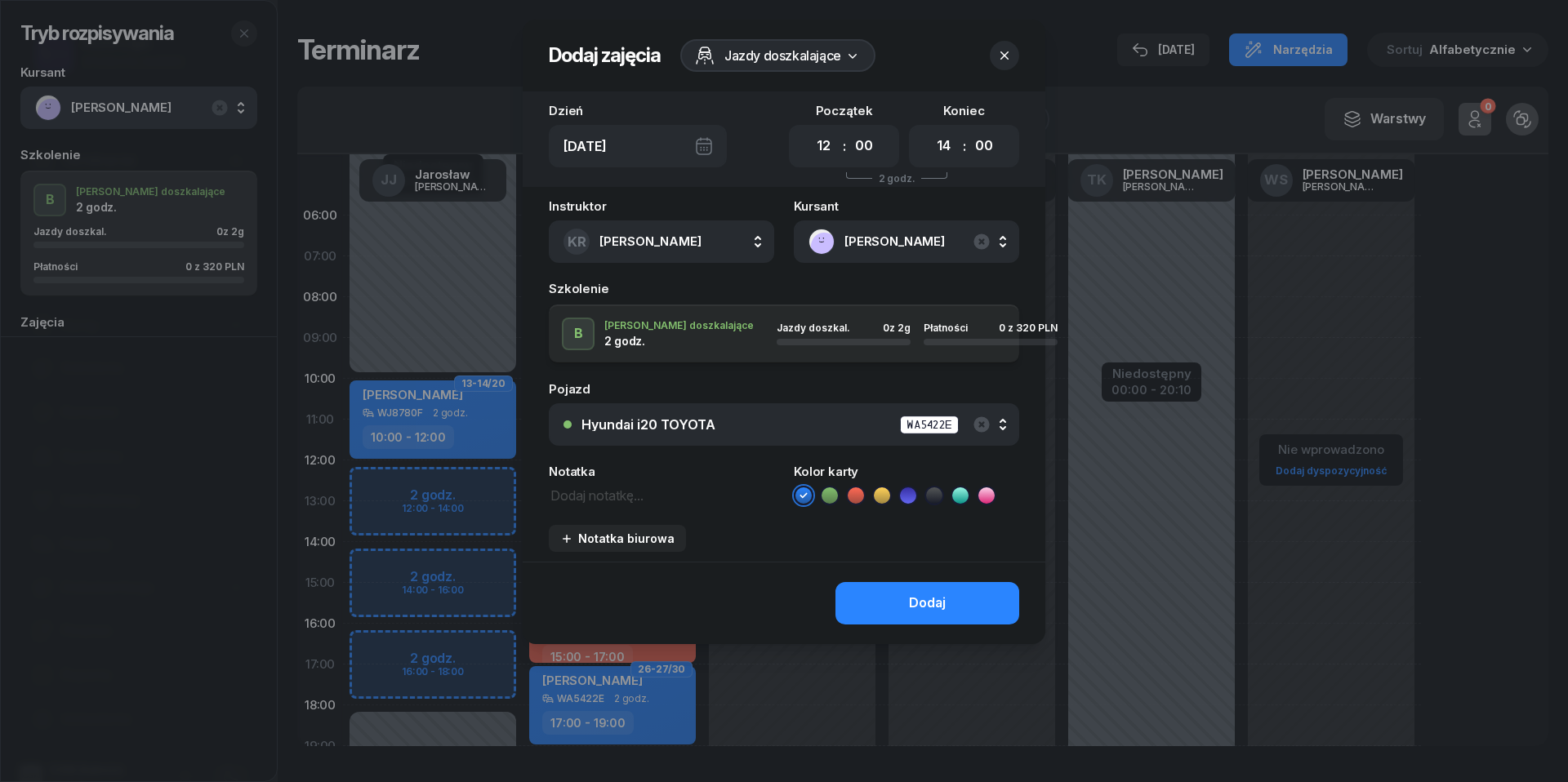
click at [609, 495] on textarea at bounding box center [662, 494] width 226 height 20
type textarea "320 do pobrania"
click at [850, 495] on icon at bounding box center [856, 496] width 16 height 16
click at [943, 609] on div "Dodaj" at bounding box center [927, 603] width 37 height 21
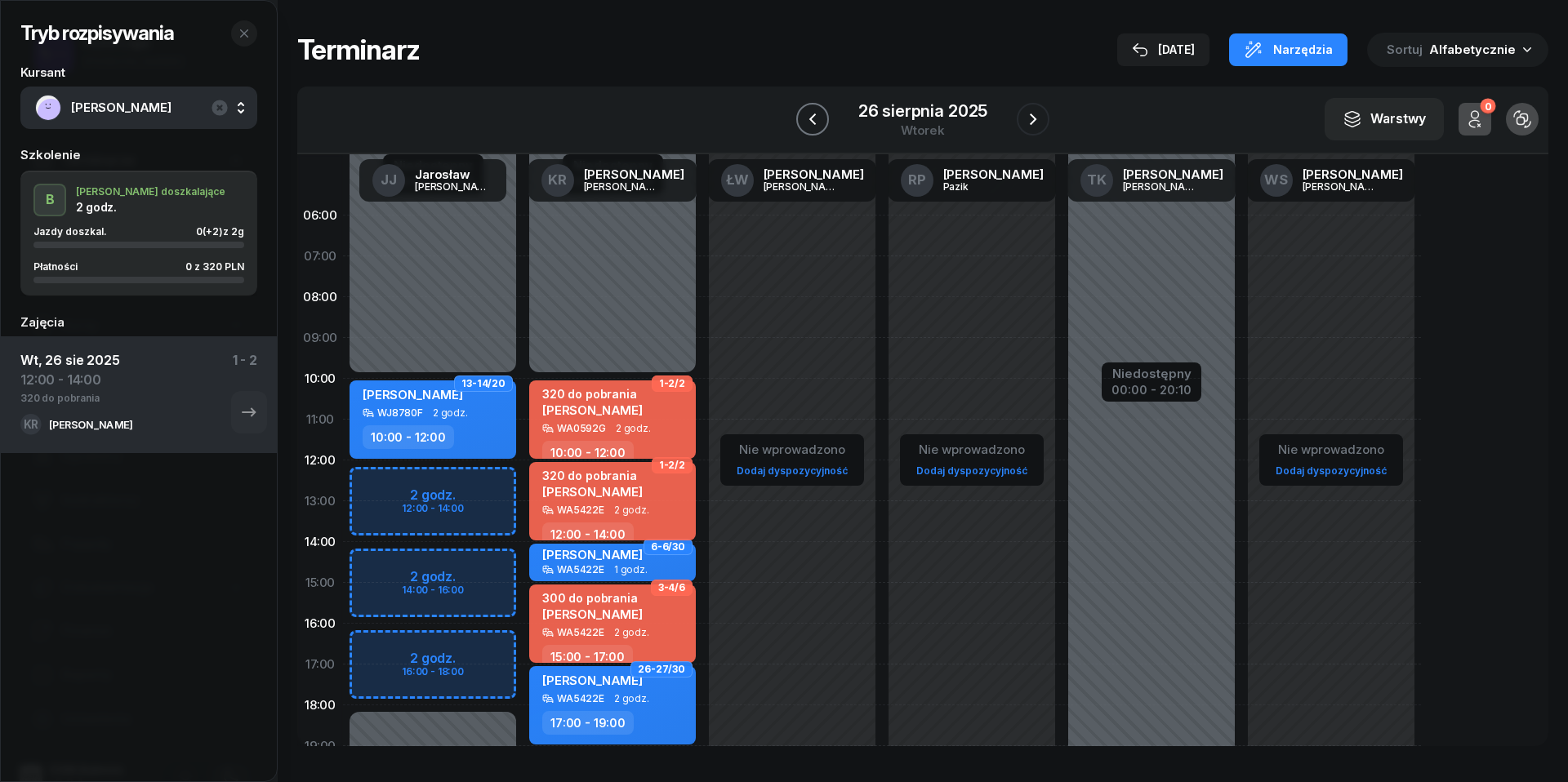
click at [811, 125] on icon "button" at bounding box center [812, 119] width 19 height 19
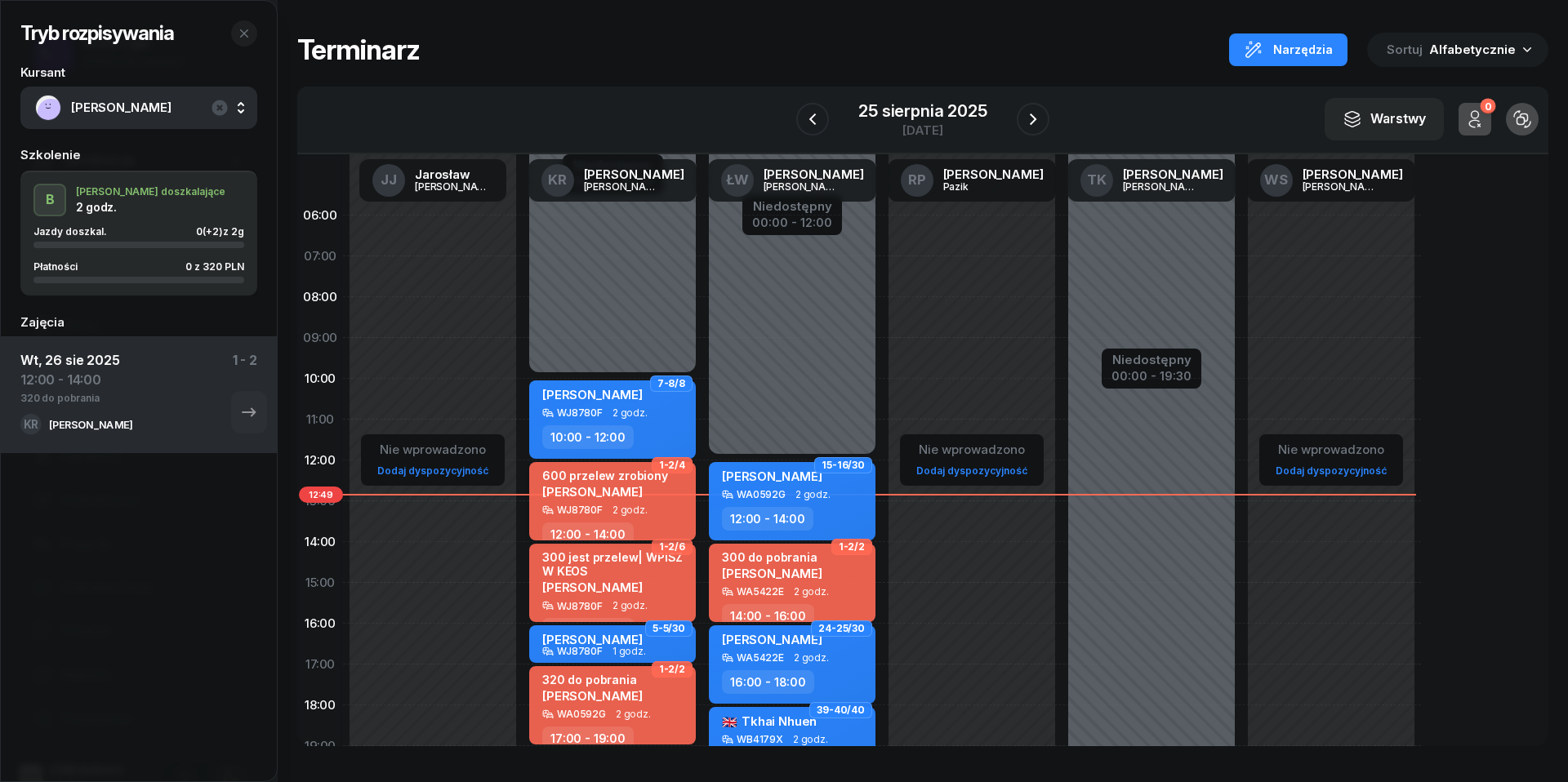
click at [637, 504] on span "2 godz." at bounding box center [630, 510] width 35 height 12
select select "12"
select select "14"
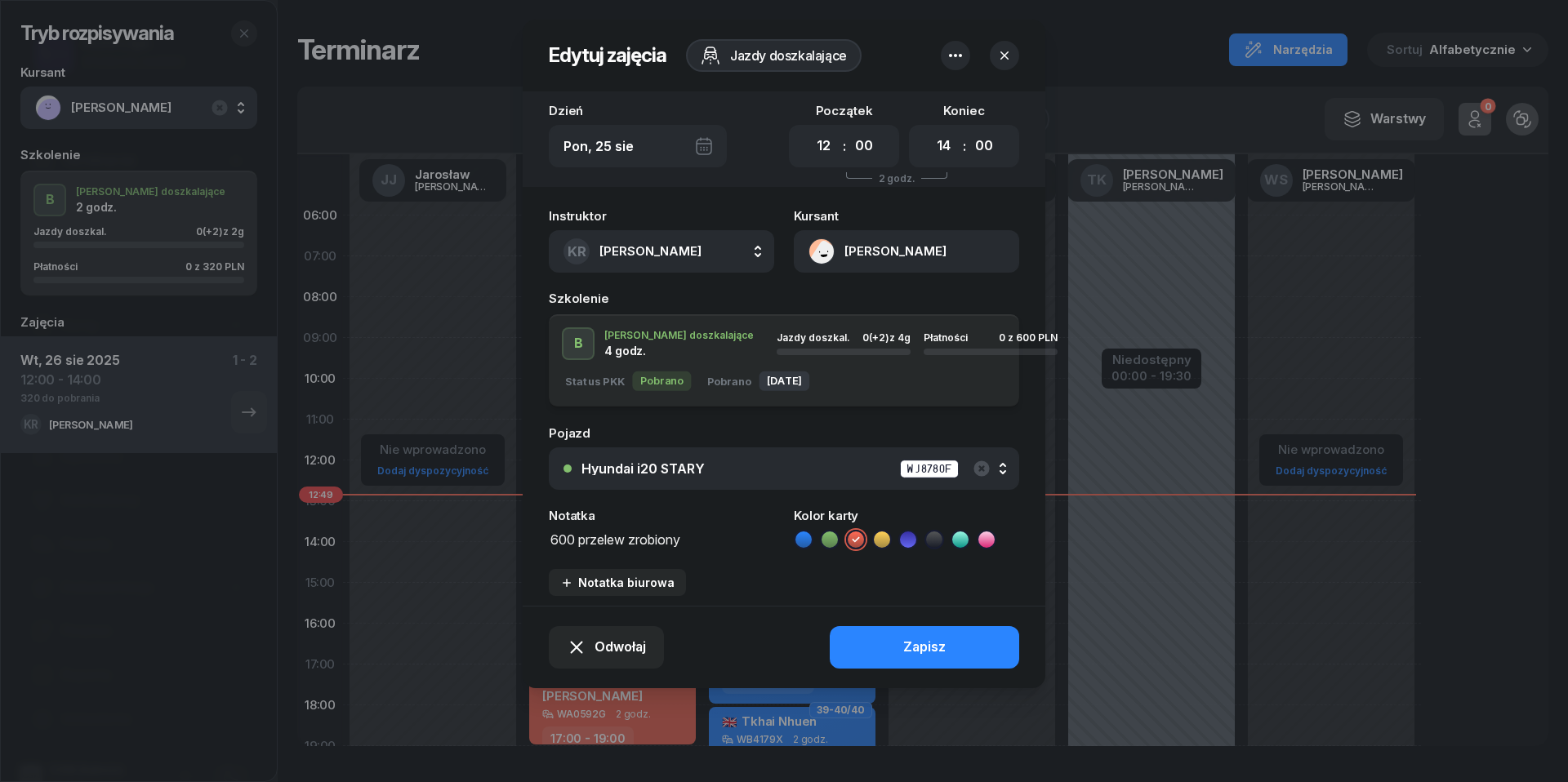
click at [694, 537] on textarea "600 przelew zrobiony" at bounding box center [662, 538] width 226 height 20
type textarea "600 przelew | KONTROLA"
click at [894, 649] on button "Zapisz" at bounding box center [924, 648] width 189 height 42
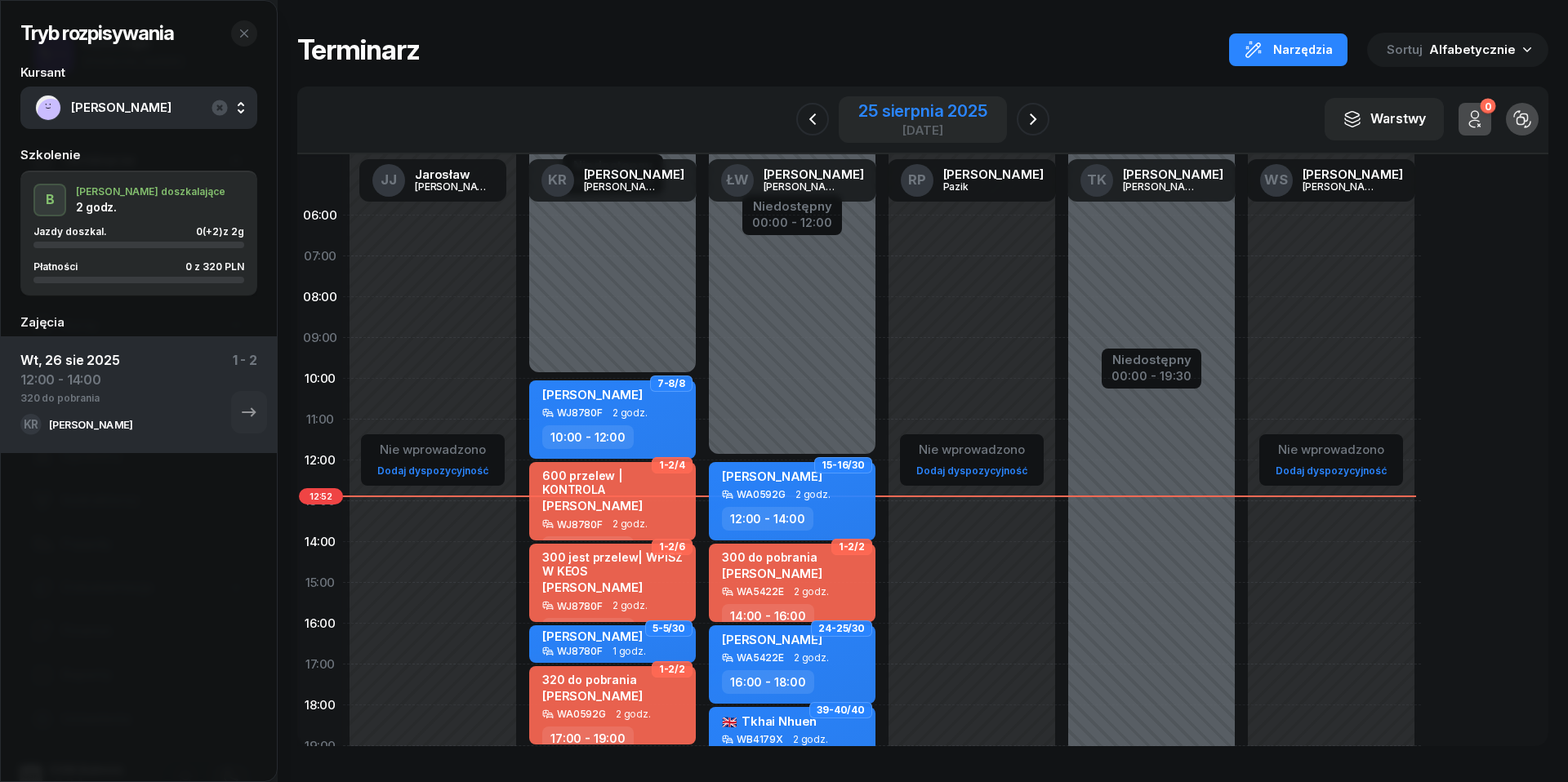
click at [910, 103] on div "25 sierpnia 2025" at bounding box center [923, 111] width 128 height 16
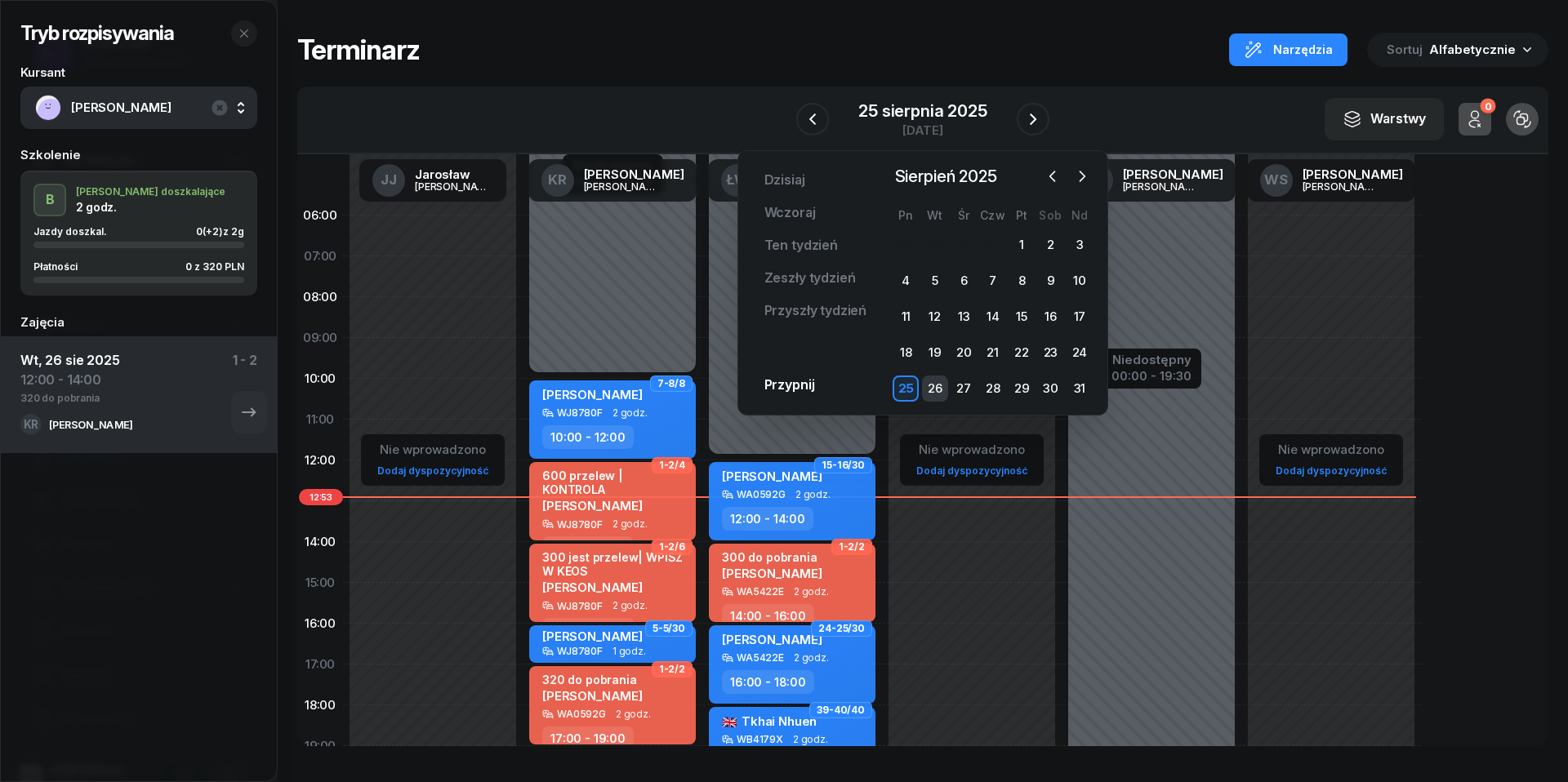
click at [935, 389] on div "26" at bounding box center [935, 388] width 26 height 26
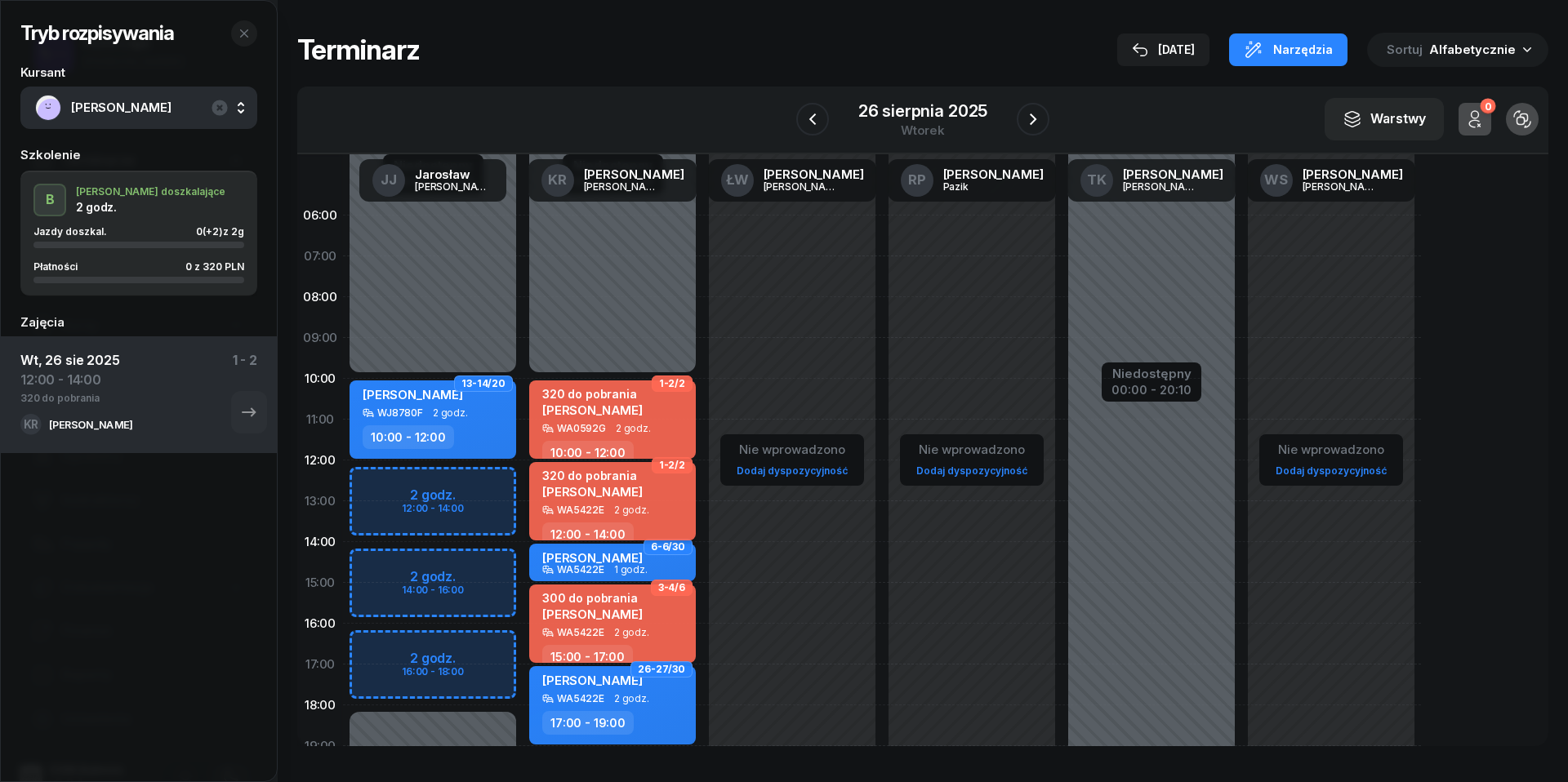
click at [643, 494] on span "[PERSON_NAME]" at bounding box center [593, 491] width 101 height 16
select select "12"
select select "14"
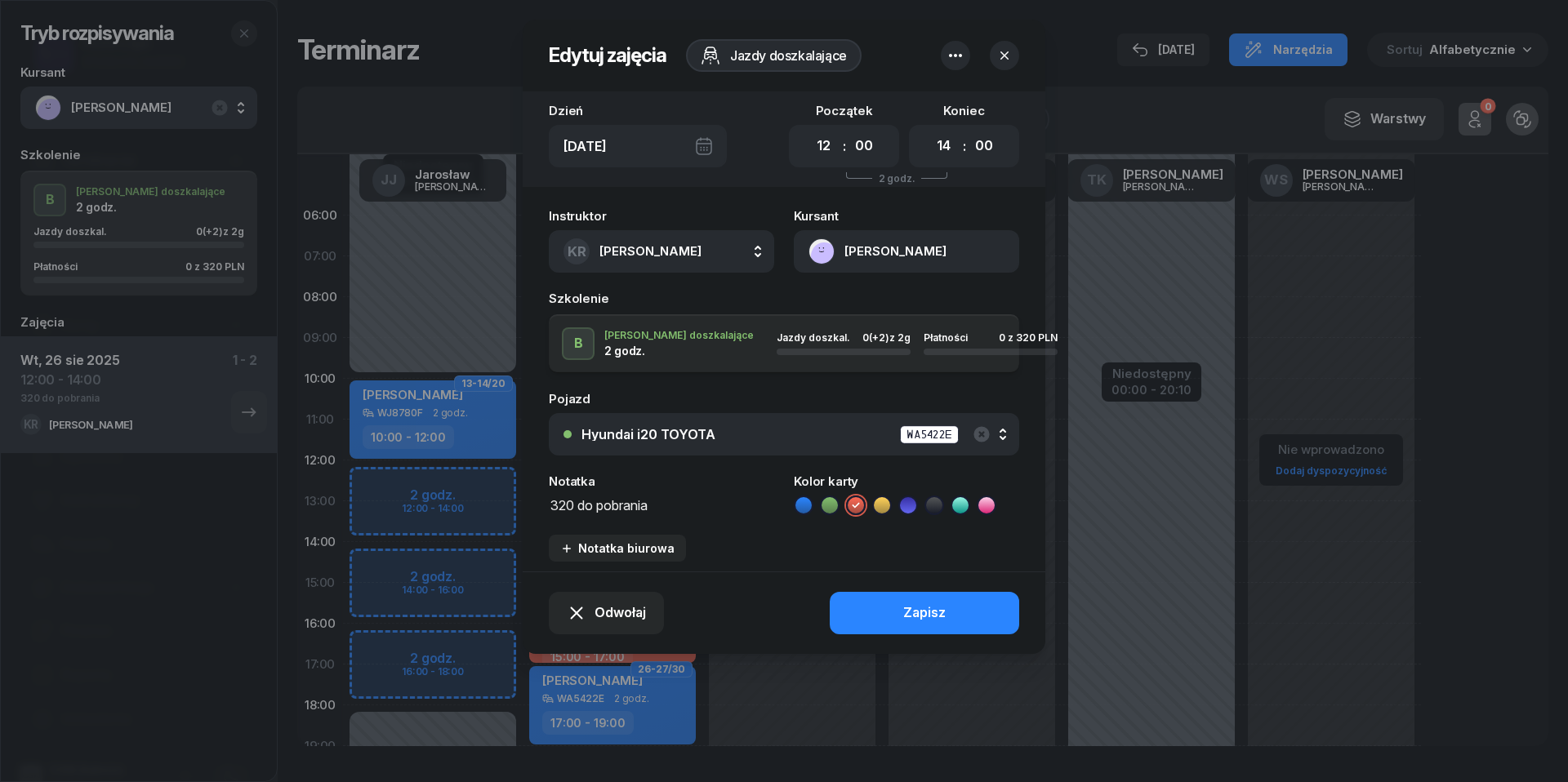
click at [959, 56] on icon "button" at bounding box center [955, 55] width 19 height 19
click at [951, 108] on link "Usuń" at bounding box center [948, 106] width 214 height 41
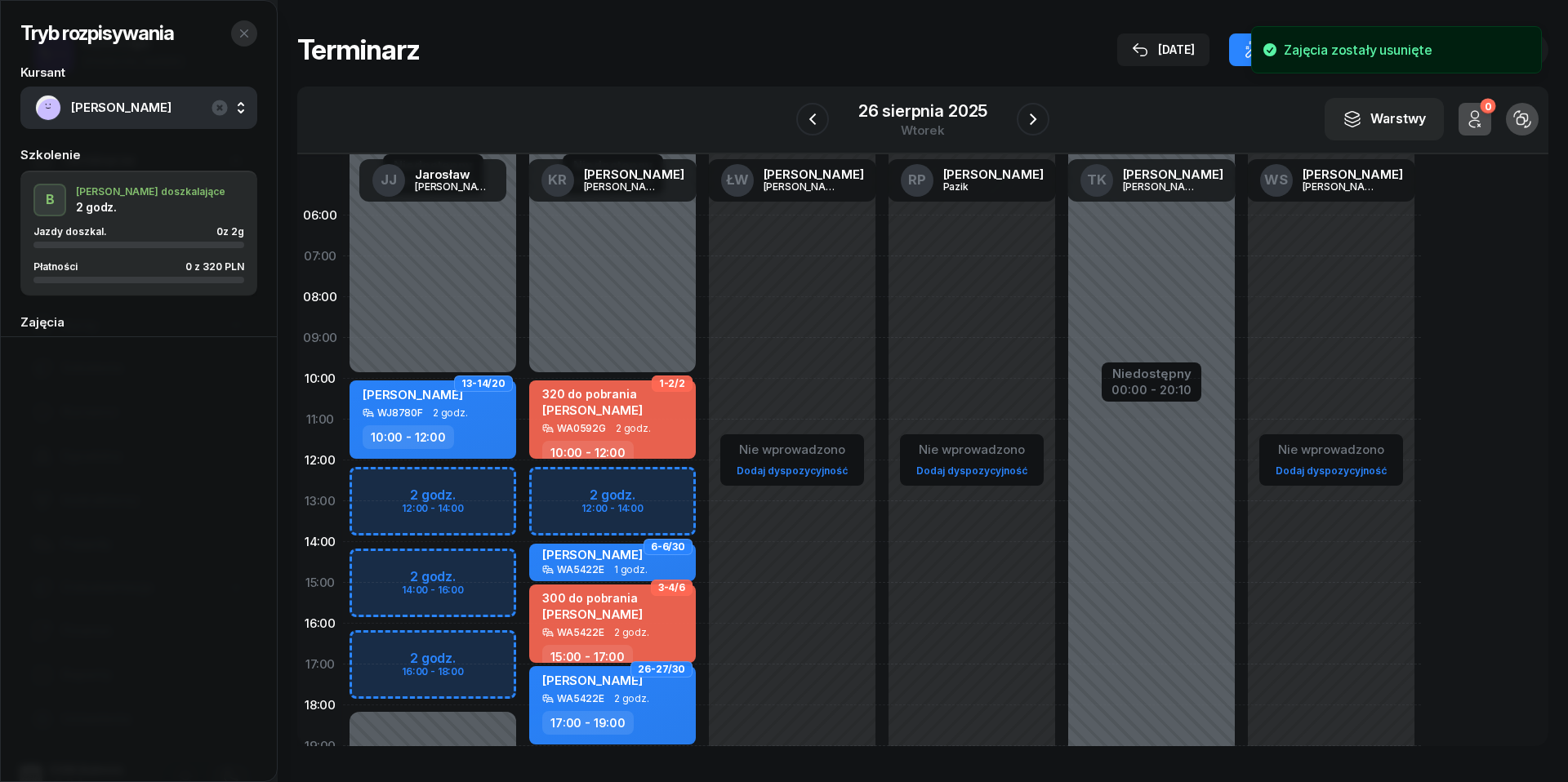
click at [245, 33] on icon "button" at bounding box center [244, 33] width 8 height 8
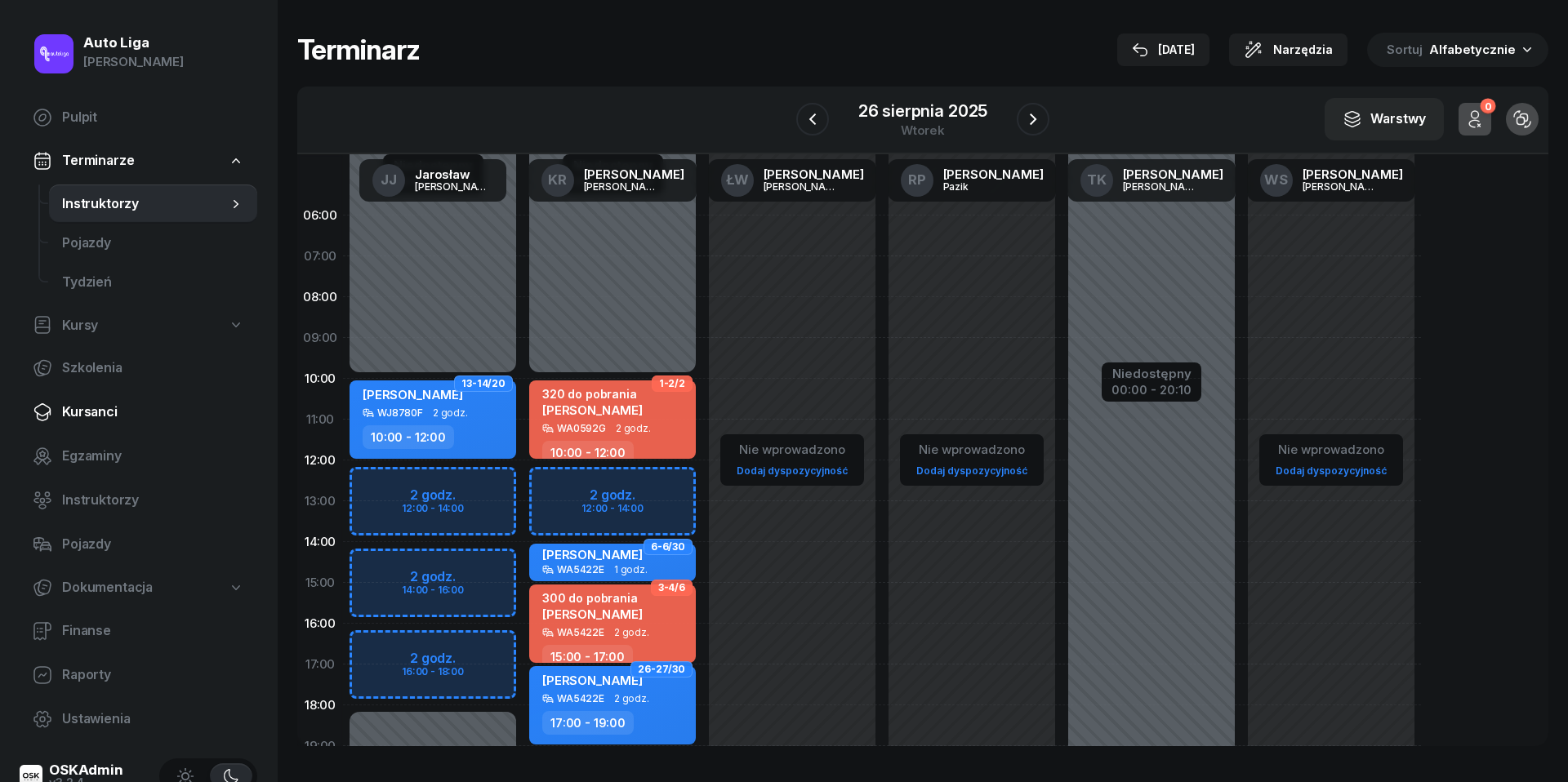
click at [86, 407] on span "Kursanci" at bounding box center [153, 412] width 182 height 21
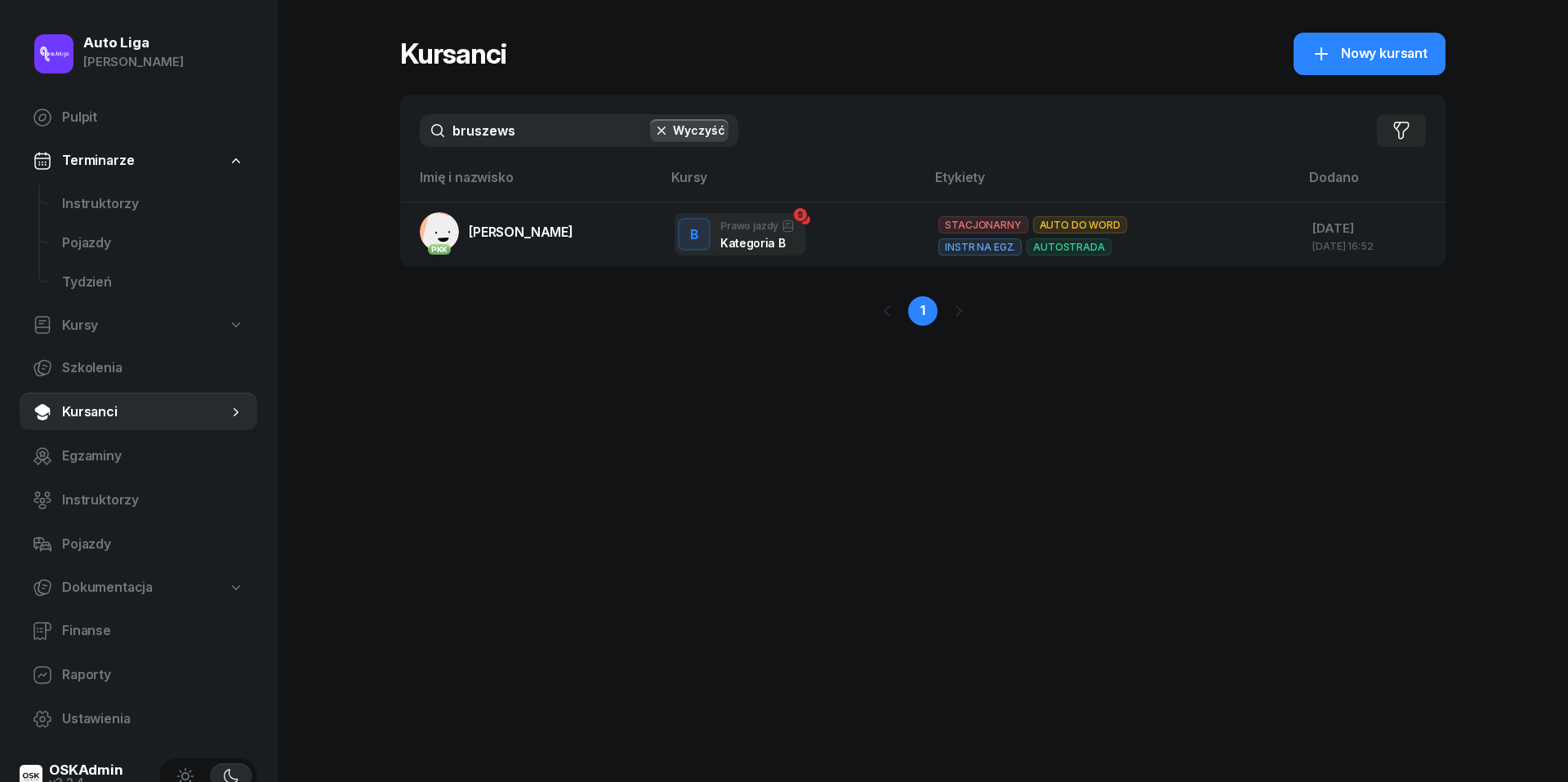
click at [543, 129] on input "bruszews" at bounding box center [578, 131] width 319 height 33
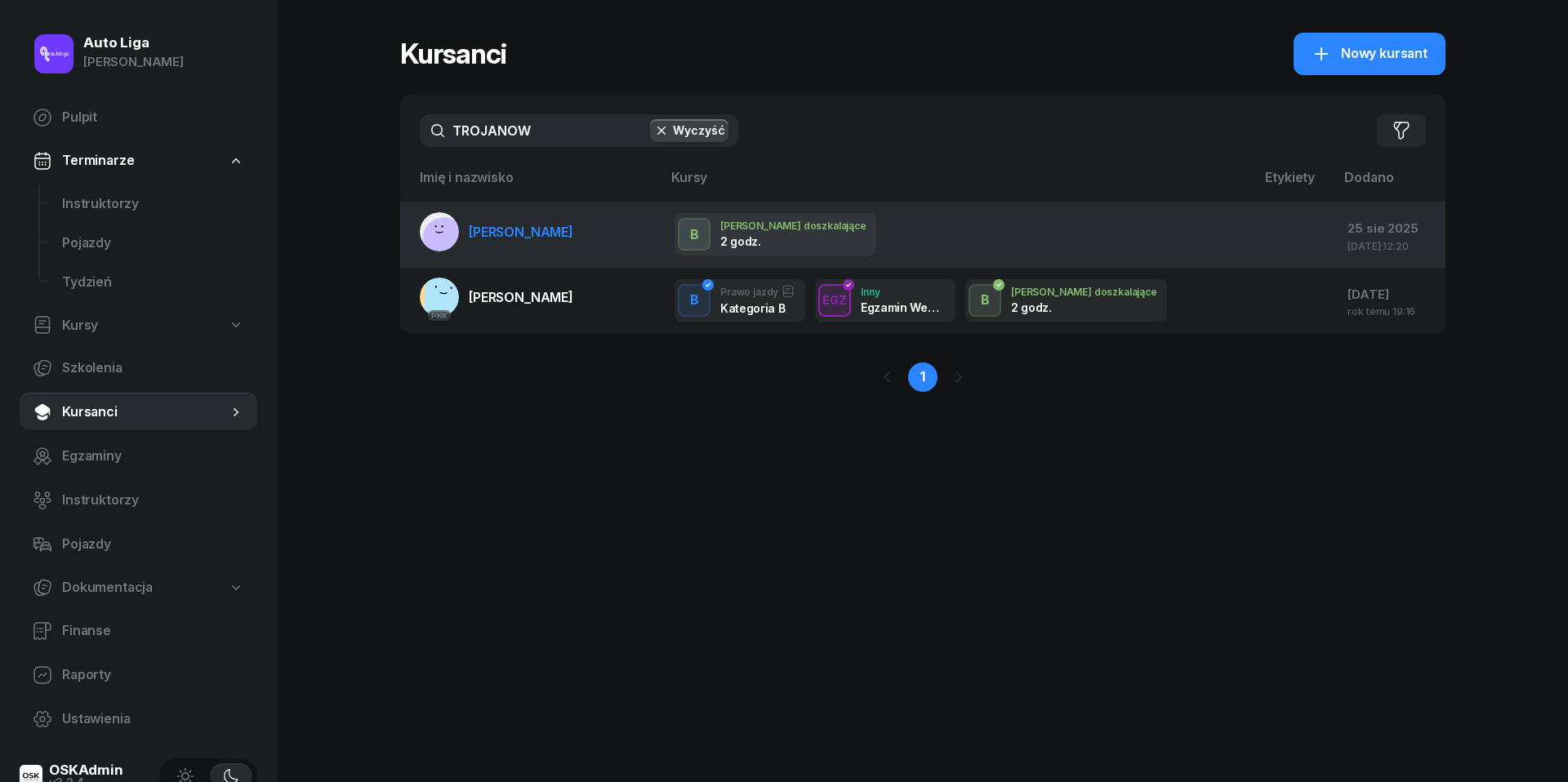
type input "TROJANOW"
click at [501, 228] on span "[PERSON_NAME]" at bounding box center [521, 232] width 104 height 16
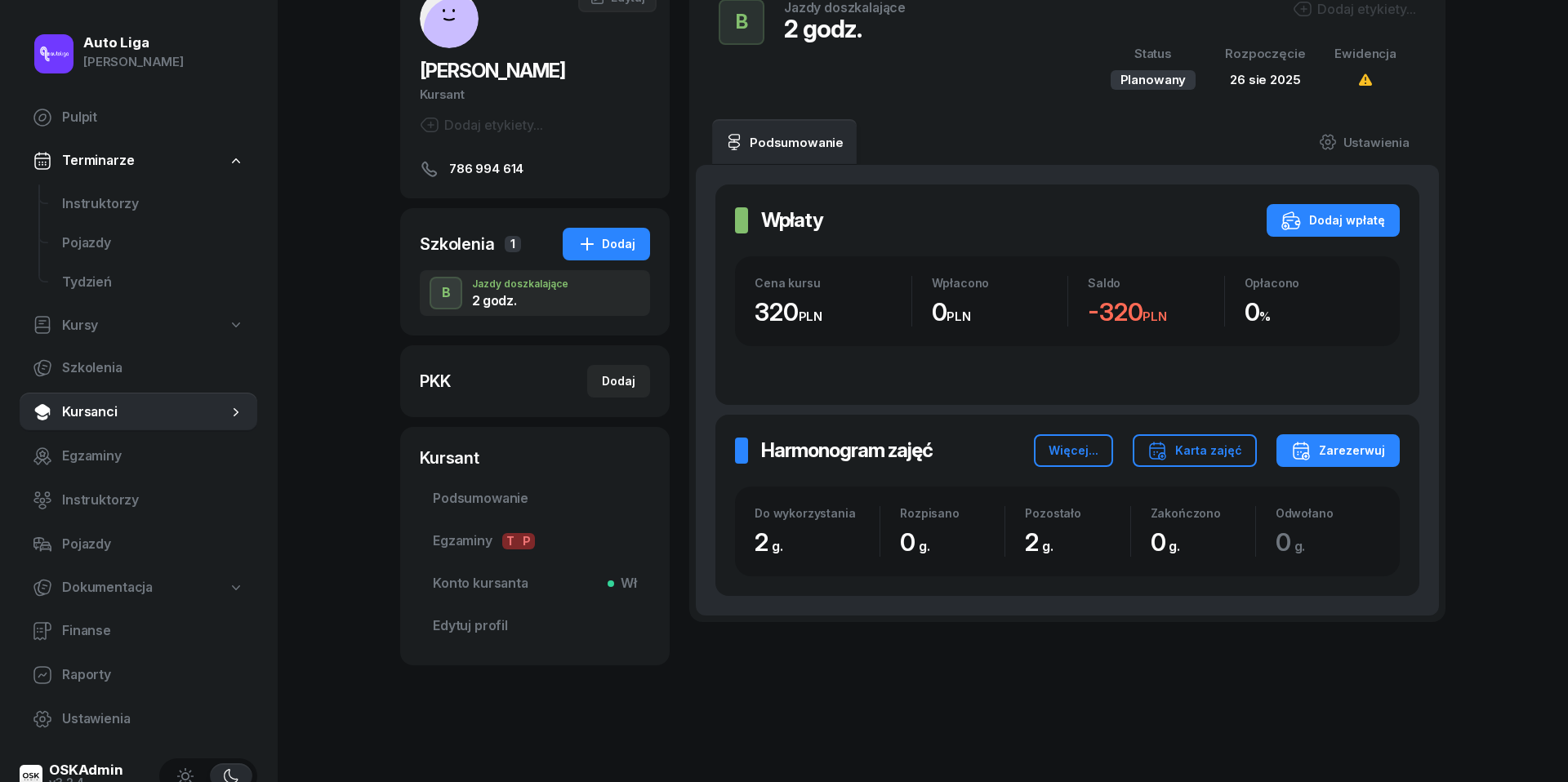
scroll to position [112, 0]
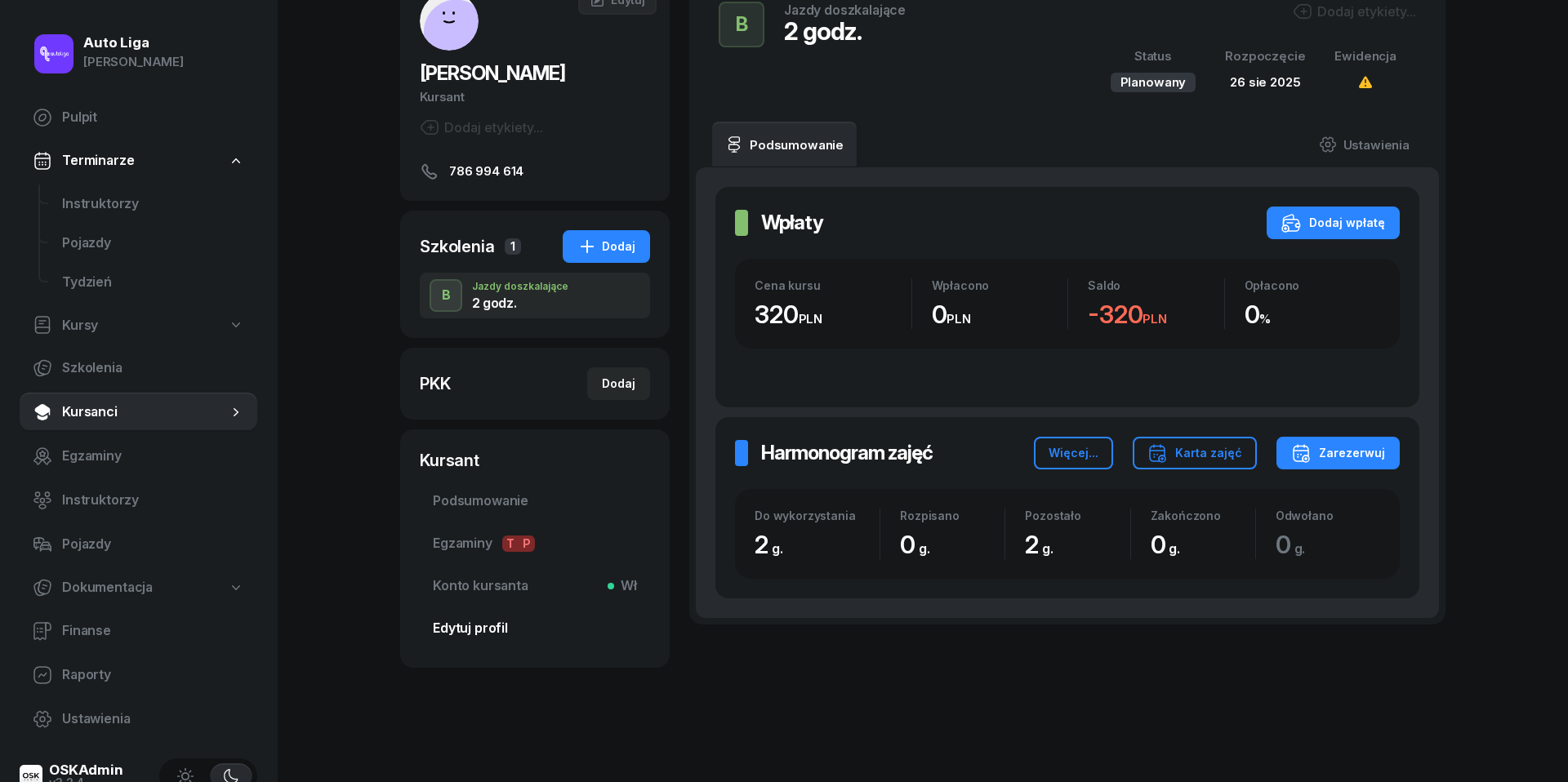
click at [474, 633] on span "Edytuj profil" at bounding box center [535, 629] width 204 height 21
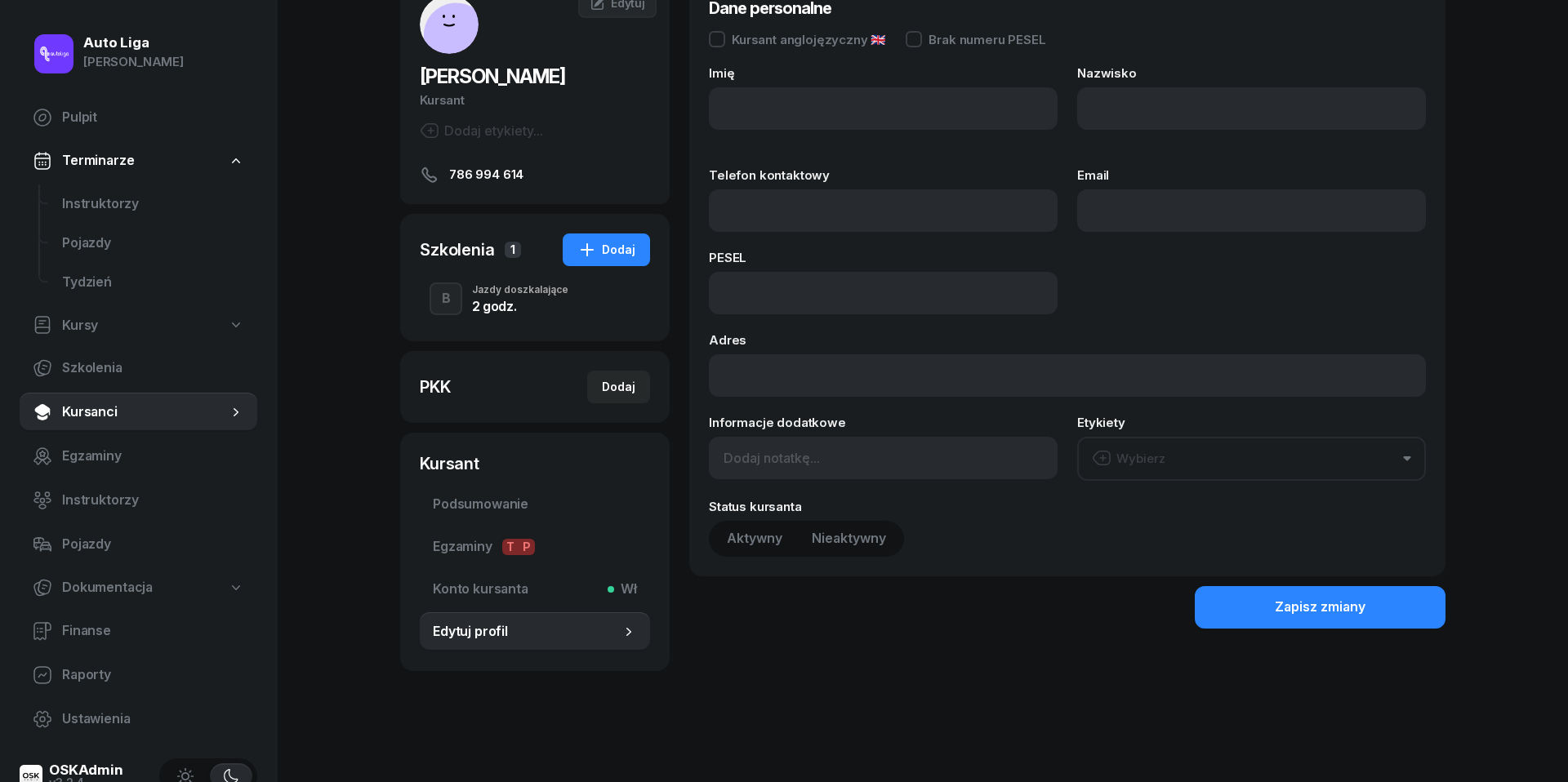
type input "Martyna"
type input "[PERSON_NAME]"
type input "786994614"
type input "02323002943"
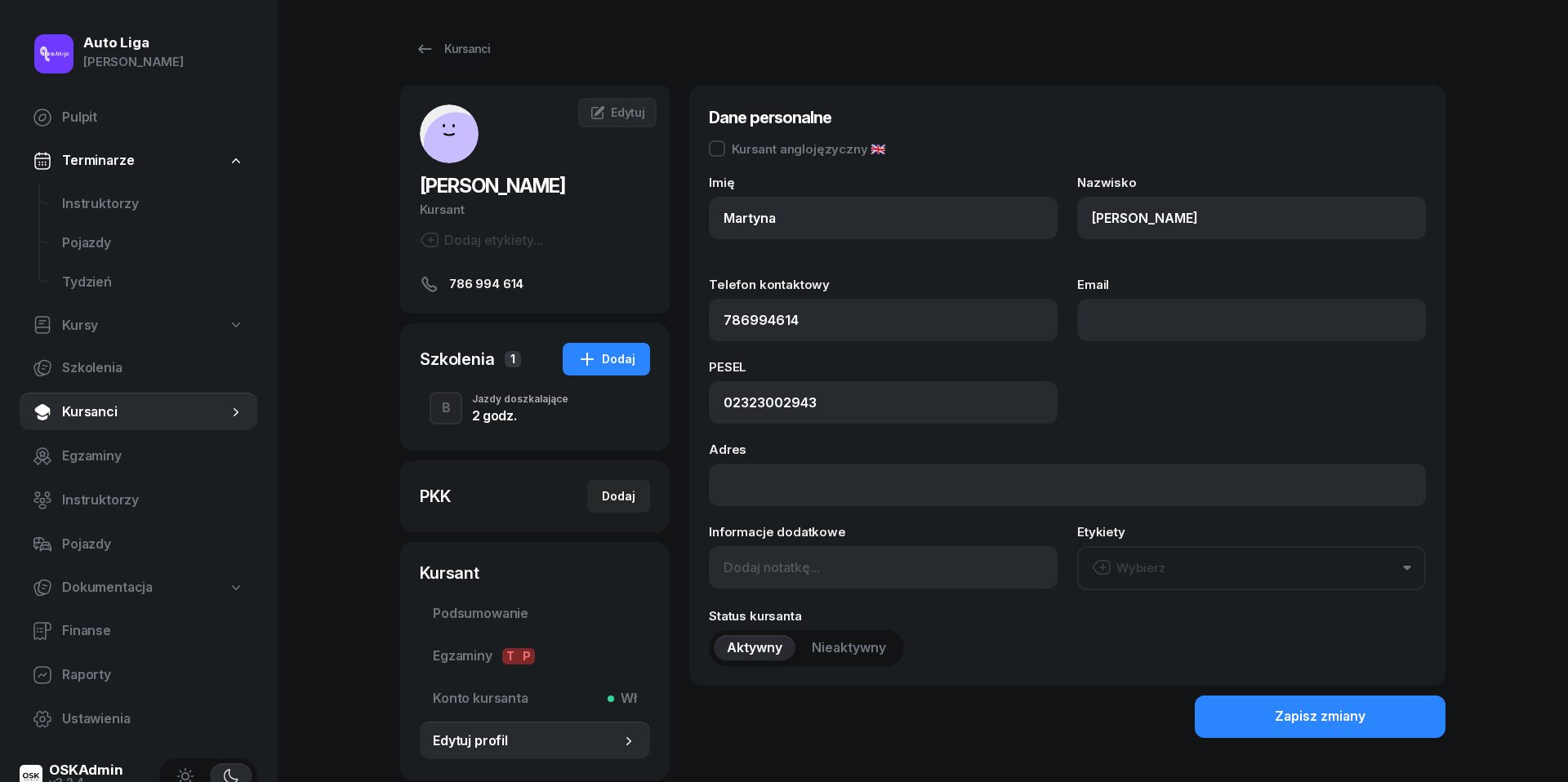
click at [467, 406] on div "B Jazdy doszkalające 2 godz." at bounding box center [535, 408] width 230 height 46
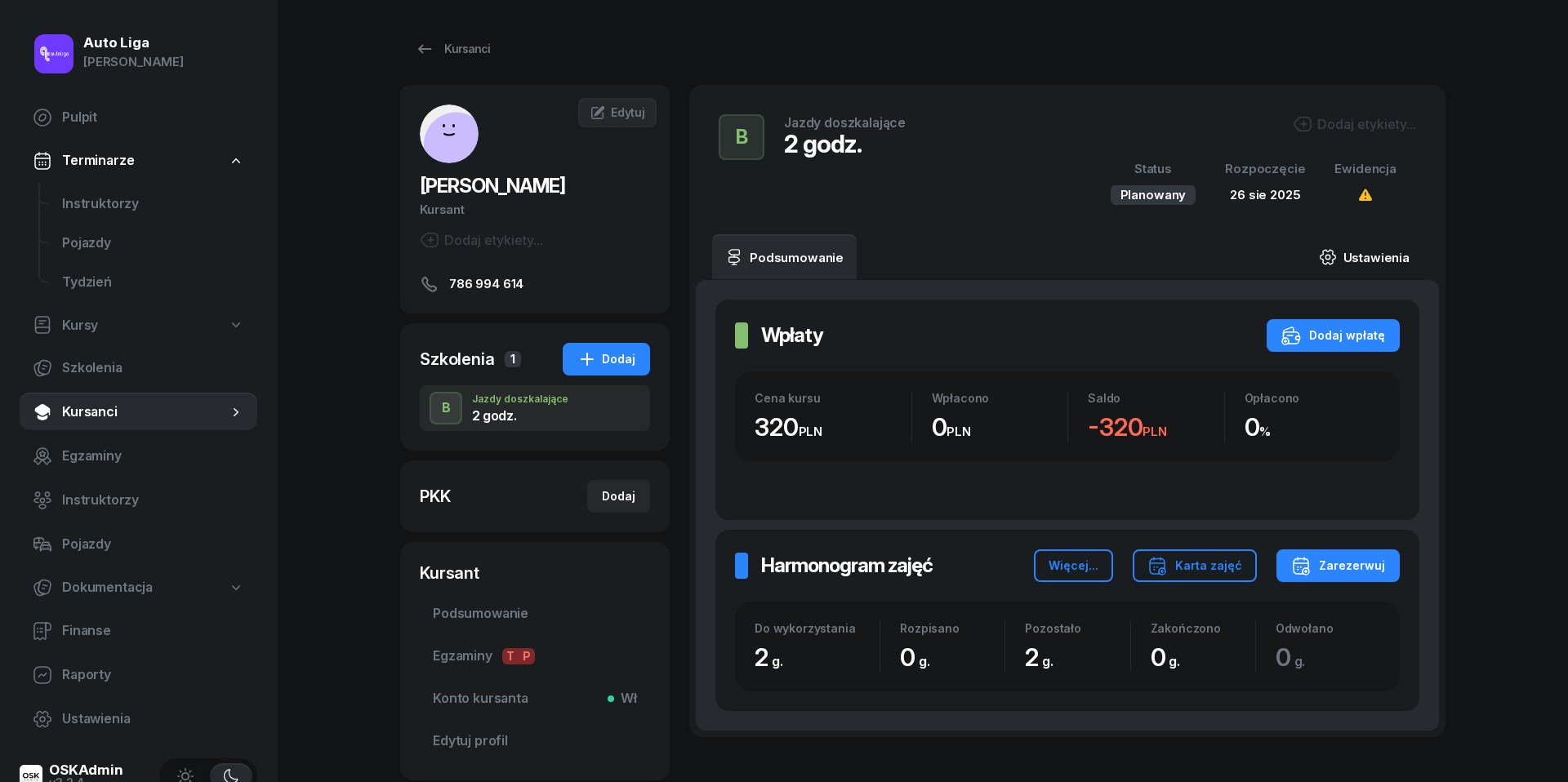
click at [1383, 259] on link "Ustawienia" at bounding box center [1364, 258] width 117 height 46
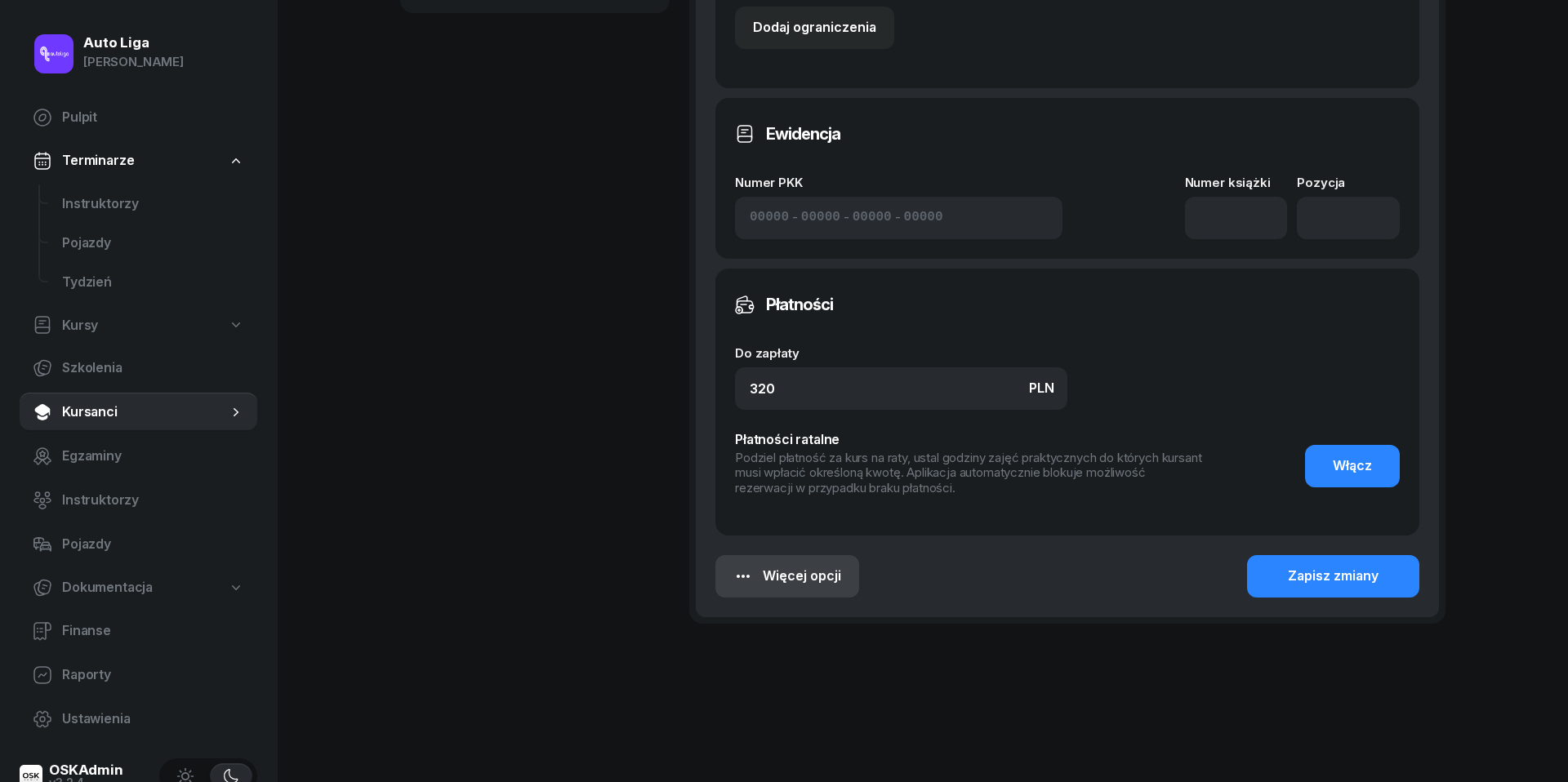
scroll to position [766, 0]
click at [821, 573] on div "Więcej opcji" at bounding box center [788, 577] width 108 height 21
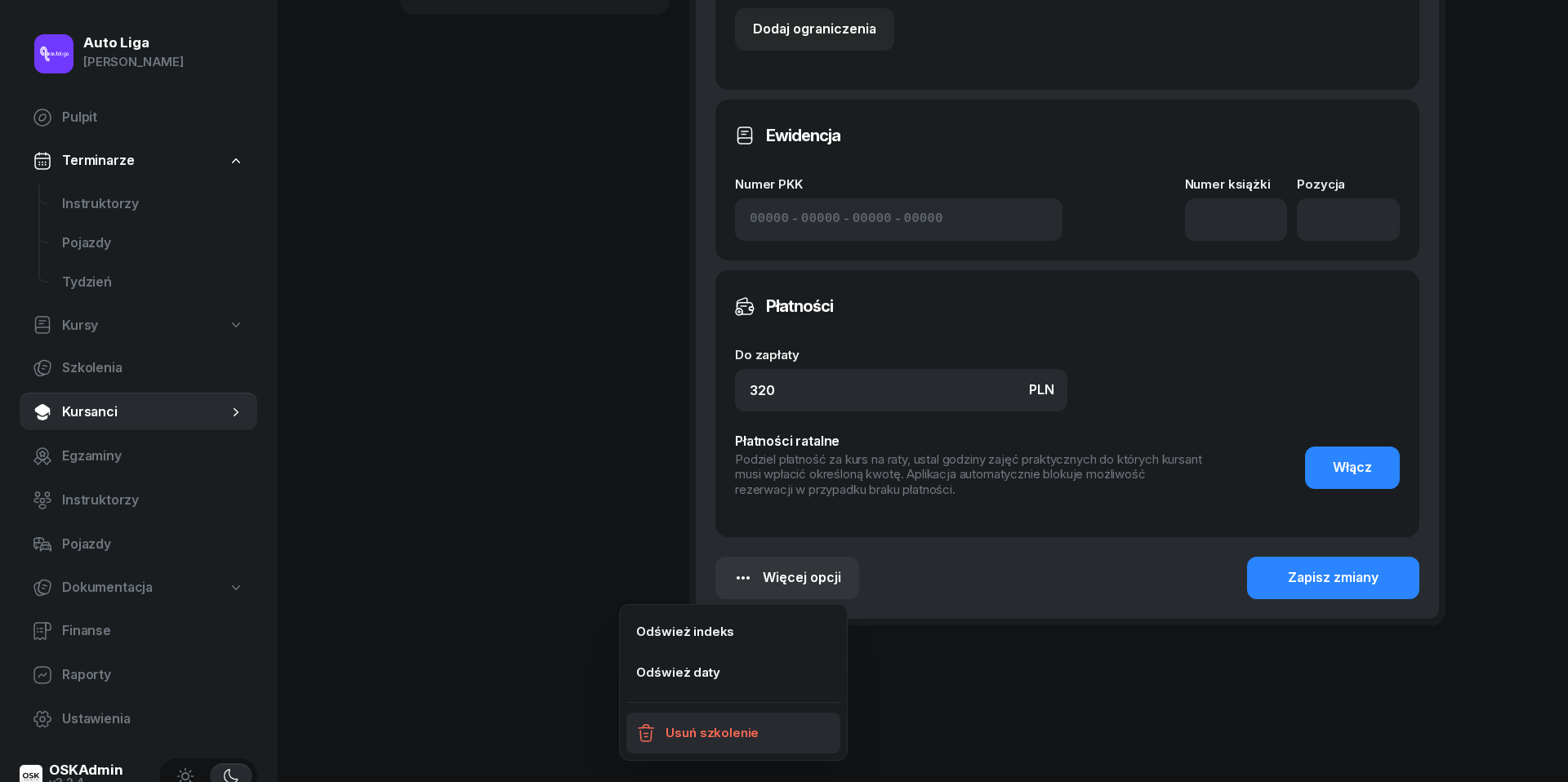
click at [681, 741] on div "Usuń szkolenie" at bounding box center [713, 733] width 93 height 21
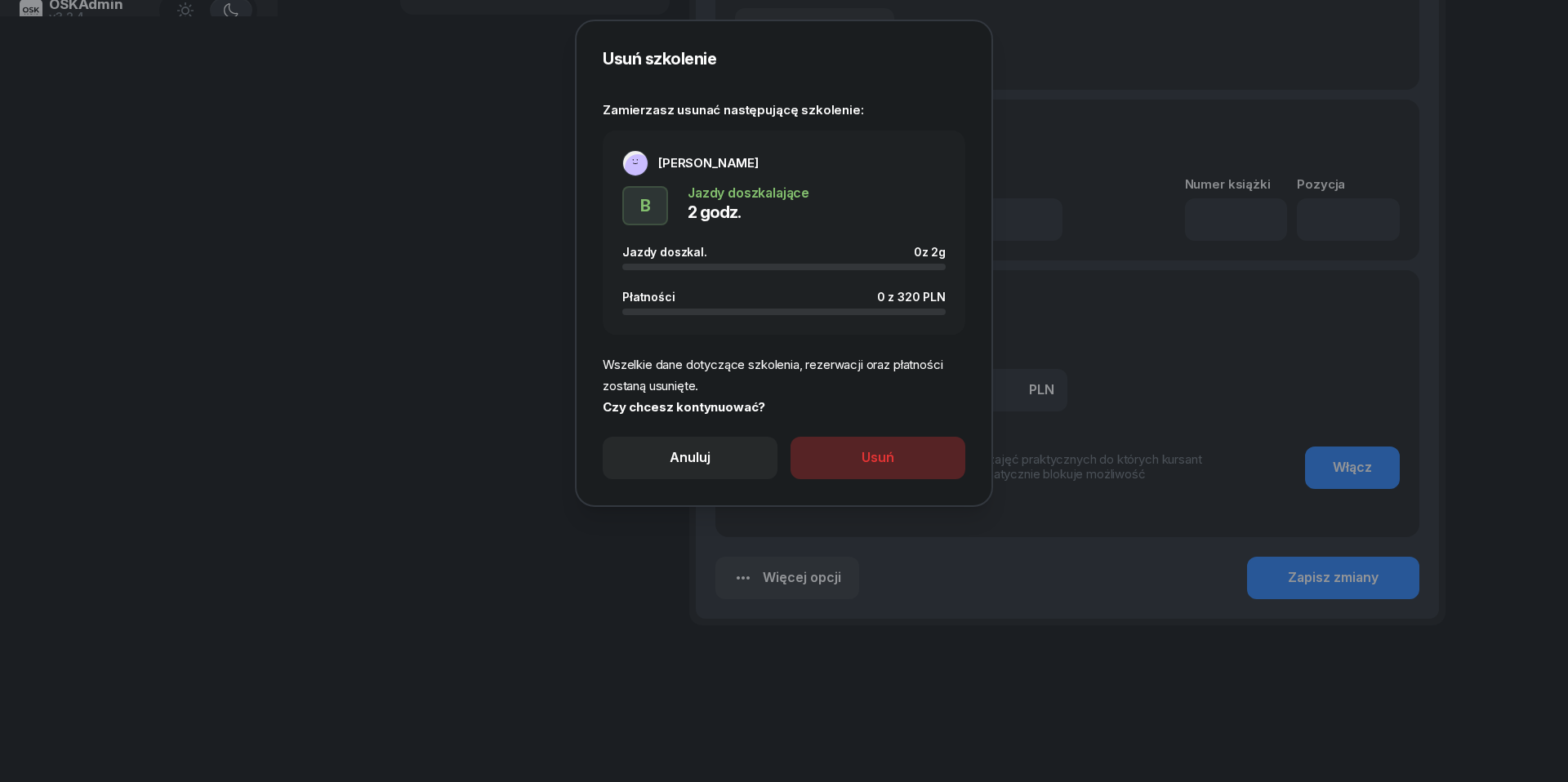
click at [876, 450] on div "Usuń" at bounding box center [878, 458] width 33 height 21
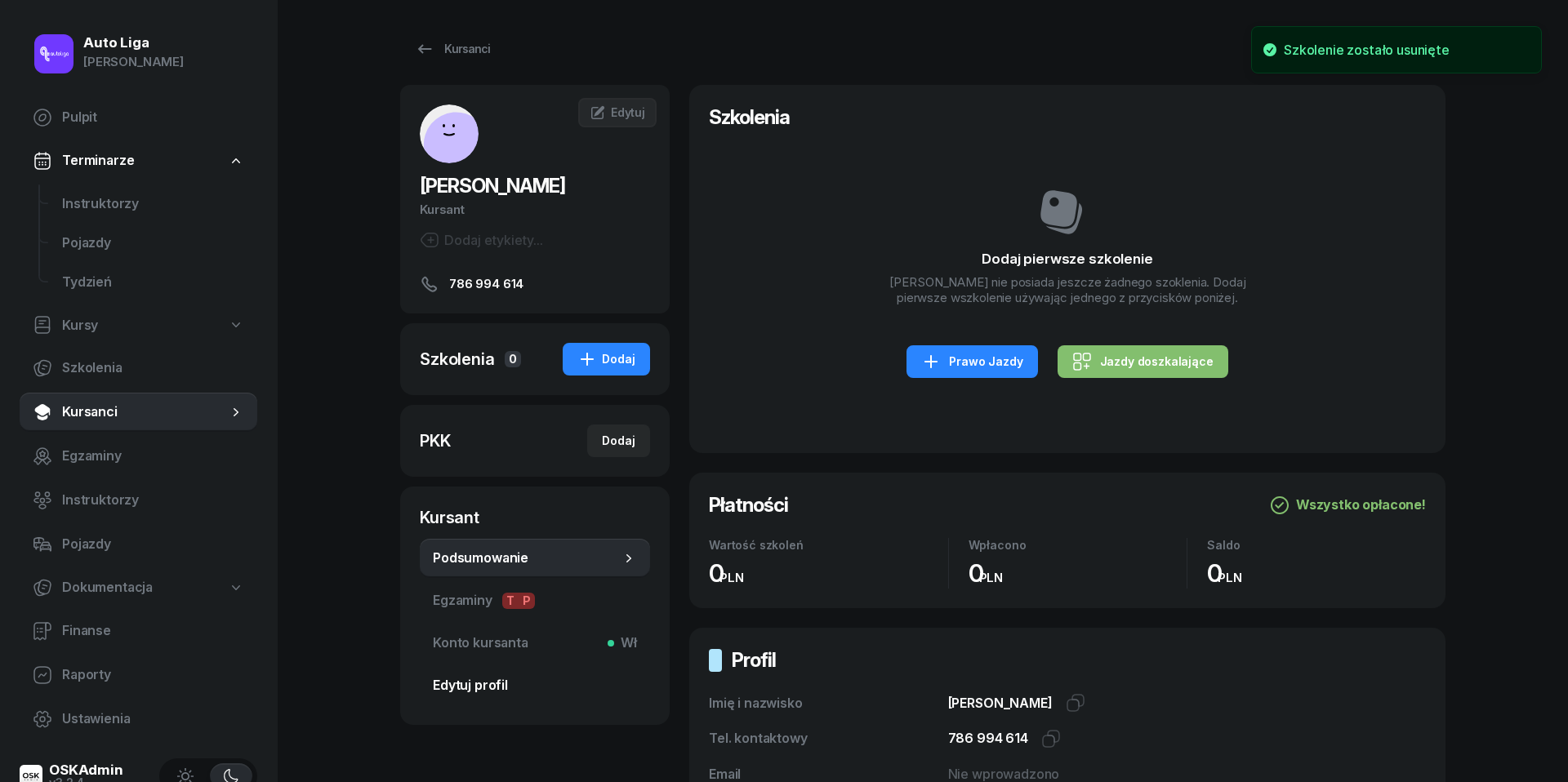
click at [473, 691] on span "Edytuj profil" at bounding box center [535, 685] width 204 height 21
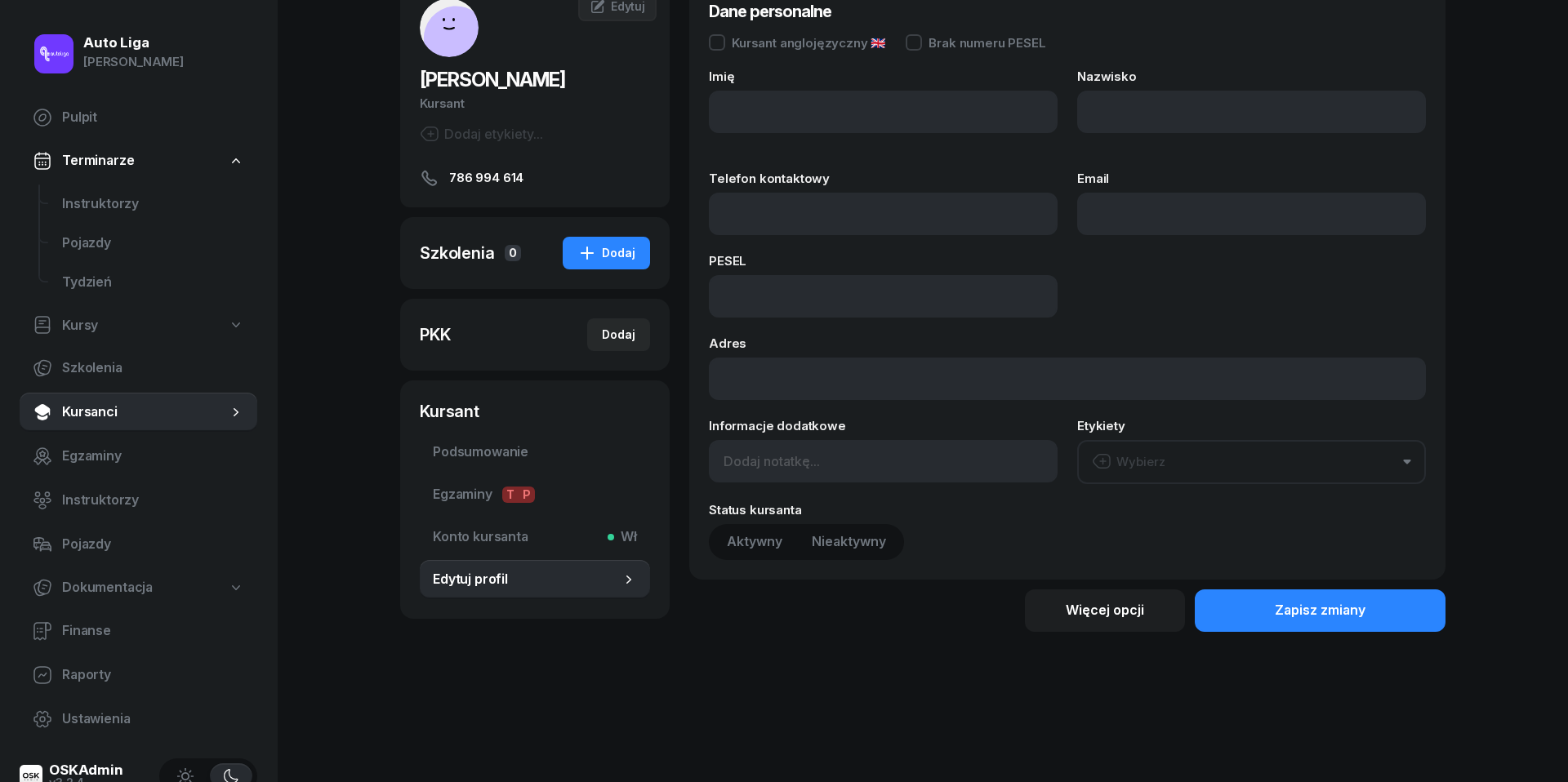
type input "Martyna"
type input "[PERSON_NAME]"
type input "786994614"
type input "02323002943"
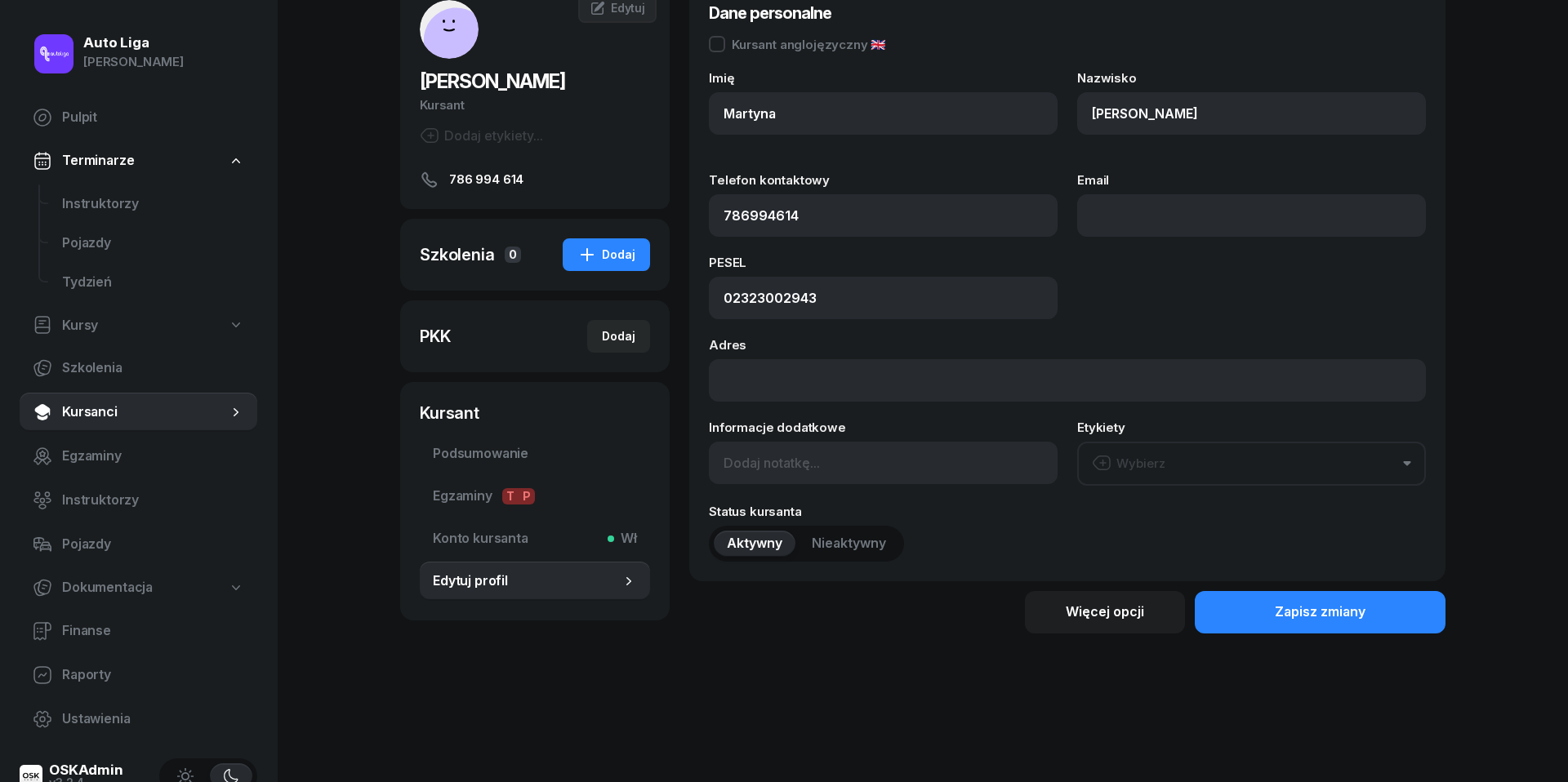
scroll to position [103, 0]
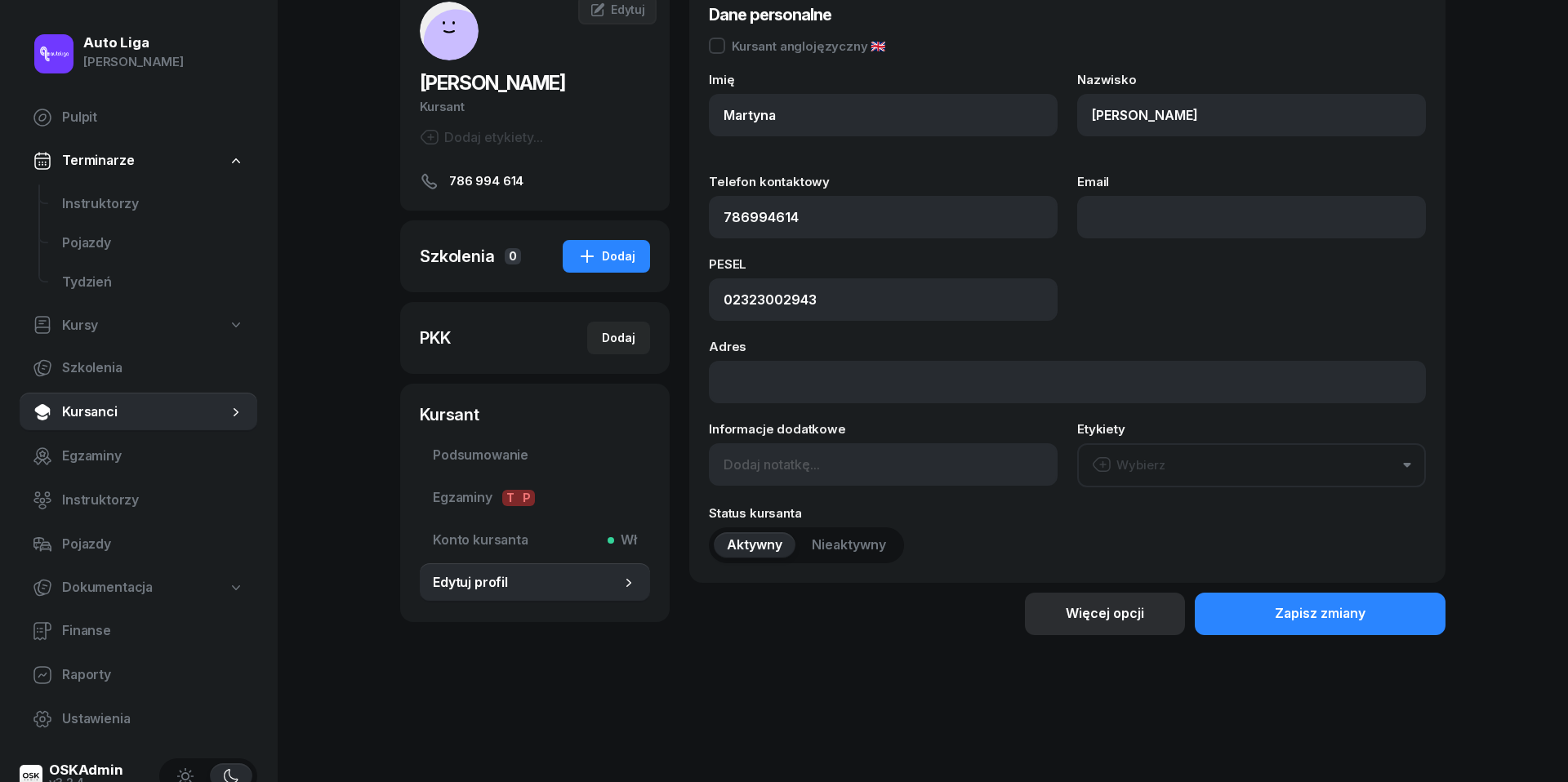
click at [1112, 608] on div "Więcej opcji" at bounding box center [1106, 614] width 79 height 21
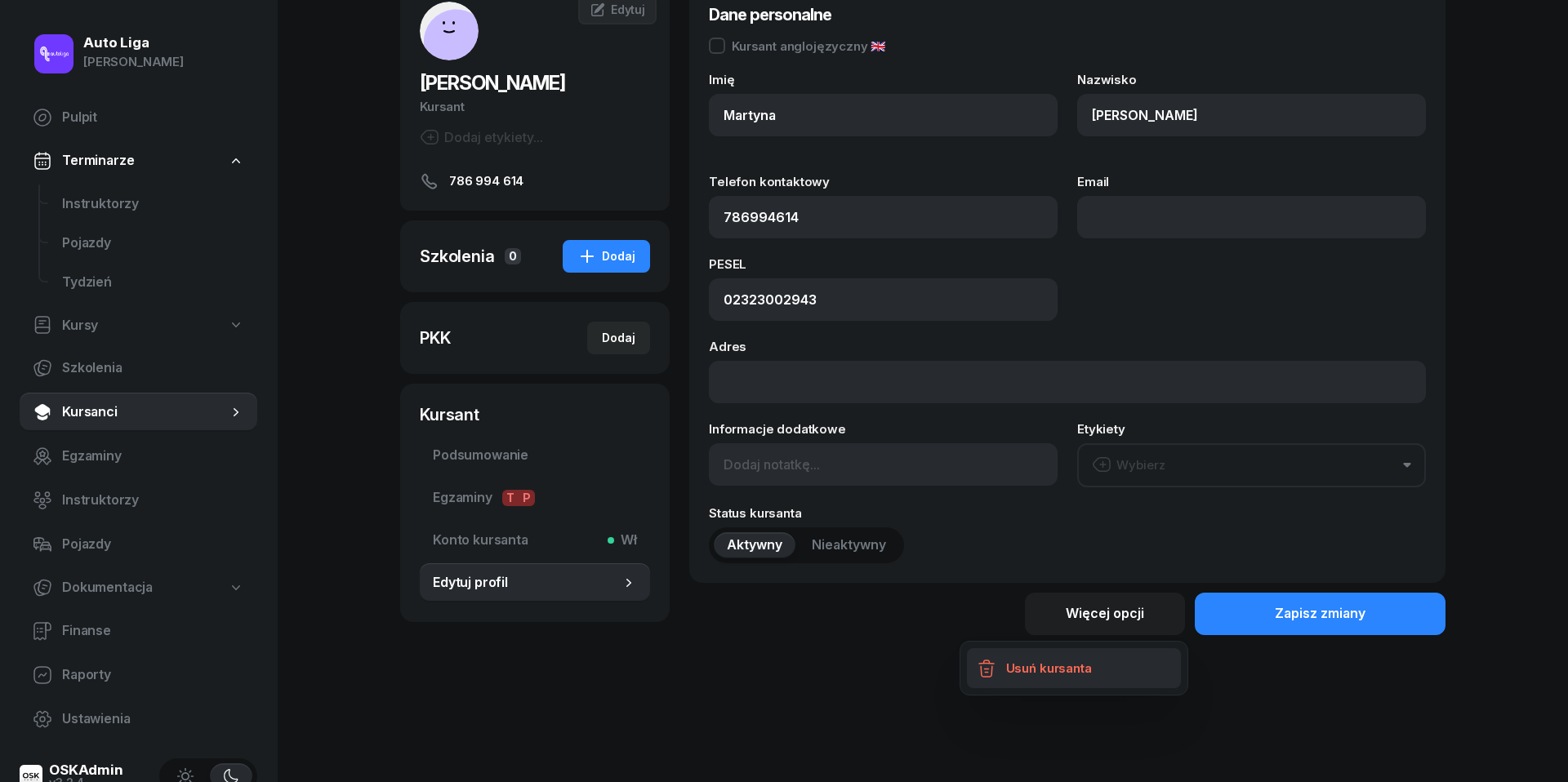
click at [1057, 678] on div "Usuń kursanta" at bounding box center [1049, 669] width 86 height 21
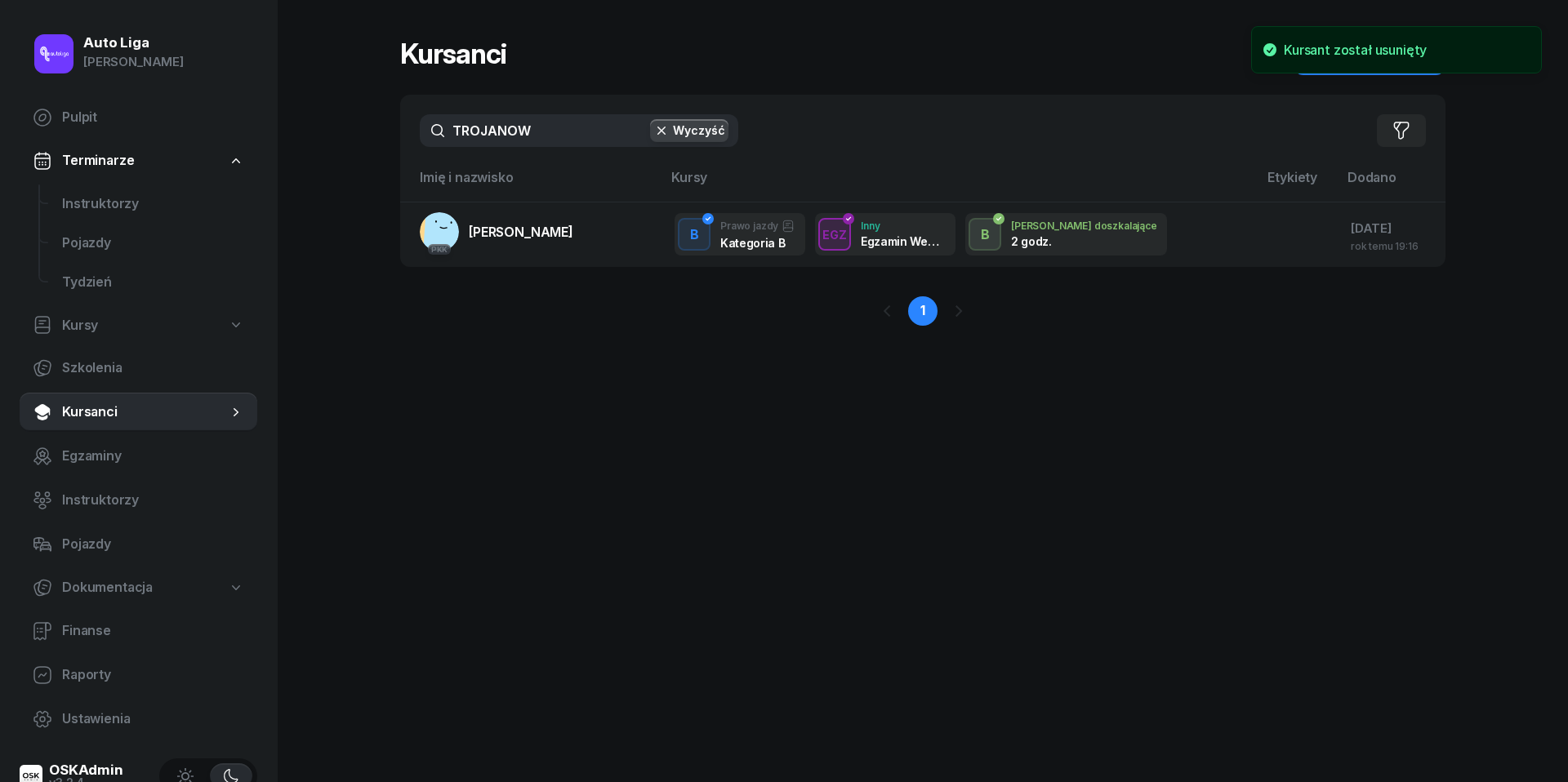
click at [666, 129] on icon "button" at bounding box center [662, 131] width 16 height 16
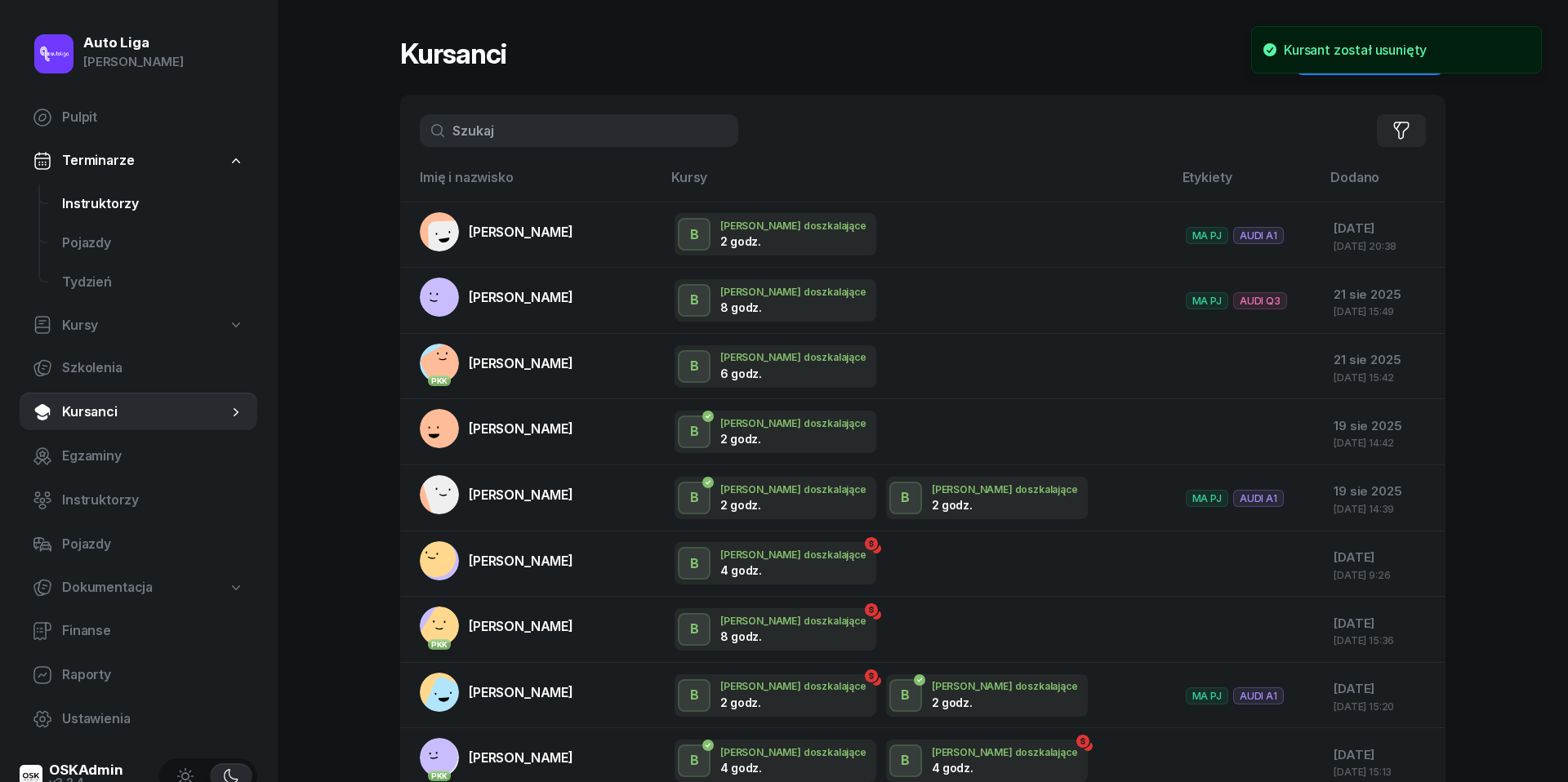
click at [93, 196] on span "Instruktorzy" at bounding box center [153, 204] width 182 height 21
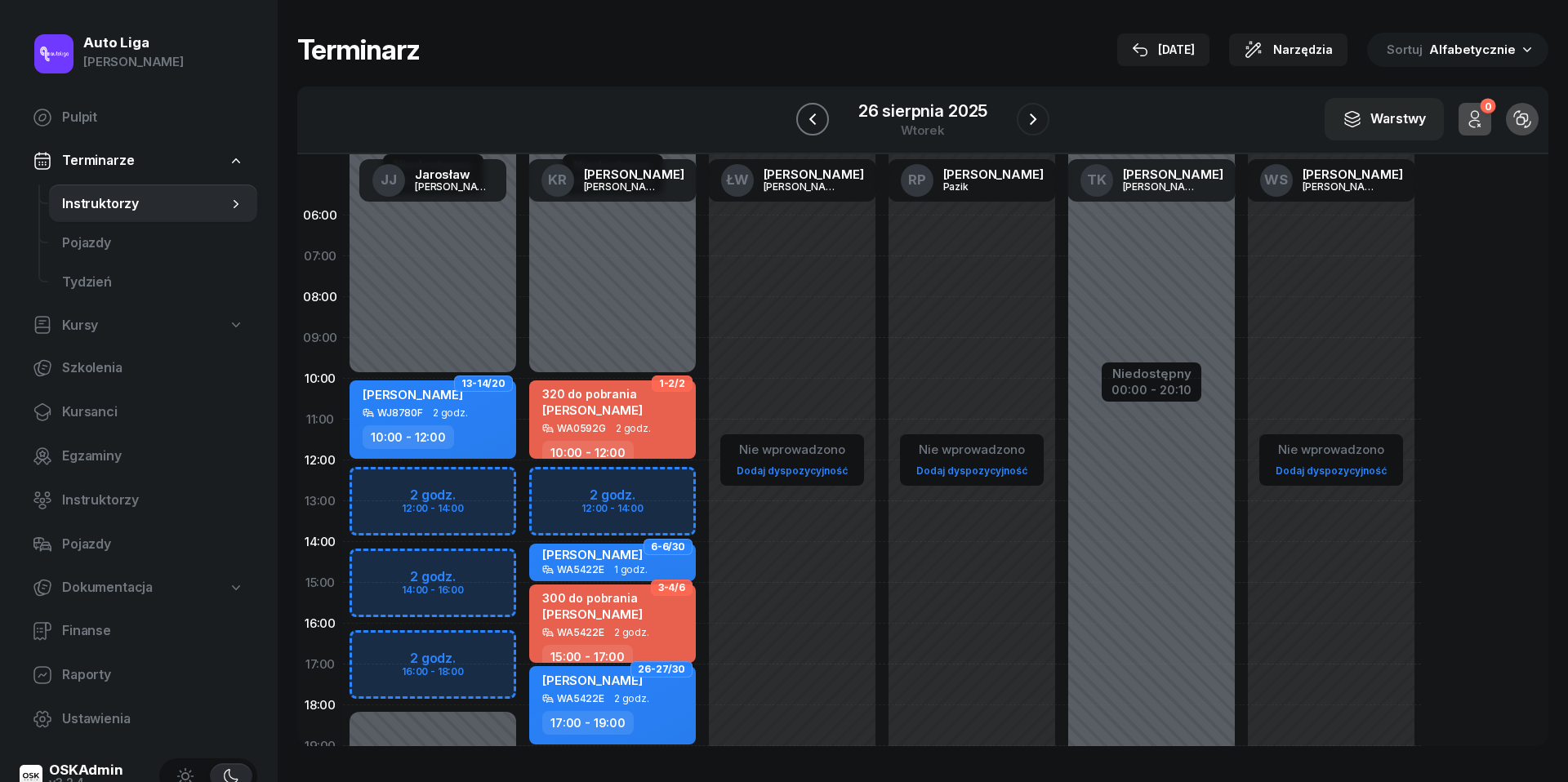
click at [809, 112] on icon "button" at bounding box center [812, 119] width 19 height 19
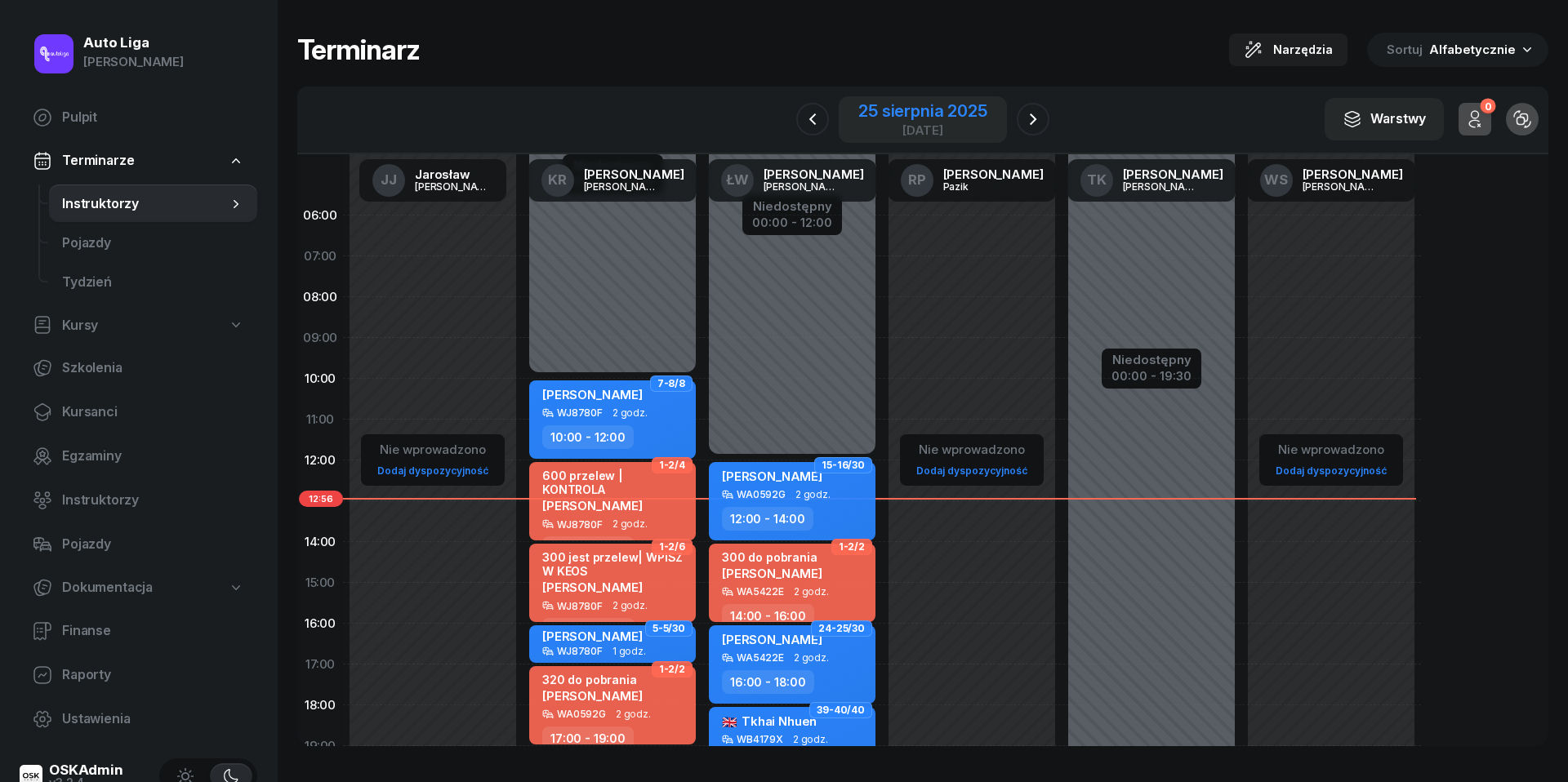
click at [898, 126] on div "[DATE]" at bounding box center [923, 130] width 128 height 12
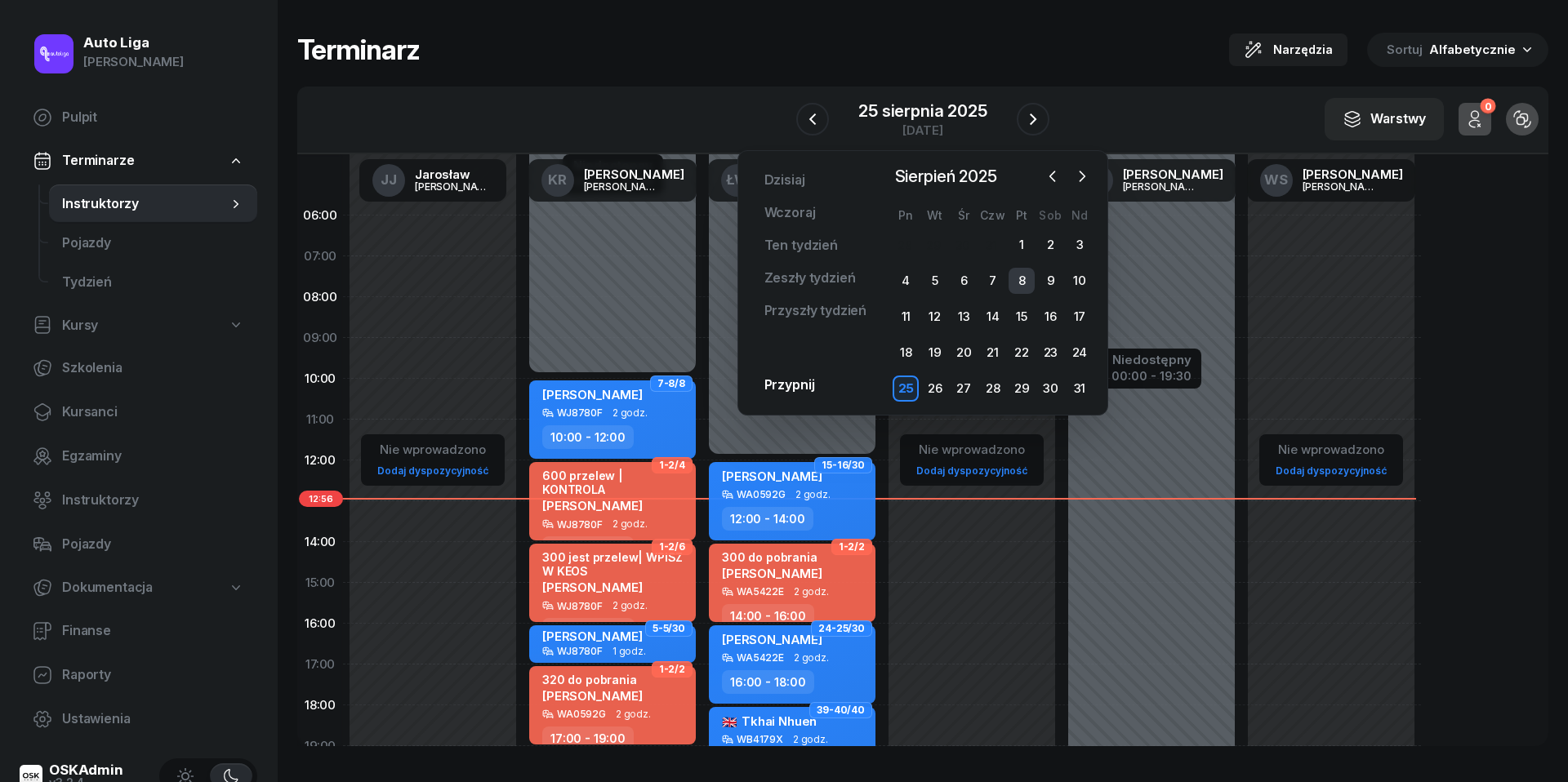
click at [1027, 276] on div "8" at bounding box center [1022, 280] width 26 height 26
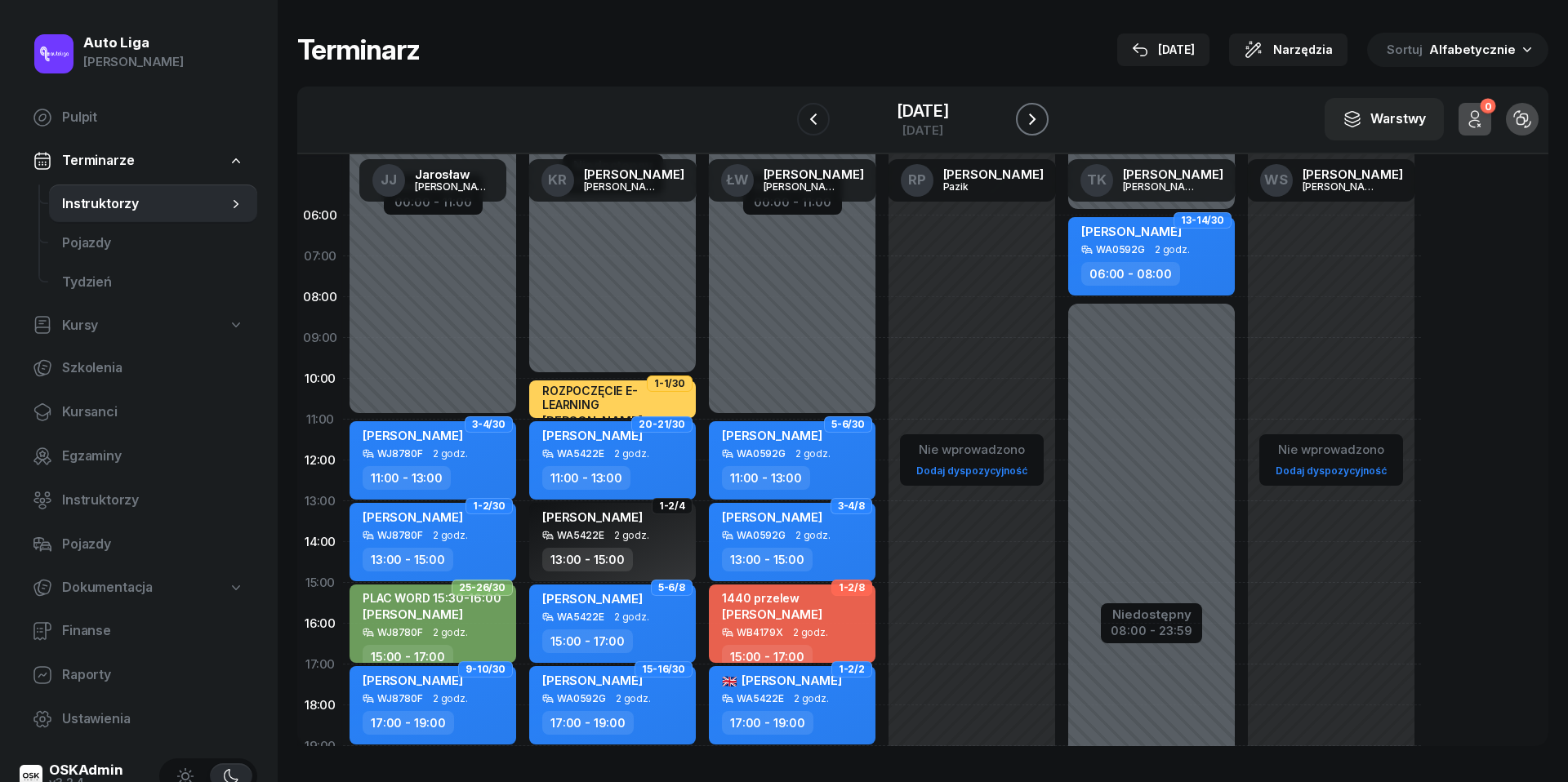
click at [1036, 119] on icon "button" at bounding box center [1032, 119] width 19 height 19
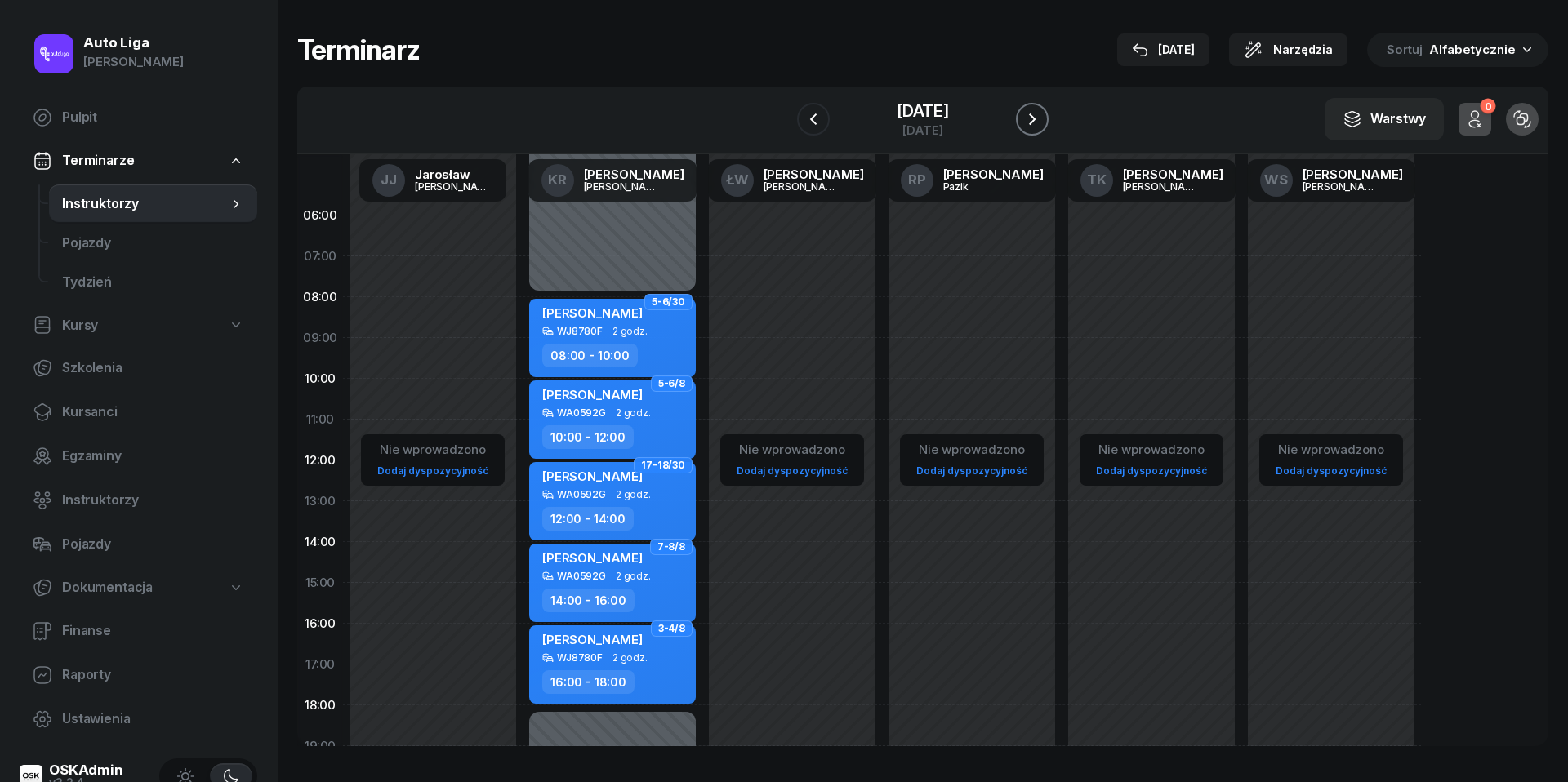
click at [1040, 119] on icon "button" at bounding box center [1032, 119] width 19 height 19
click at [1033, 120] on icon "button" at bounding box center [1032, 119] width 6 height 12
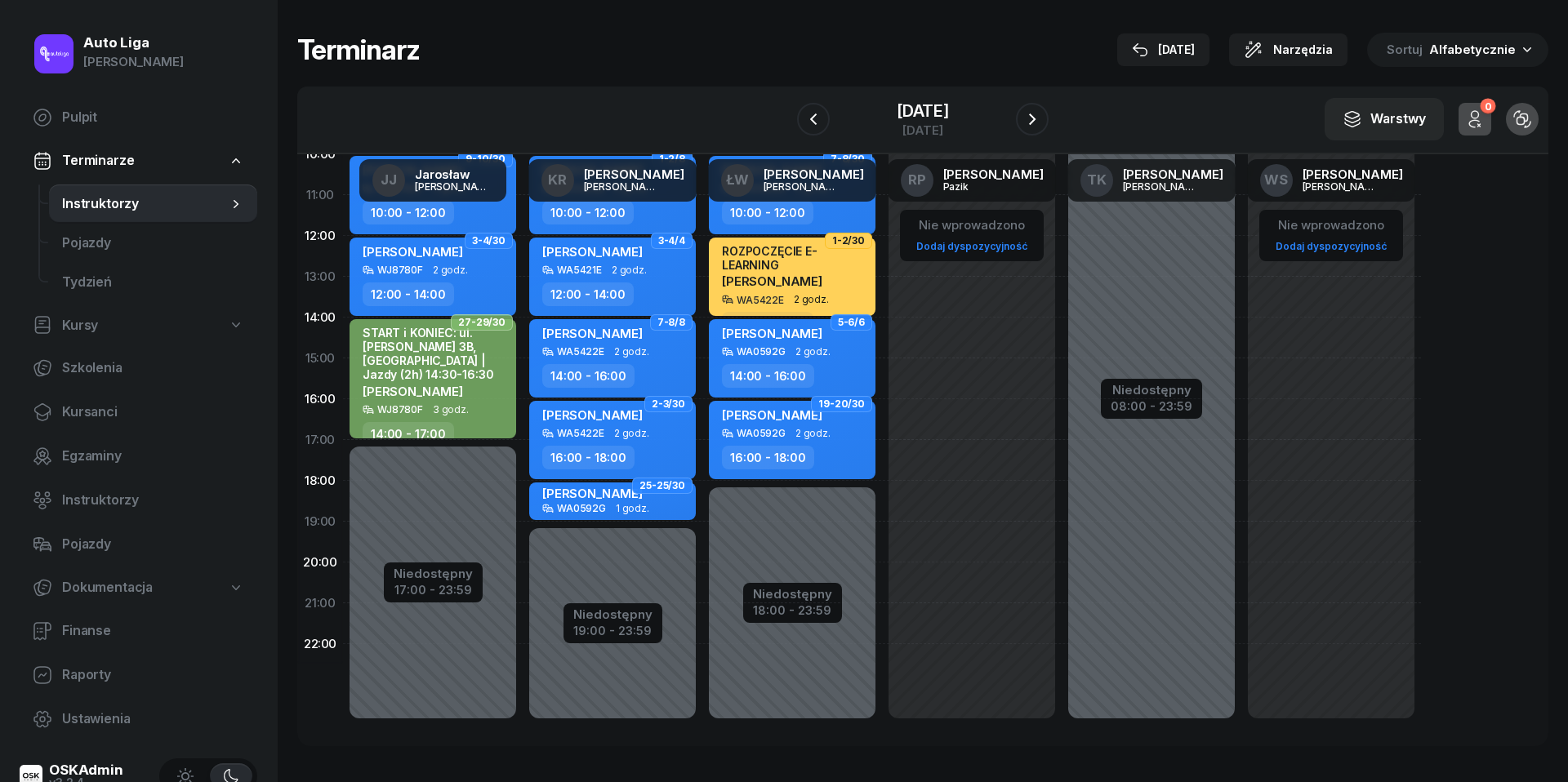
scroll to position [224, 0]
click at [1031, 122] on icon "button" at bounding box center [1032, 119] width 6 height 12
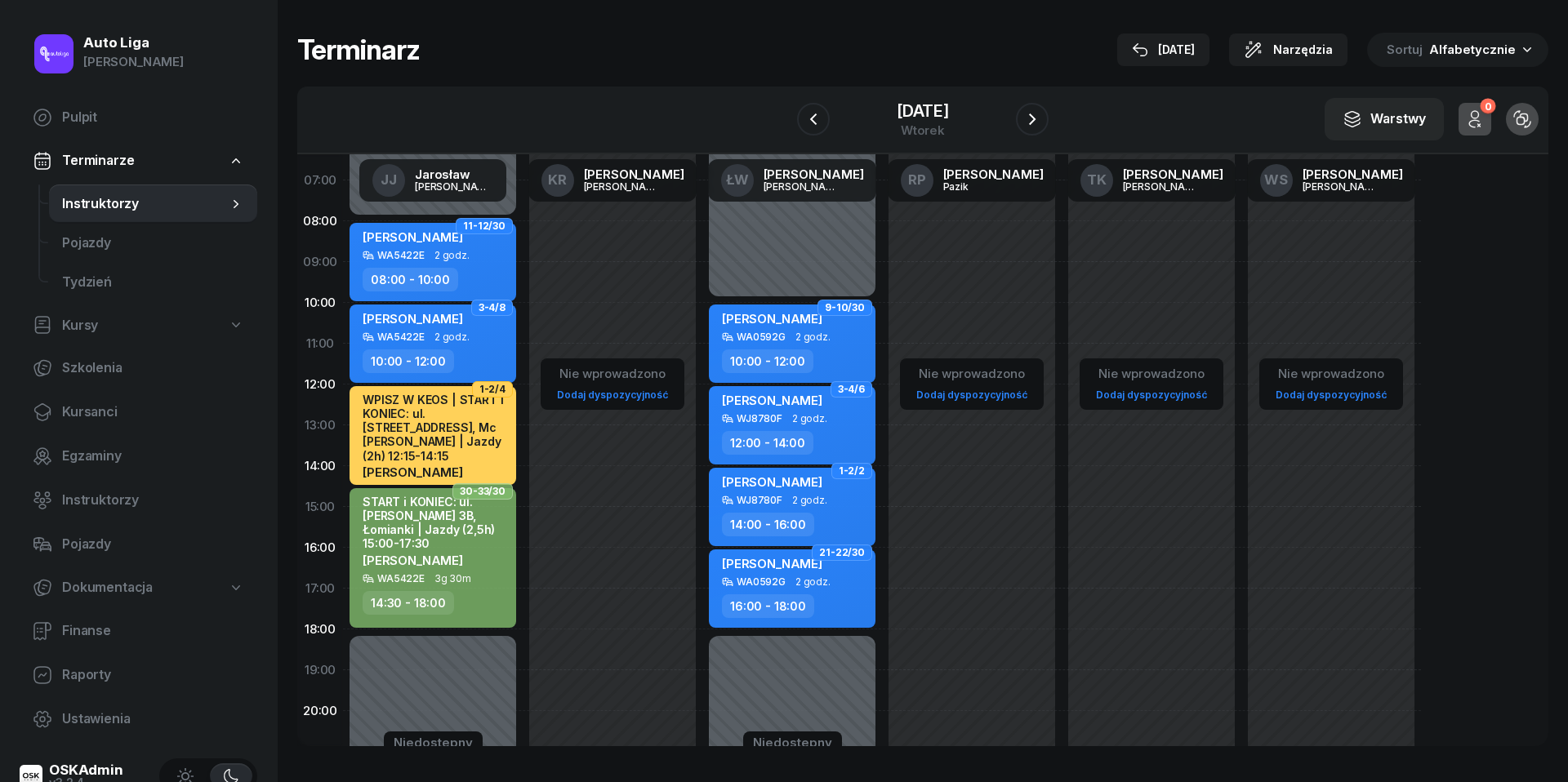
scroll to position [75, 0]
click at [1036, 120] on icon "button" at bounding box center [1032, 119] width 19 height 19
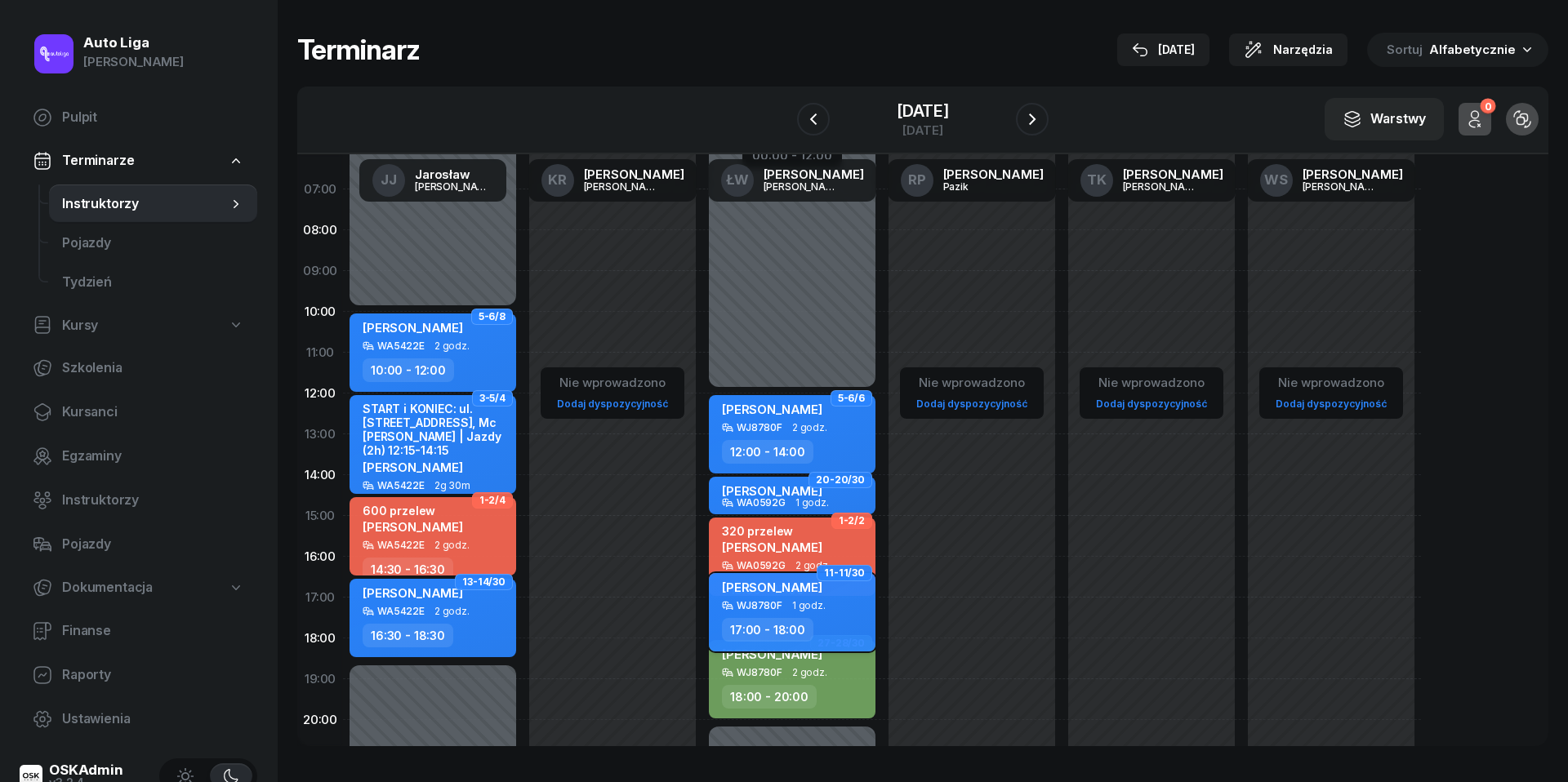
scroll to position [64, 0]
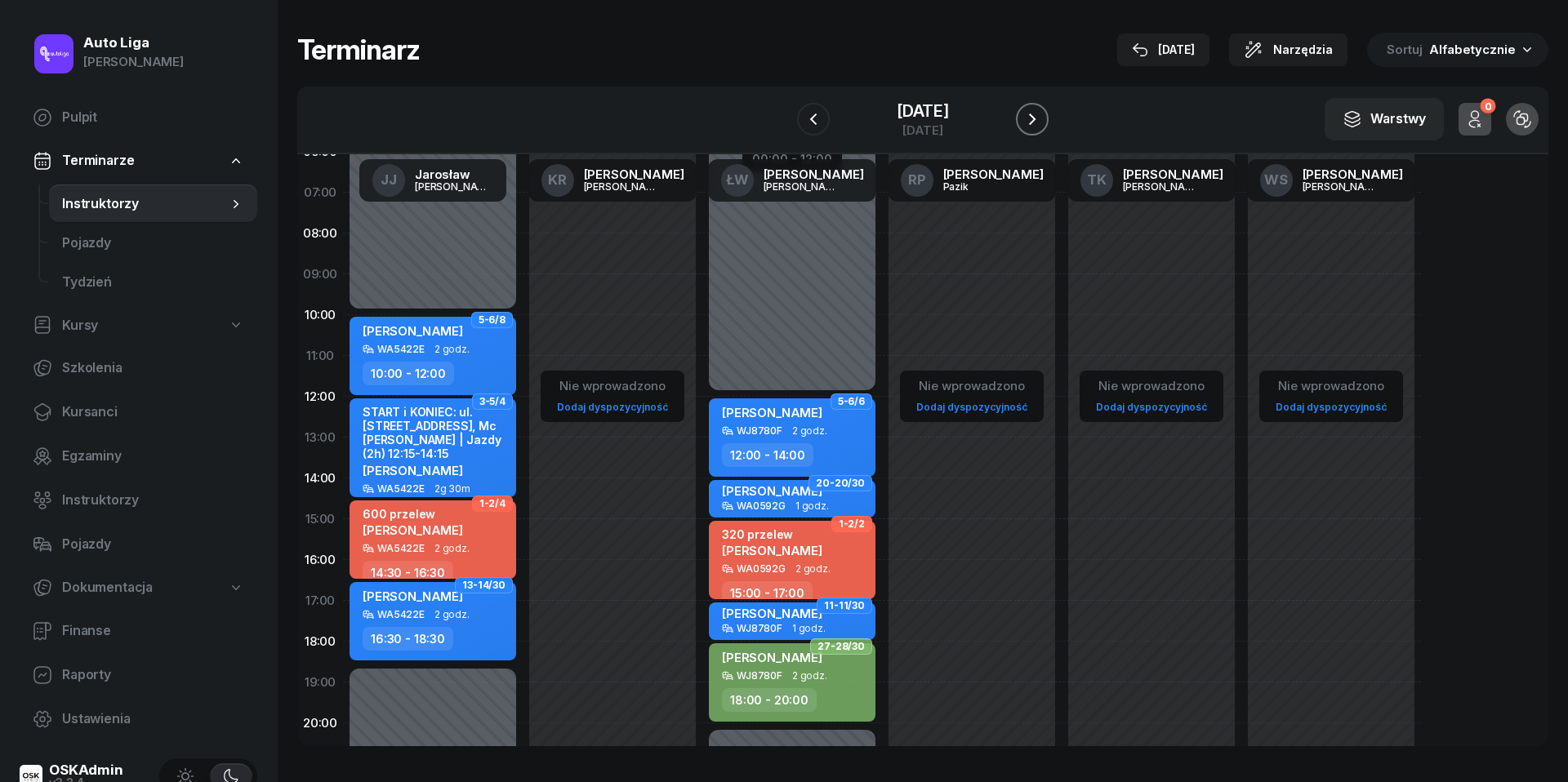
click at [1034, 111] on icon "button" at bounding box center [1032, 119] width 19 height 19
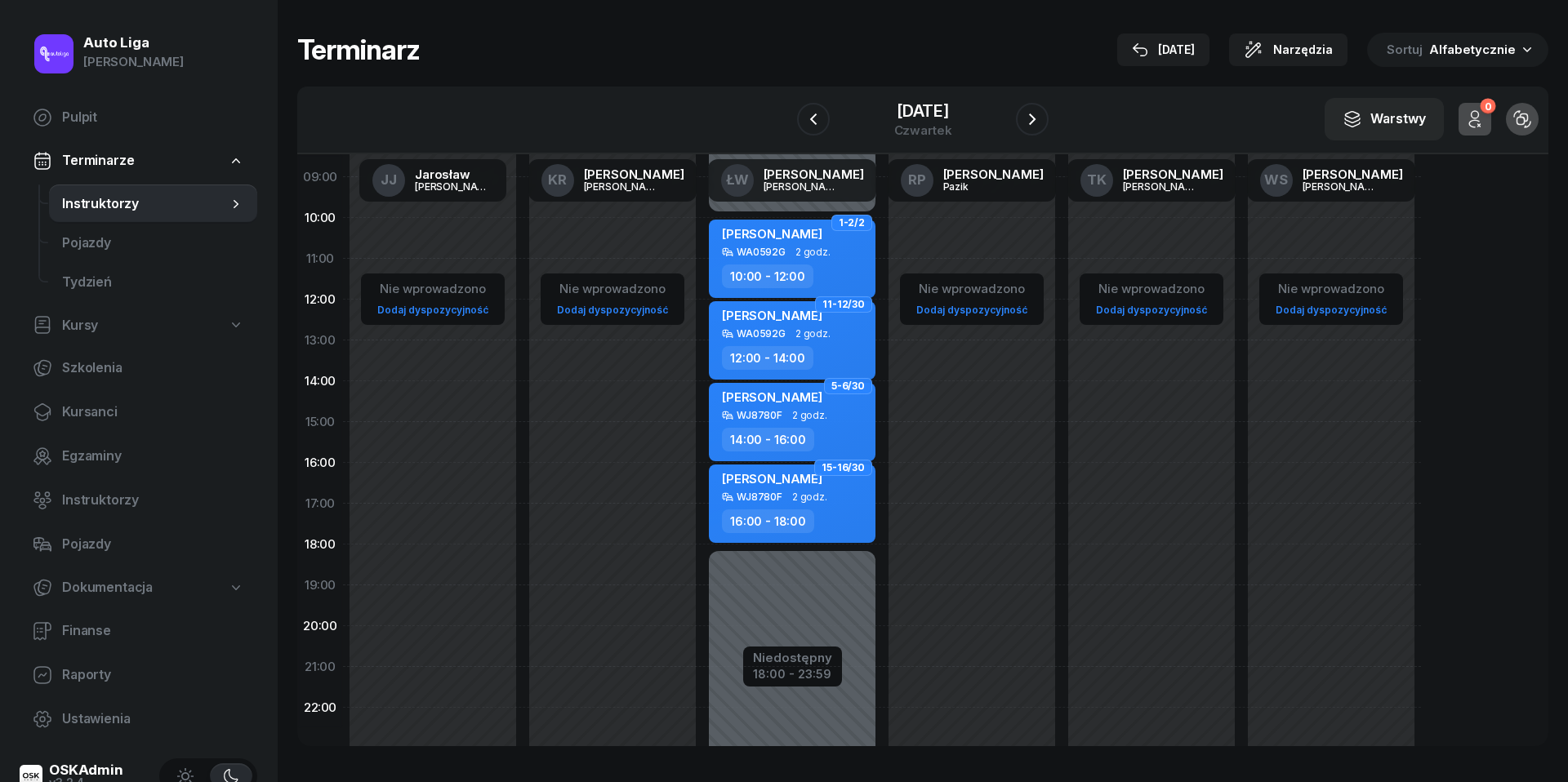
scroll to position [162, 0]
click at [1033, 121] on icon "button" at bounding box center [1032, 119] width 6 height 12
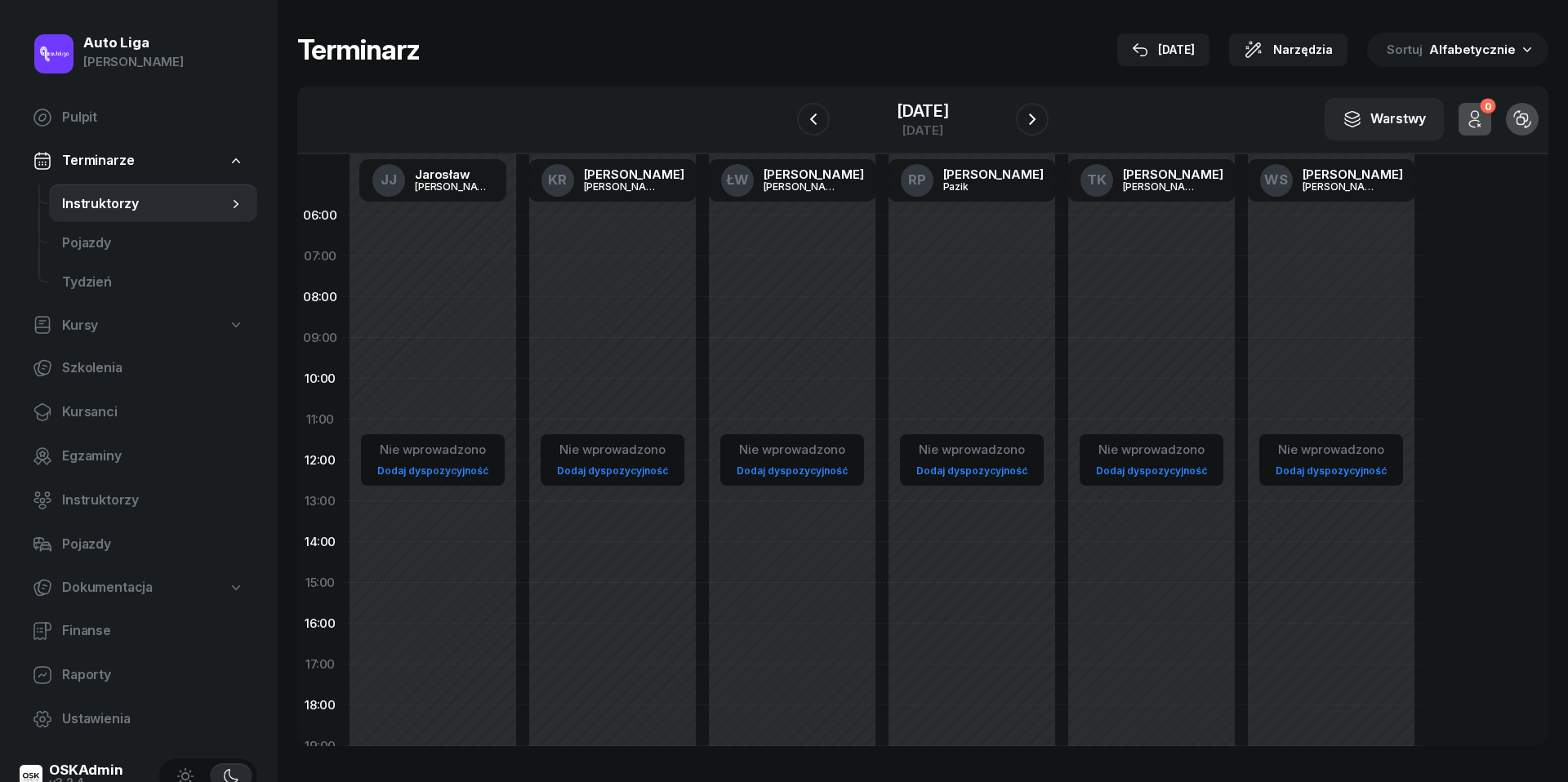
click at [1044, 96] on div "[DATE]" at bounding box center [922, 119] width 251 height 47
click at [1033, 128] on icon "button" at bounding box center [1032, 119] width 19 height 19
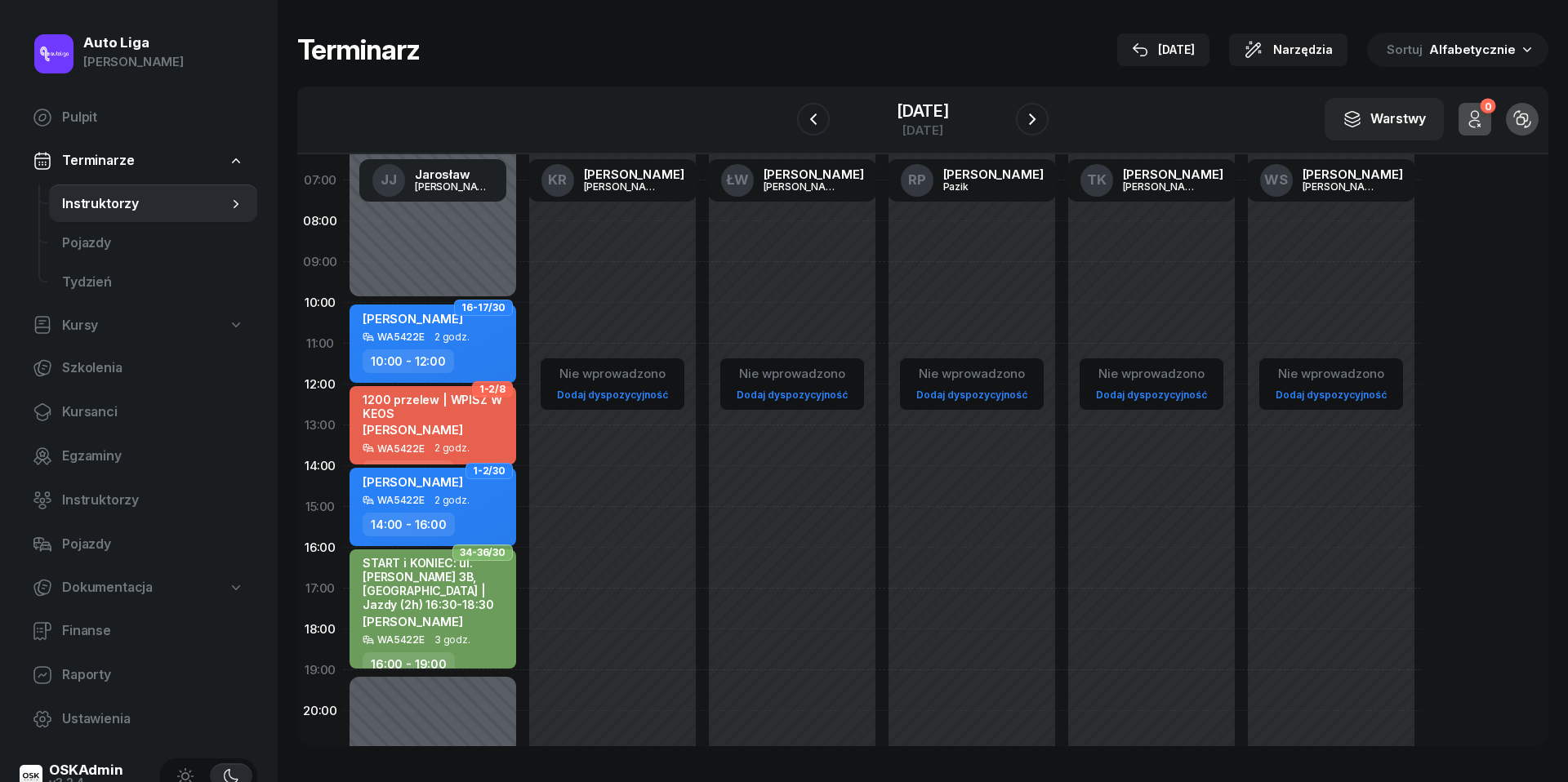
scroll to position [79, 0]
click at [1033, 124] on icon "button" at bounding box center [1032, 119] width 19 height 19
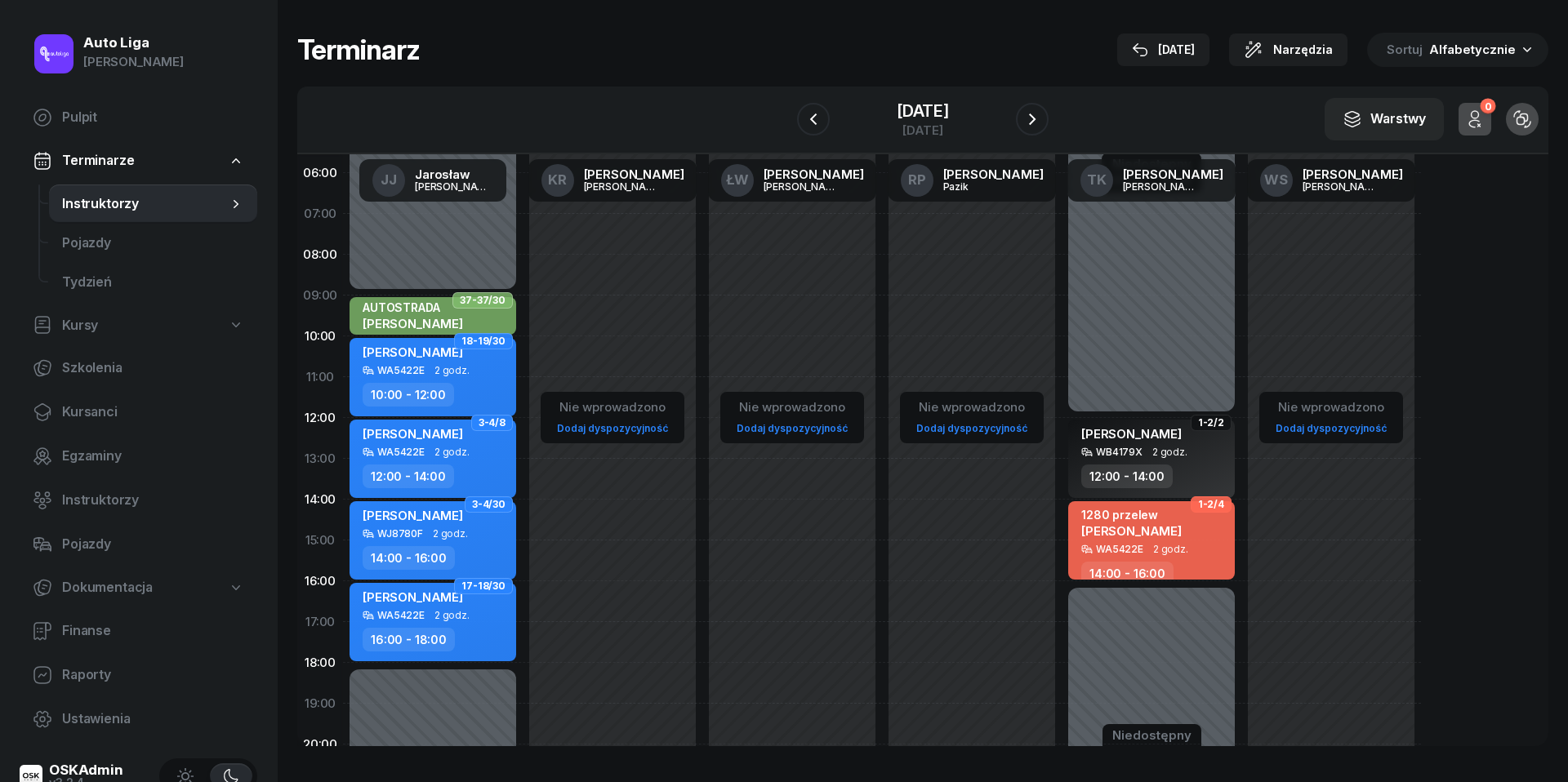
scroll to position [33, 0]
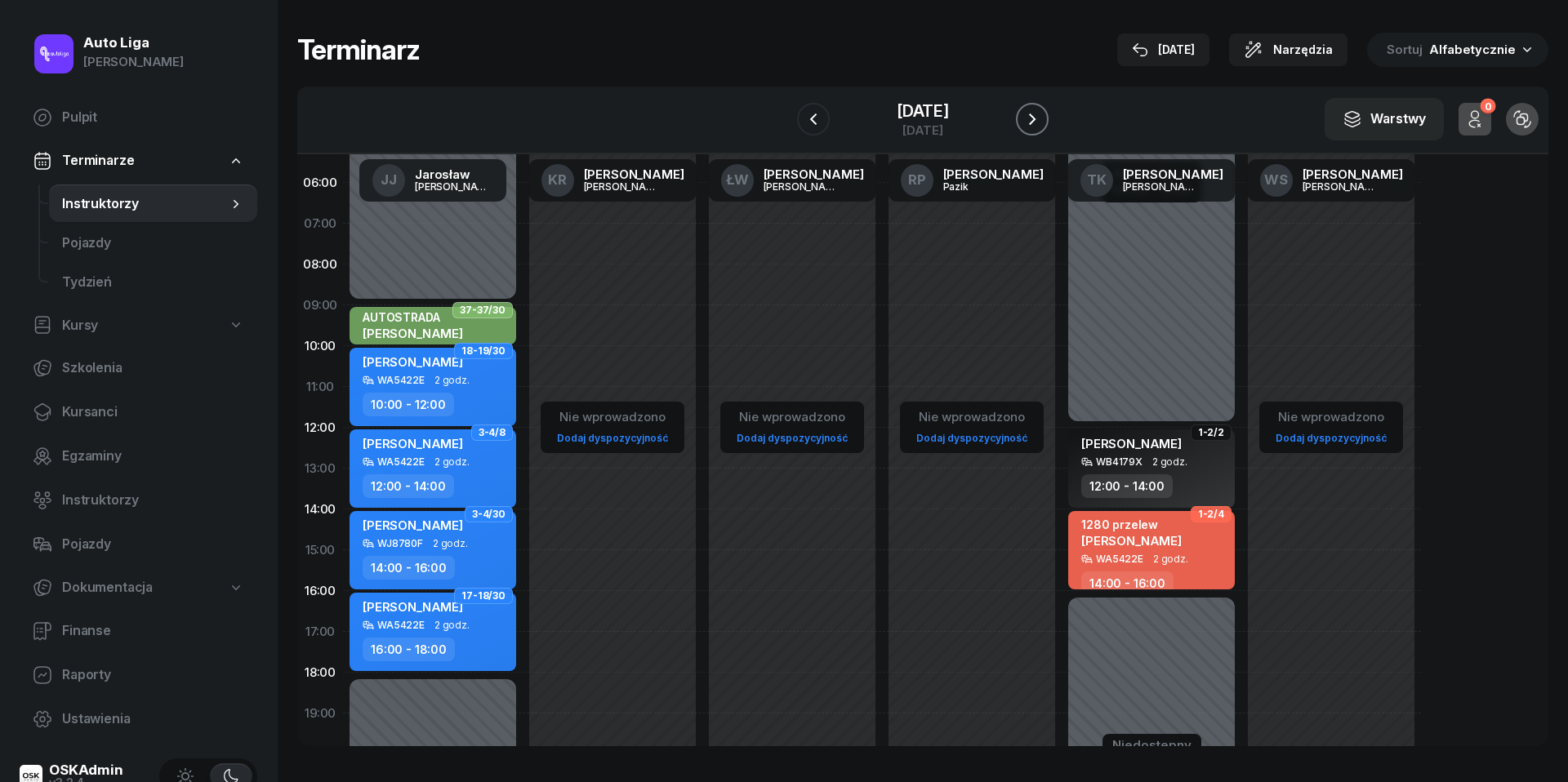
click at [1027, 121] on icon "button" at bounding box center [1032, 119] width 19 height 19
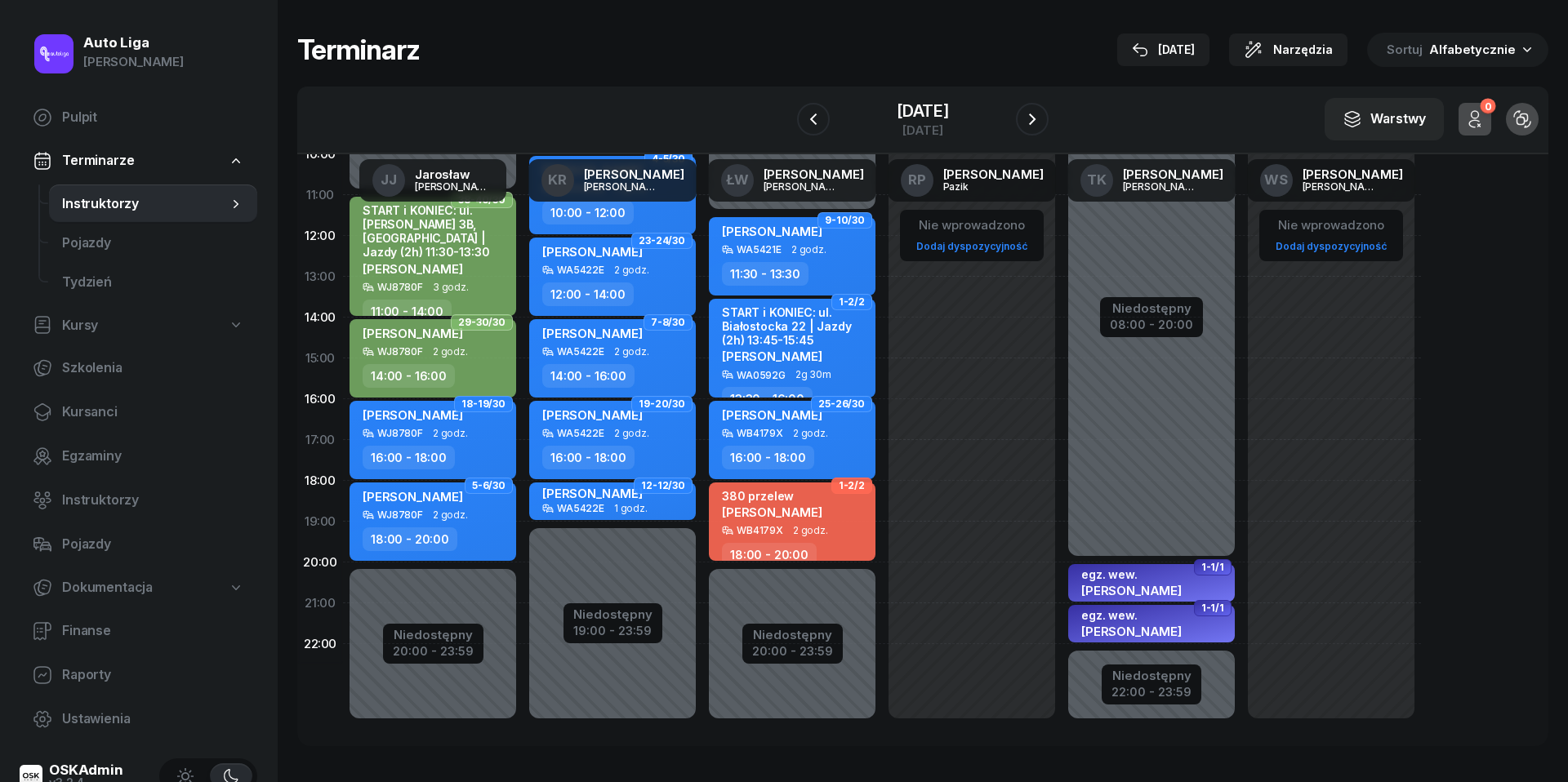
scroll to position [224, 0]
click at [1030, 120] on icon "button" at bounding box center [1032, 119] width 19 height 19
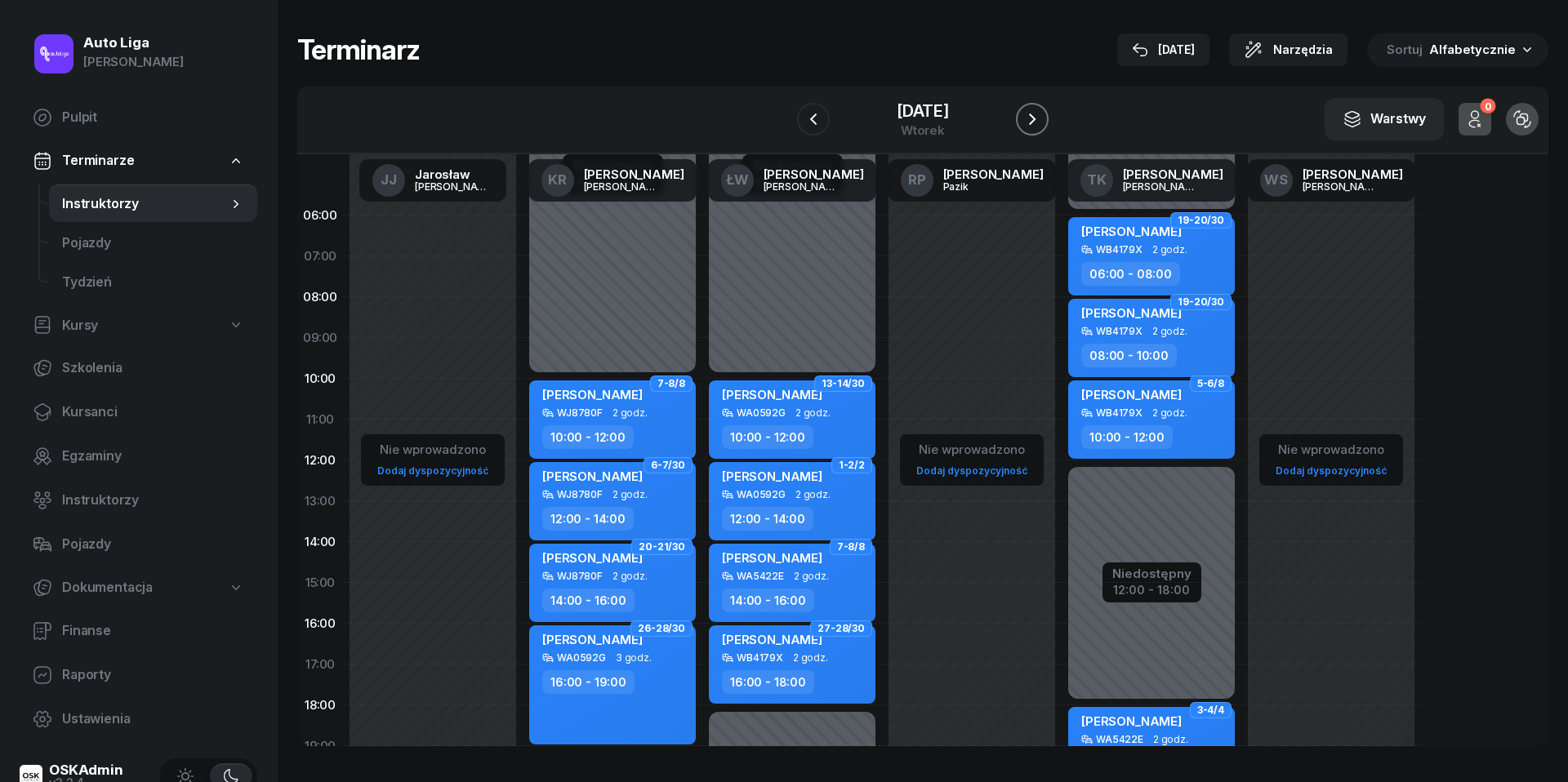
click at [1029, 124] on icon "button" at bounding box center [1032, 119] width 19 height 19
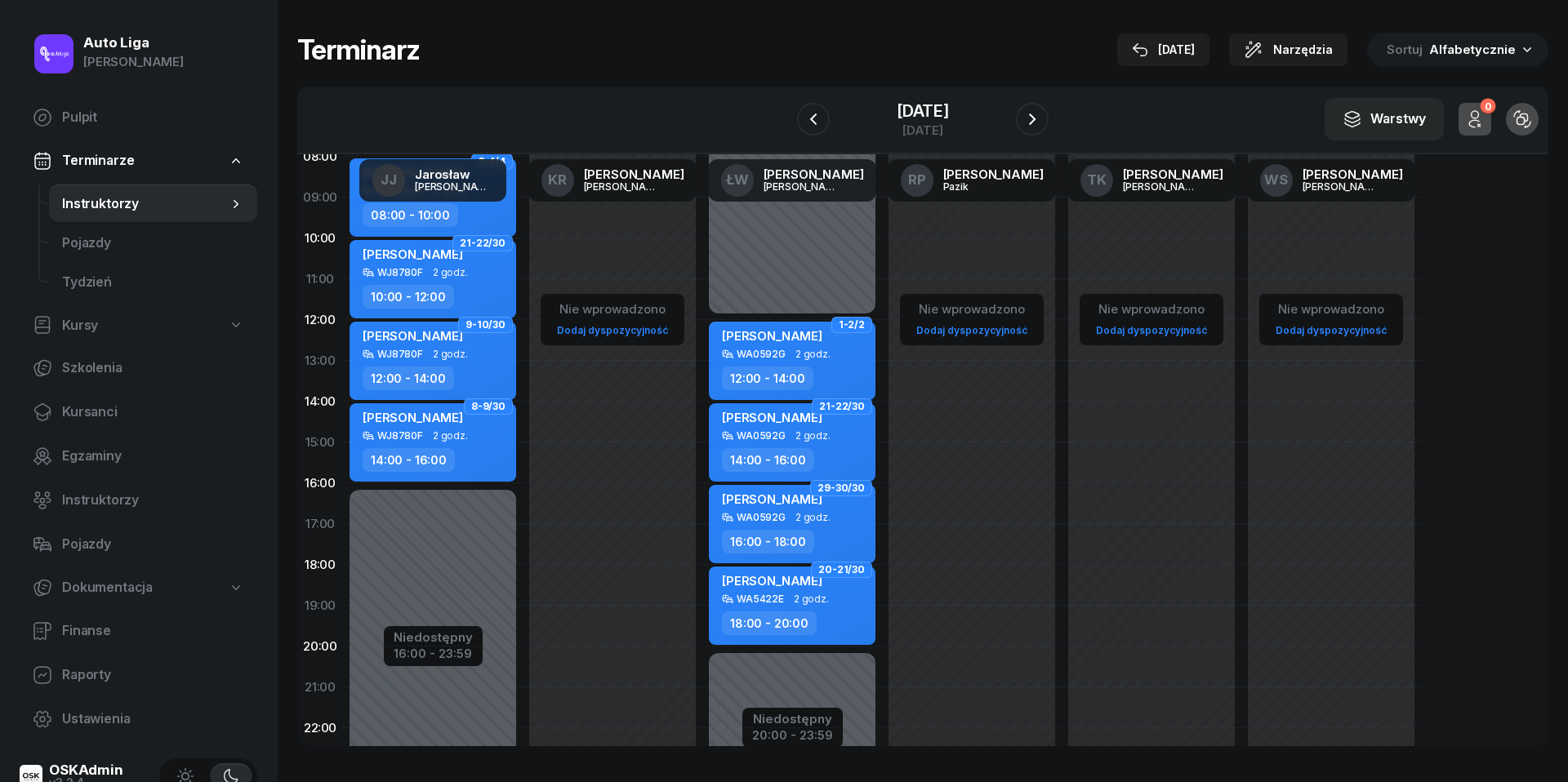
scroll to position [142, 0]
click at [1028, 119] on icon "button" at bounding box center [1032, 119] width 19 height 19
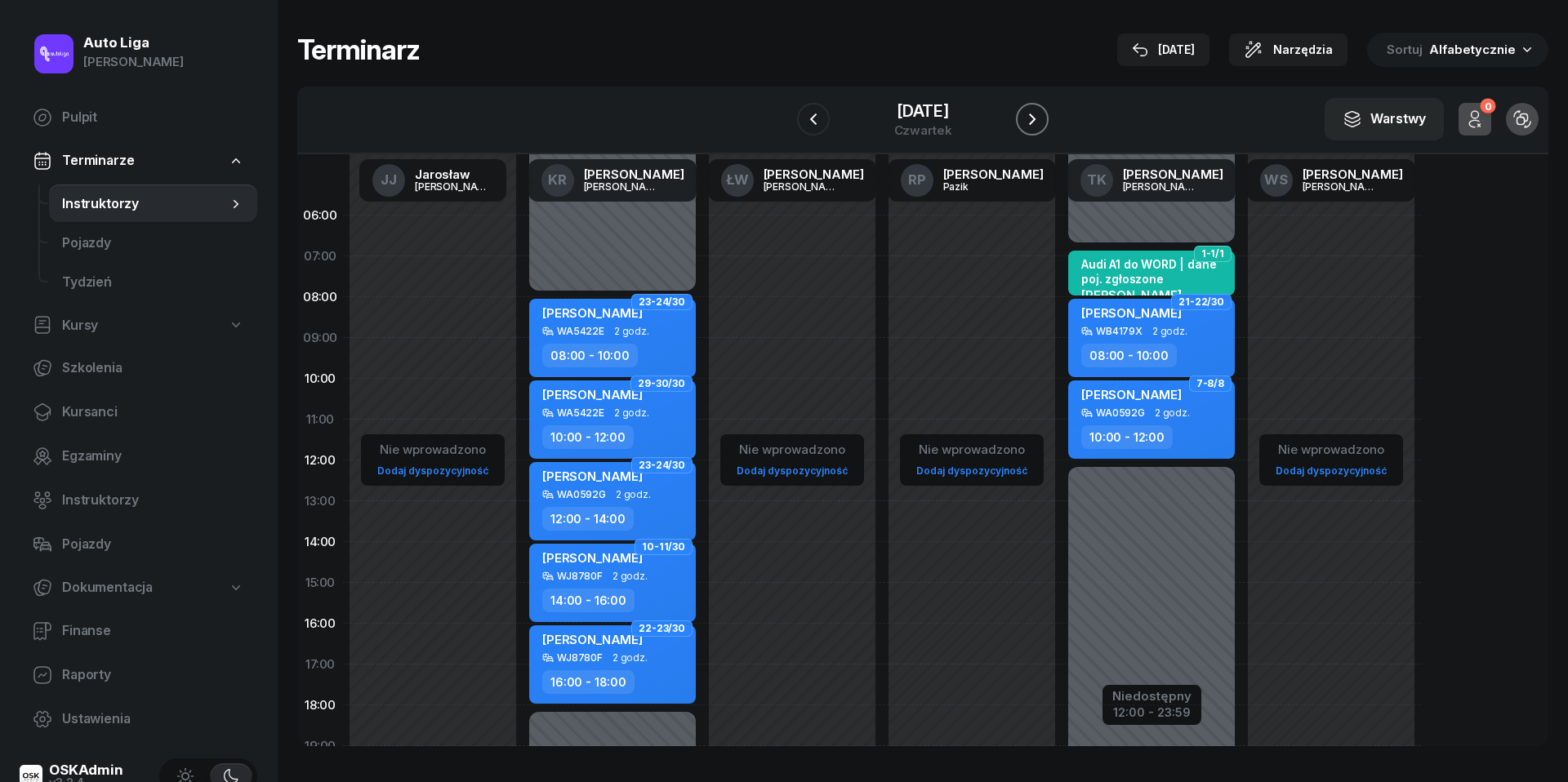
click at [1034, 103] on button "button" at bounding box center [1033, 120] width 33 height 33
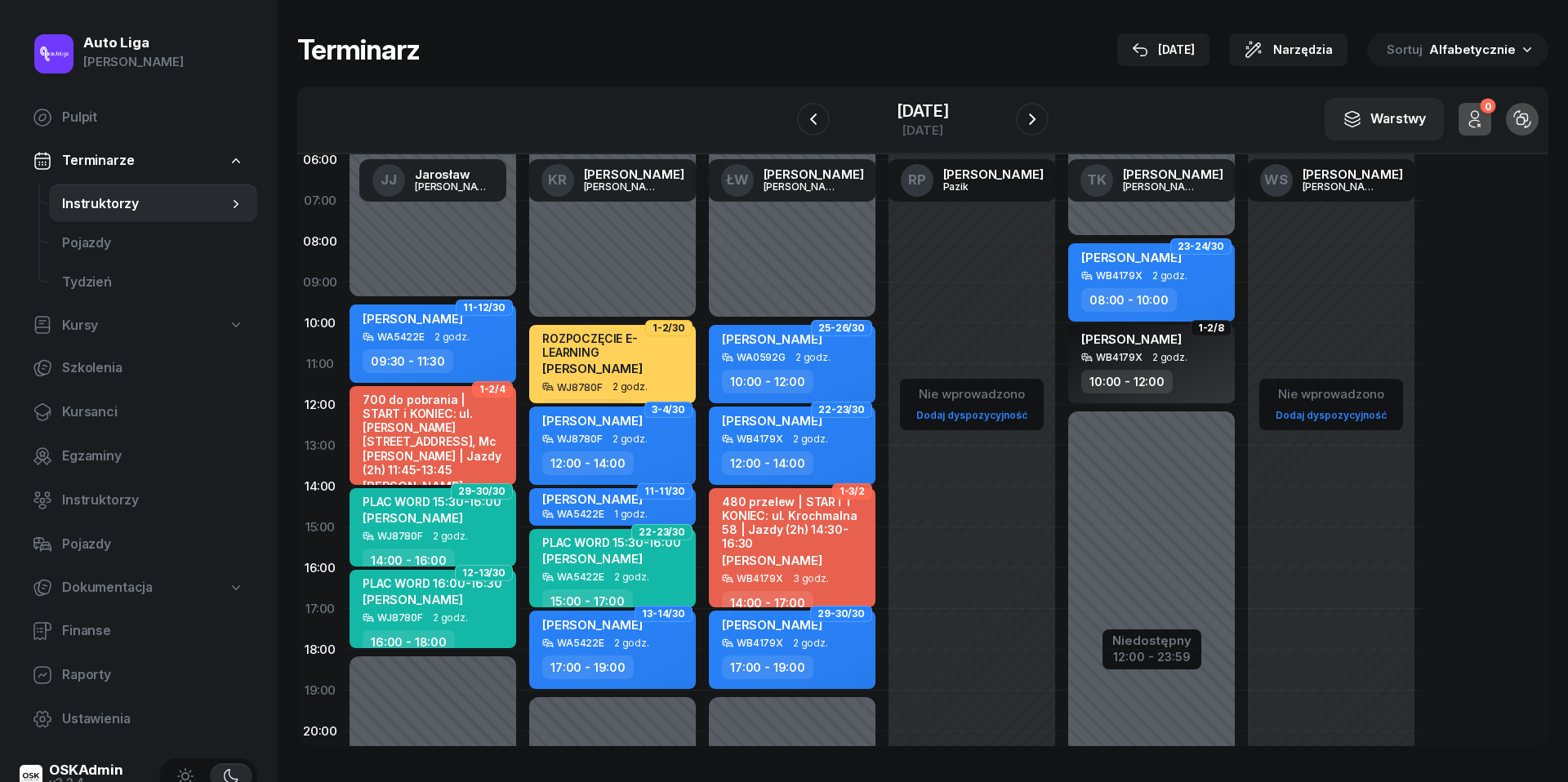
scroll to position [57, 0]
click at [1037, 125] on icon "button" at bounding box center [1032, 119] width 19 height 19
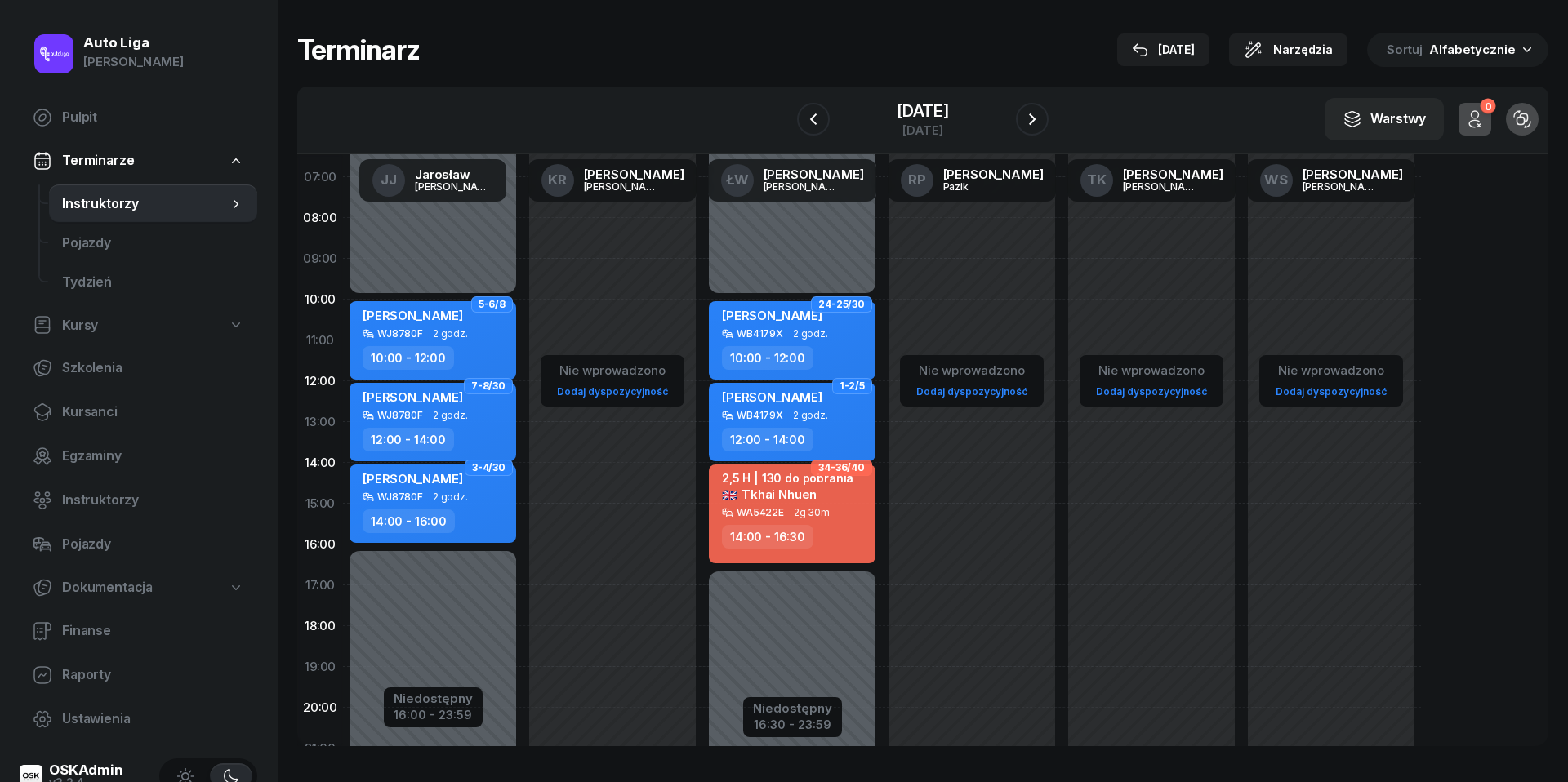
scroll to position [64, 0]
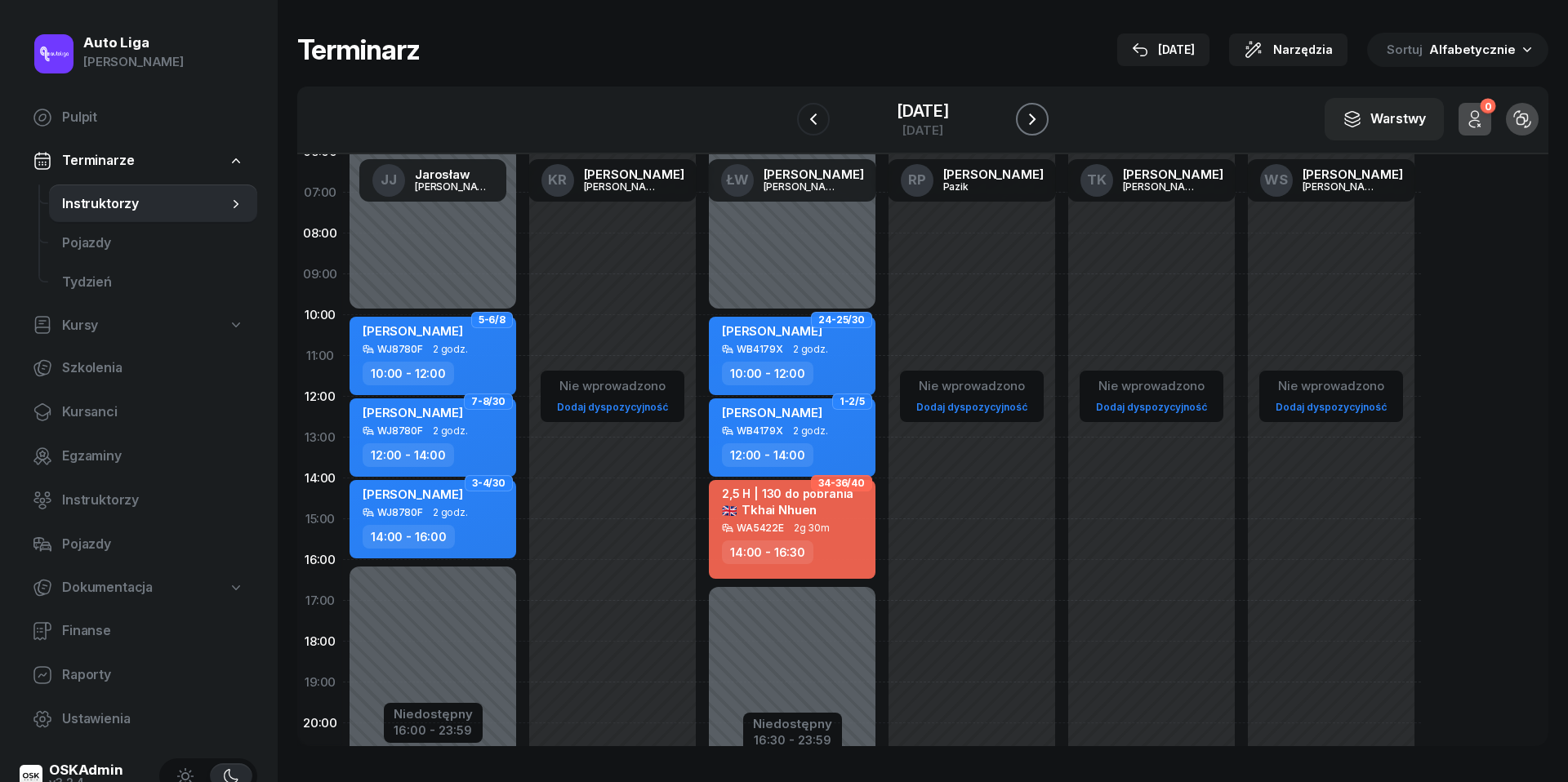
click at [1028, 121] on icon "button" at bounding box center [1032, 119] width 19 height 19
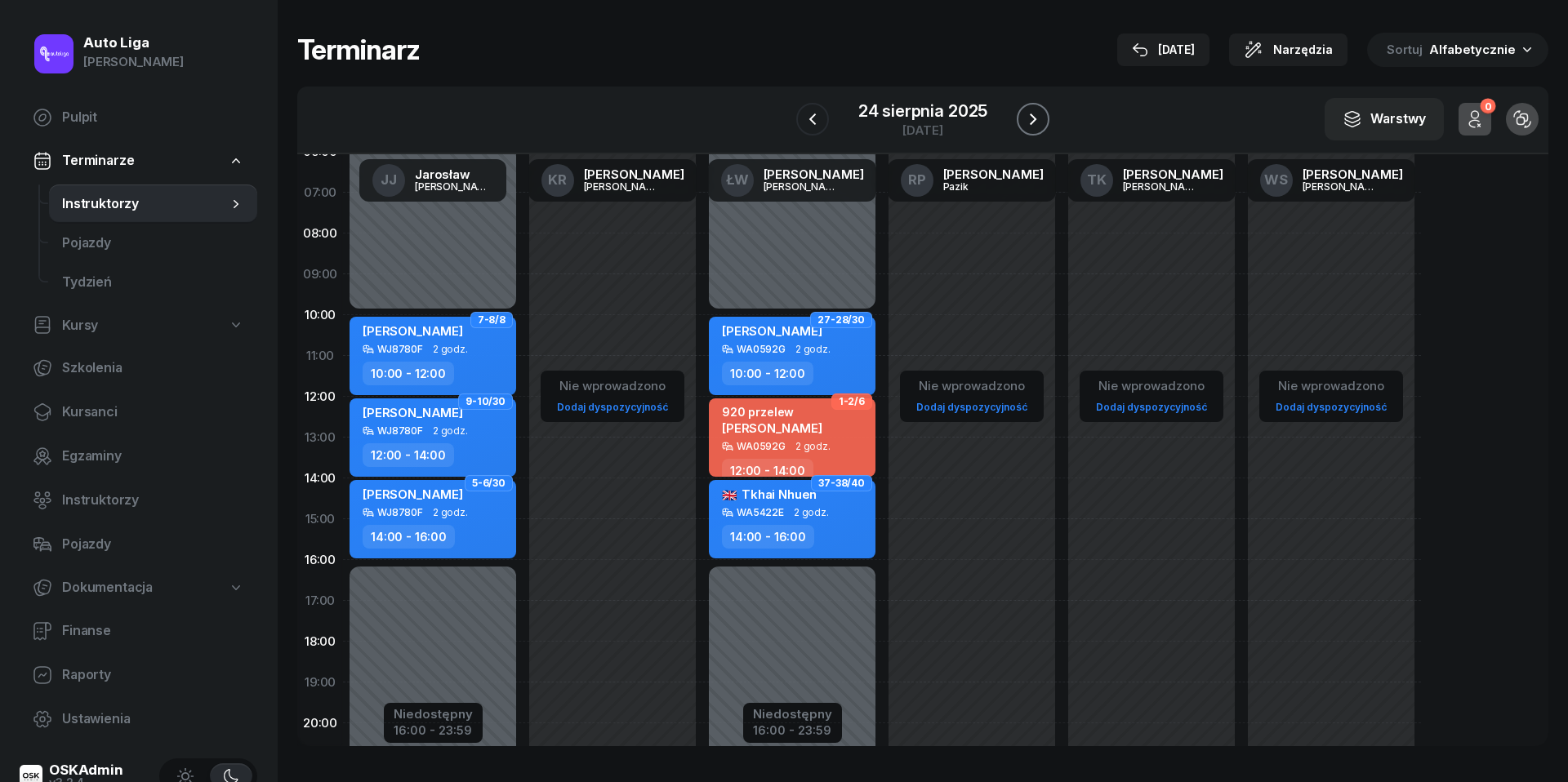
click at [1030, 121] on icon "button" at bounding box center [1033, 119] width 19 height 19
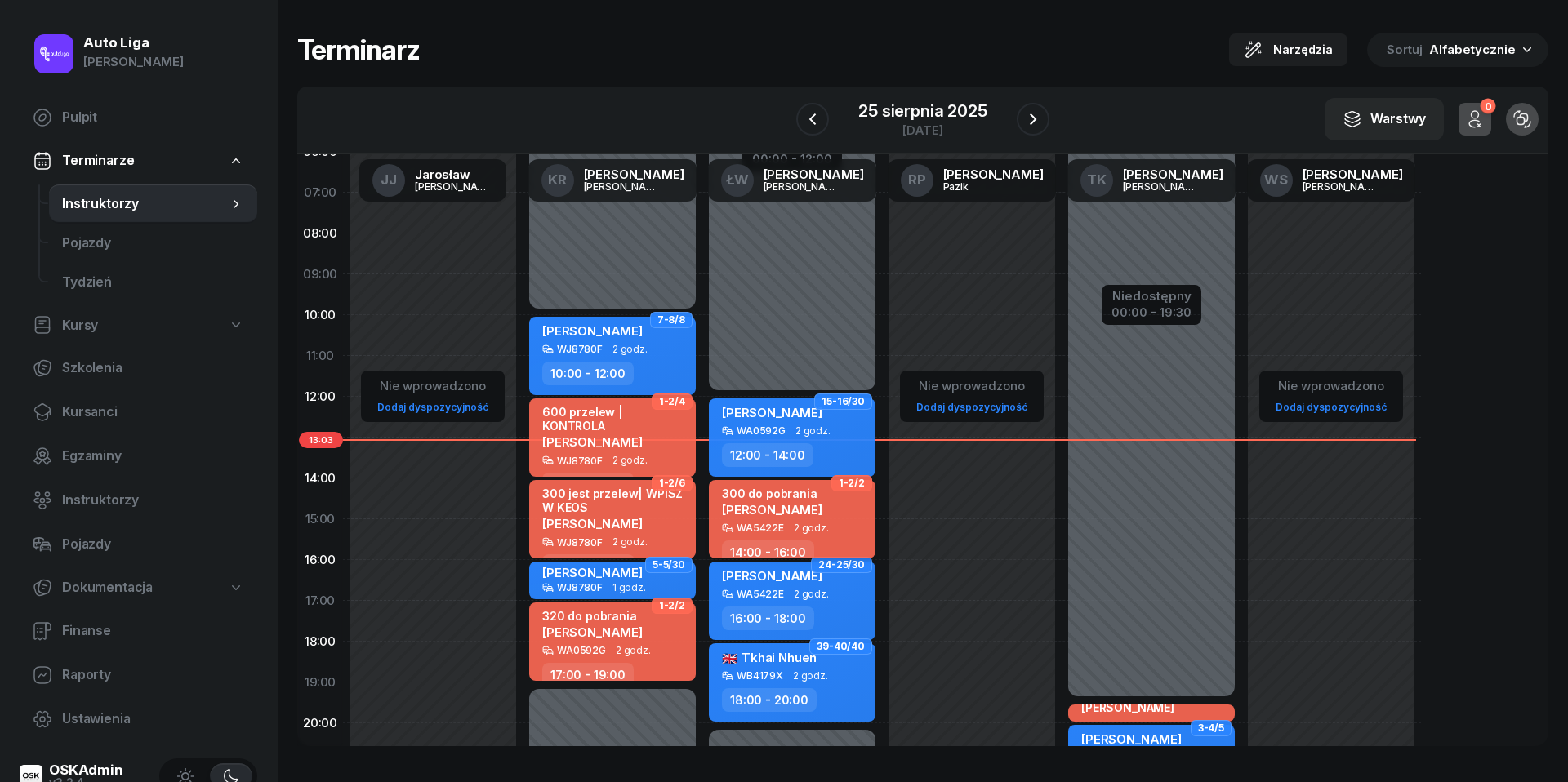
click at [821, 529] on span "2 godz." at bounding box center [811, 528] width 35 height 12
select select "14"
select select "16"
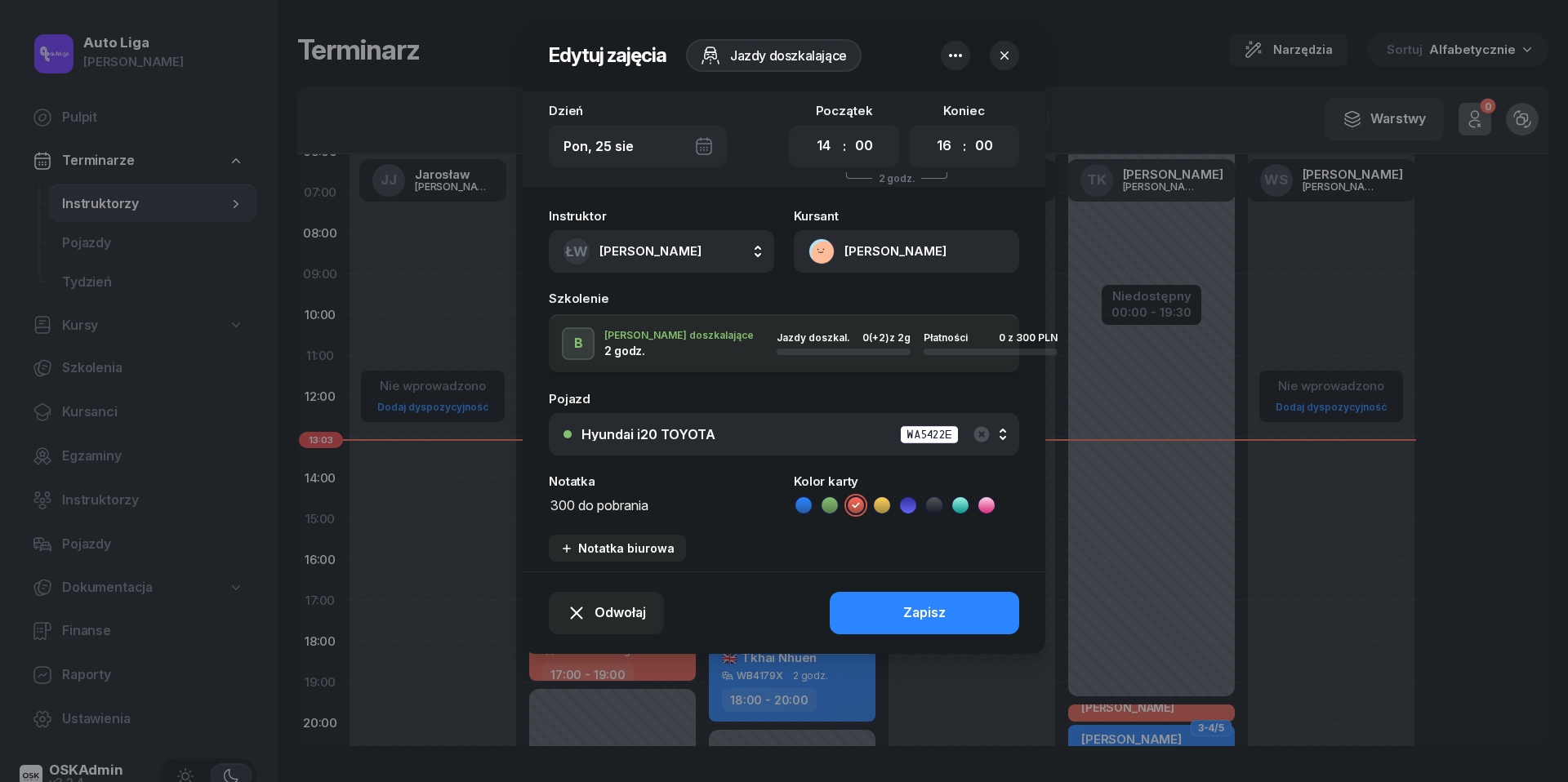
click at [694, 506] on textarea "300 do pobrania" at bounding box center [662, 504] width 226 height 20
type textarea "300 do pobrania | WPISZ W KEOS"
click at [948, 605] on button "Zapisz" at bounding box center [924, 613] width 189 height 42
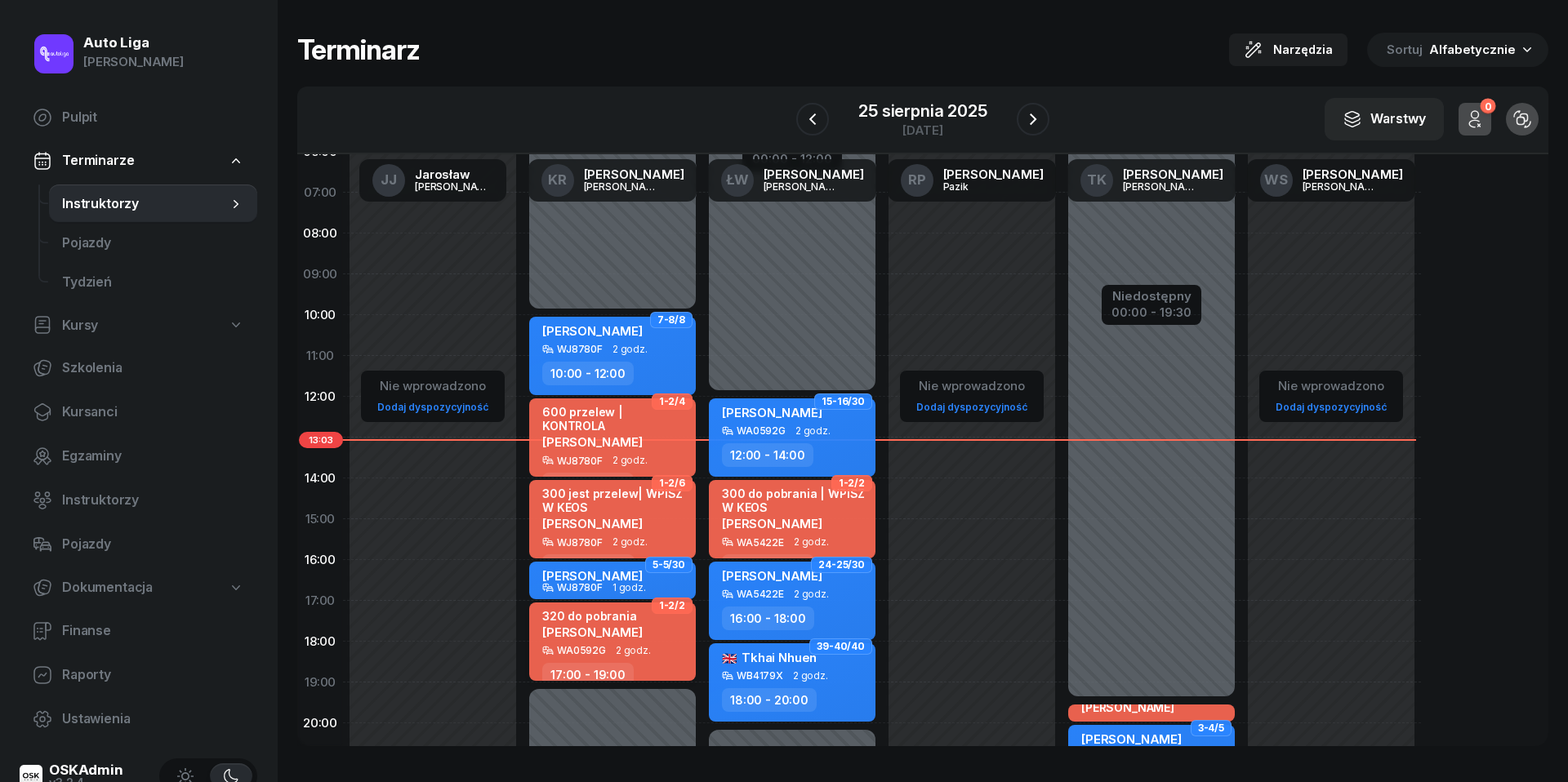
click at [659, 645] on div "WA0592G 2 godz." at bounding box center [614, 650] width 143 height 12
select select "17"
select select "19"
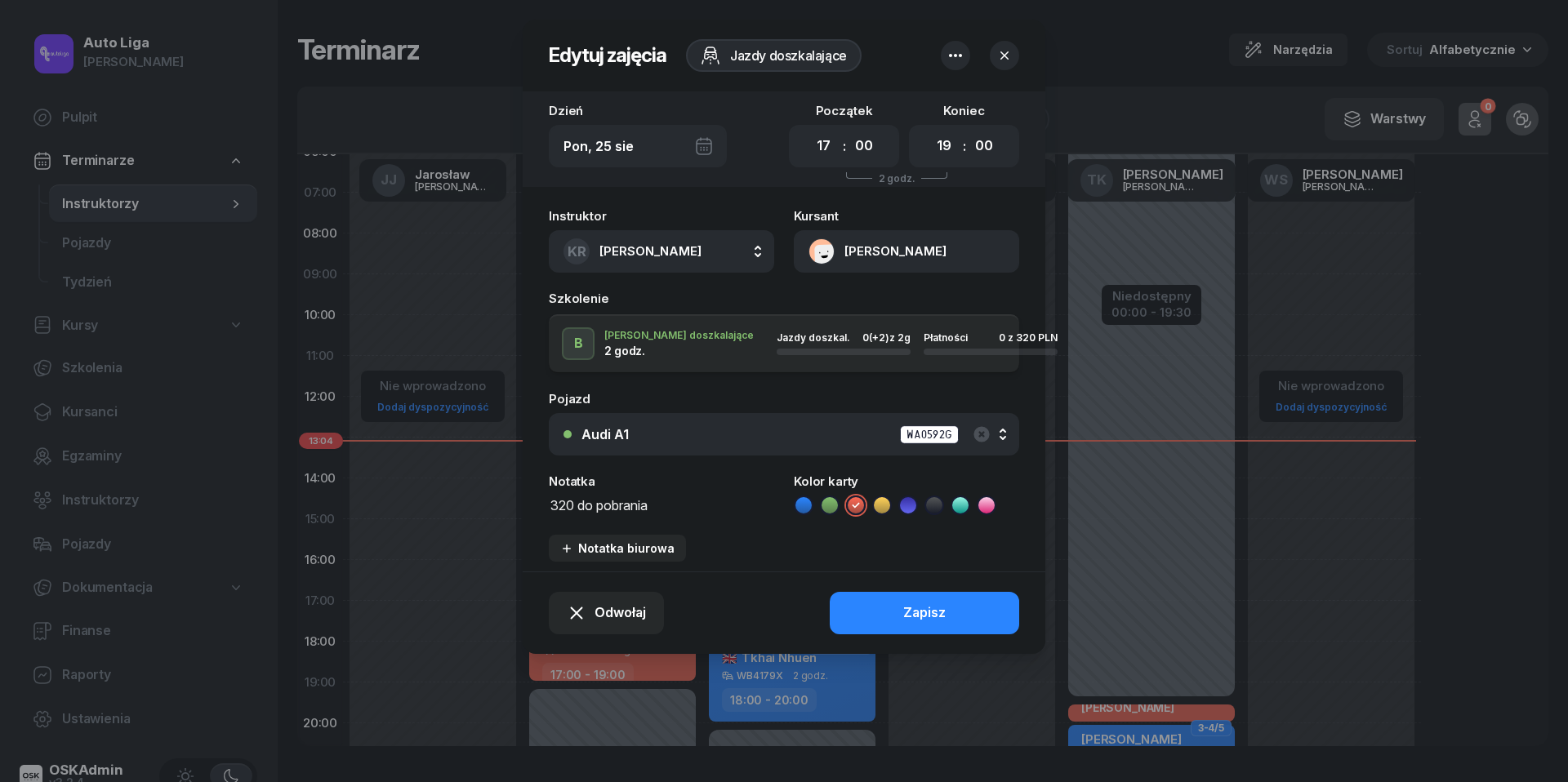
click at [821, 249] on button "[PERSON_NAME]" at bounding box center [906, 251] width 226 height 42
click at [846, 289] on link "Otwórz profil" at bounding box center [905, 308] width 214 height 41
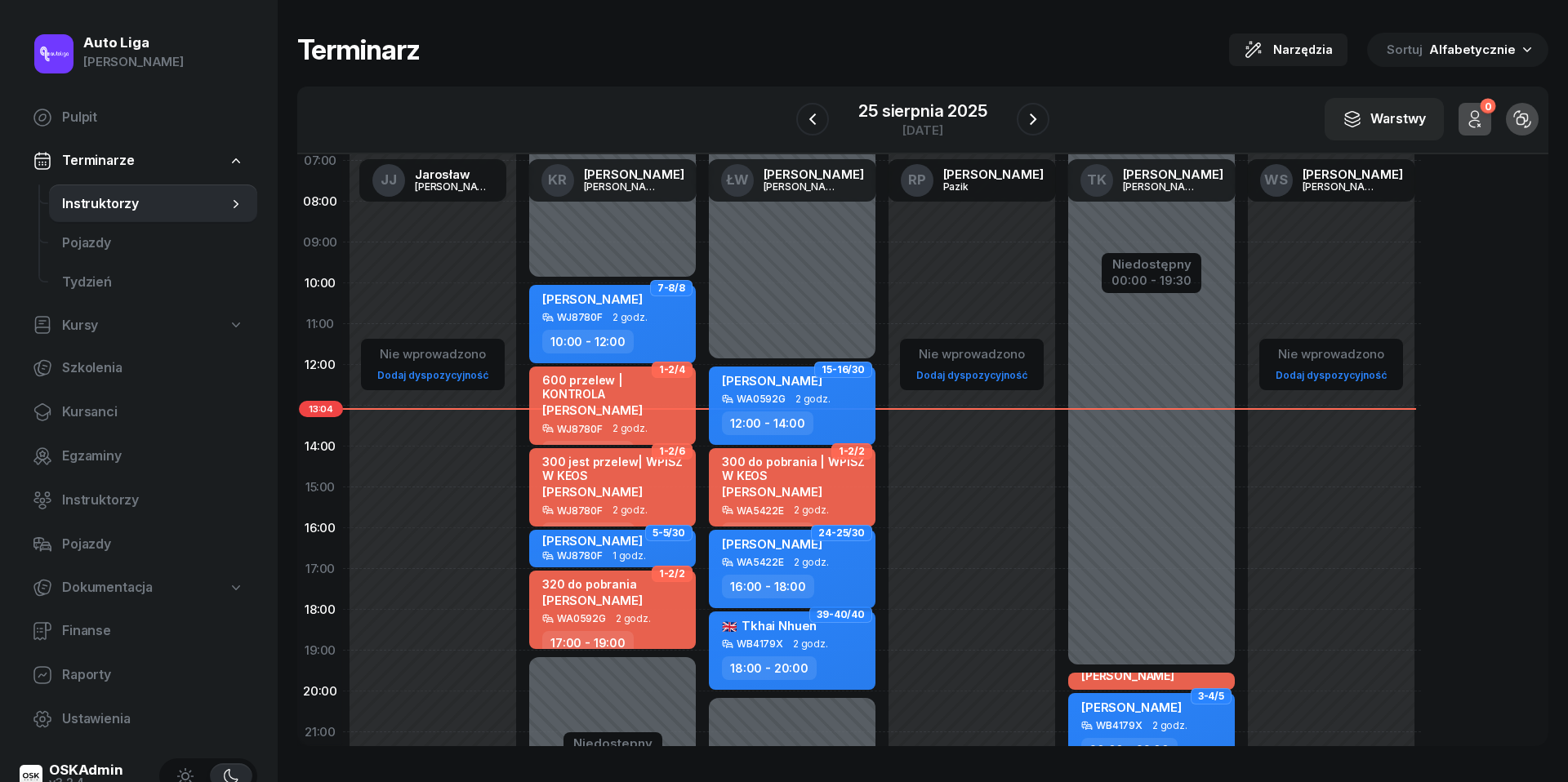
scroll to position [99, 0]
